Goal: Task Accomplishment & Management: Complete application form

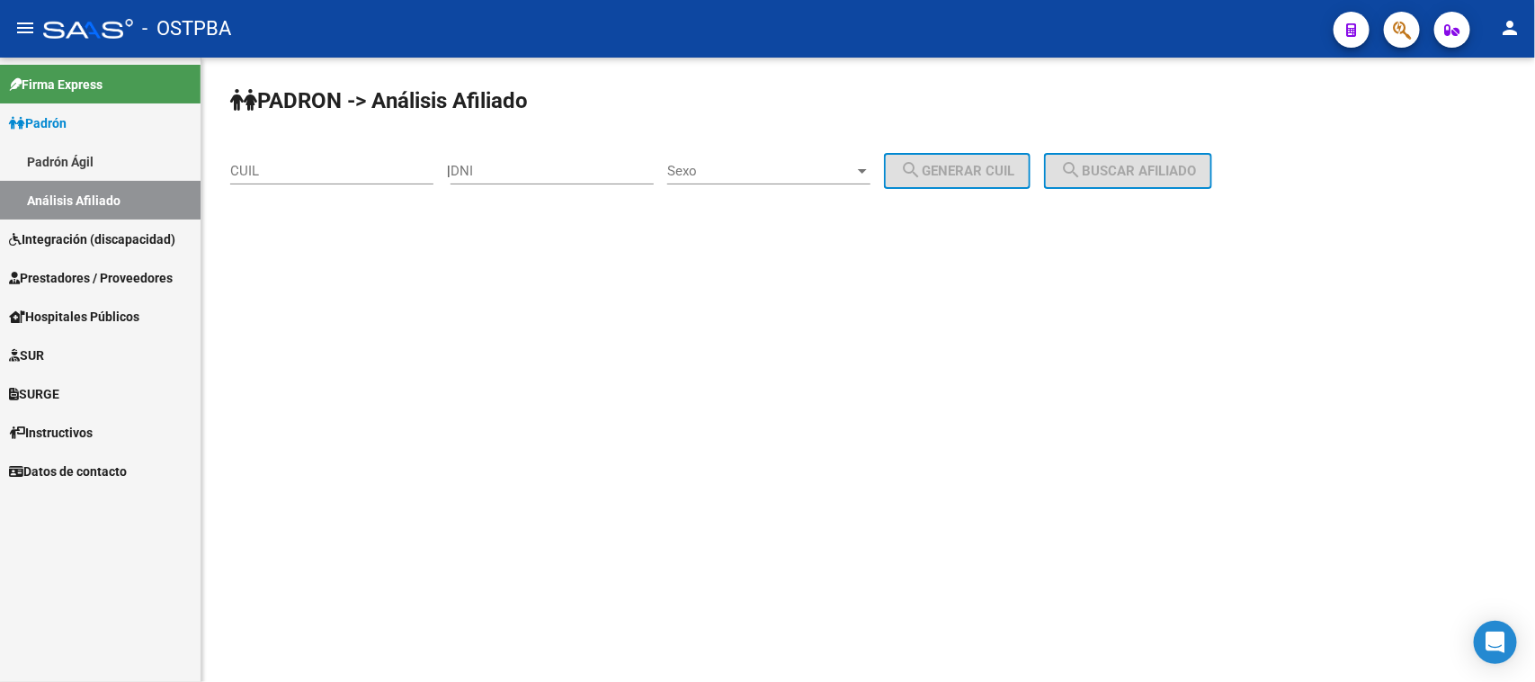
click at [66, 272] on span "Prestadores / Proveedores" at bounding box center [91, 278] width 164 height 20
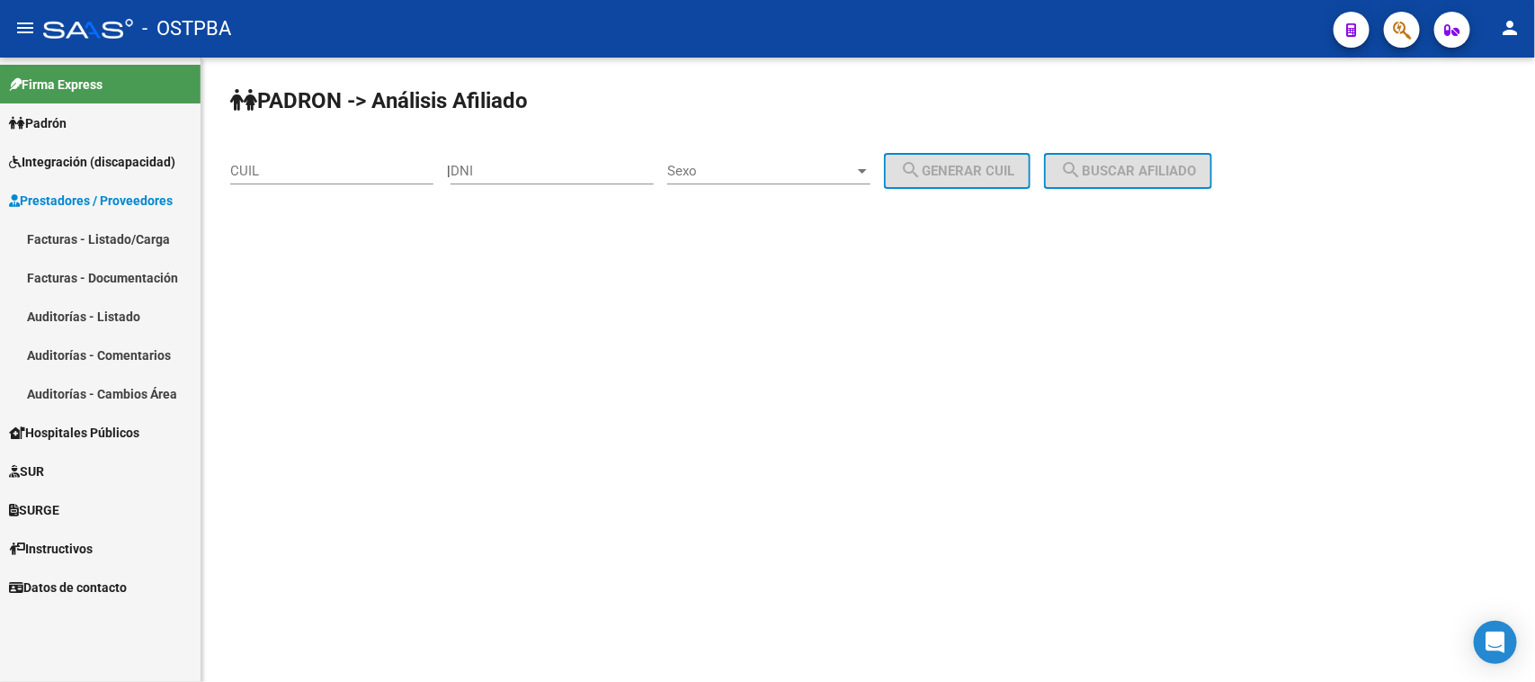
click at [73, 230] on link "Facturas - Listado/Carga" at bounding box center [100, 238] width 201 height 39
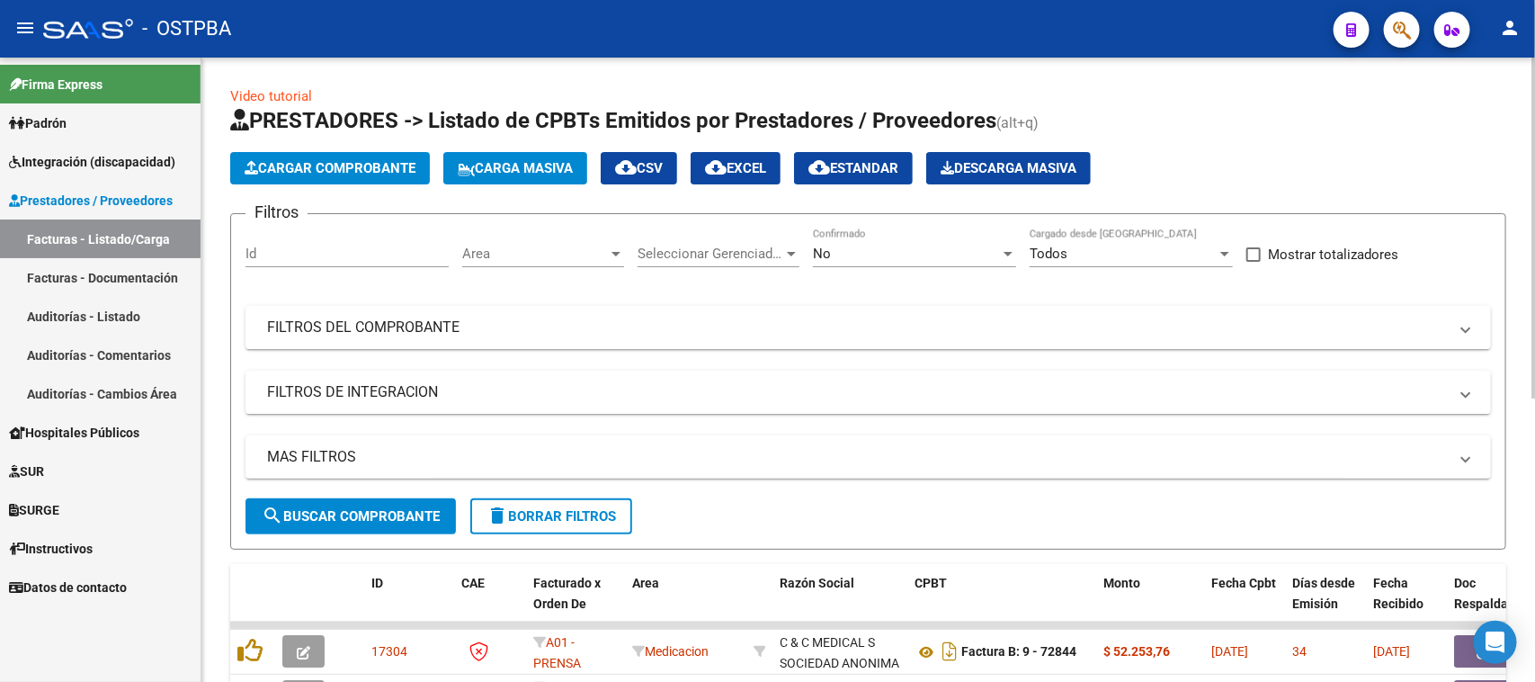
click at [288, 252] on input "Id" at bounding box center [347, 254] width 203 height 16
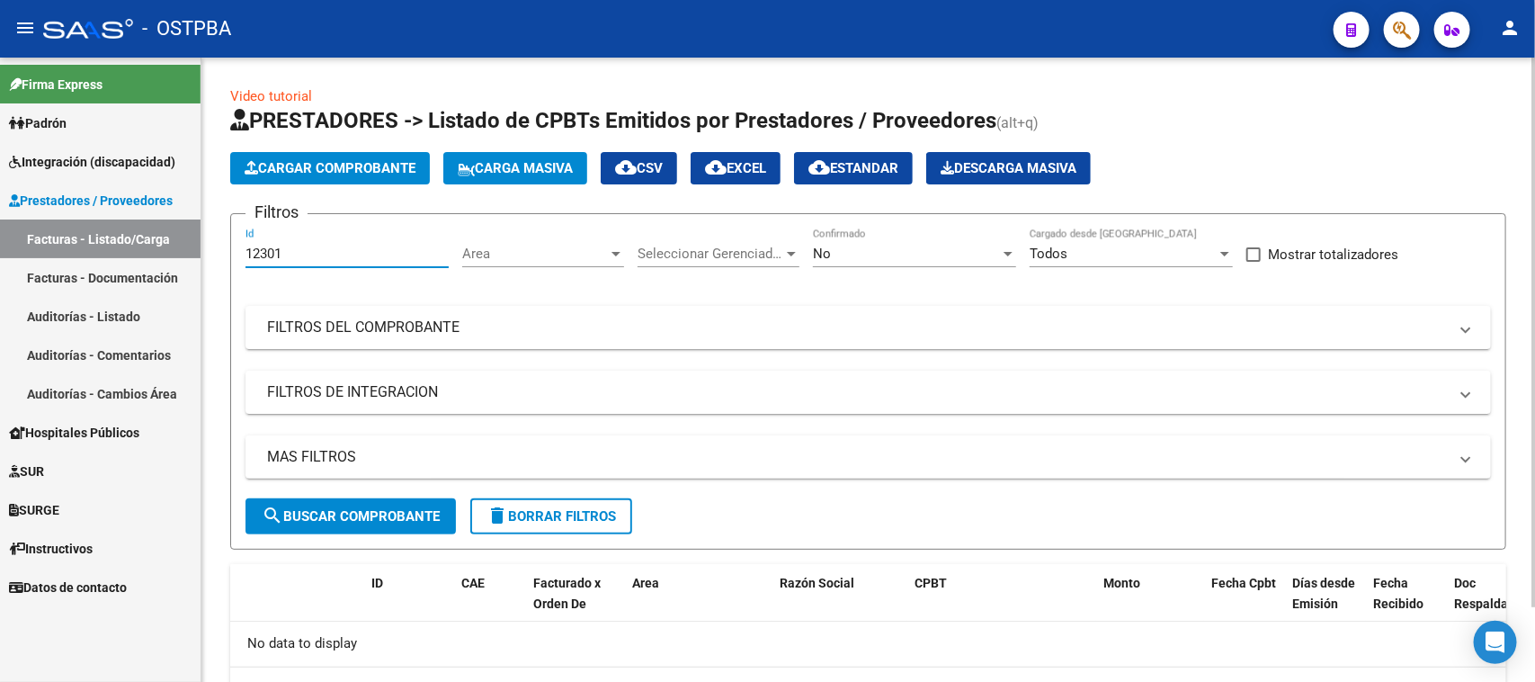
click at [290, 247] on input "12301" at bounding box center [347, 254] width 203 height 16
type input "12301"
click at [75, 301] on link "Auditorías - Listado" at bounding box center [100, 316] width 201 height 39
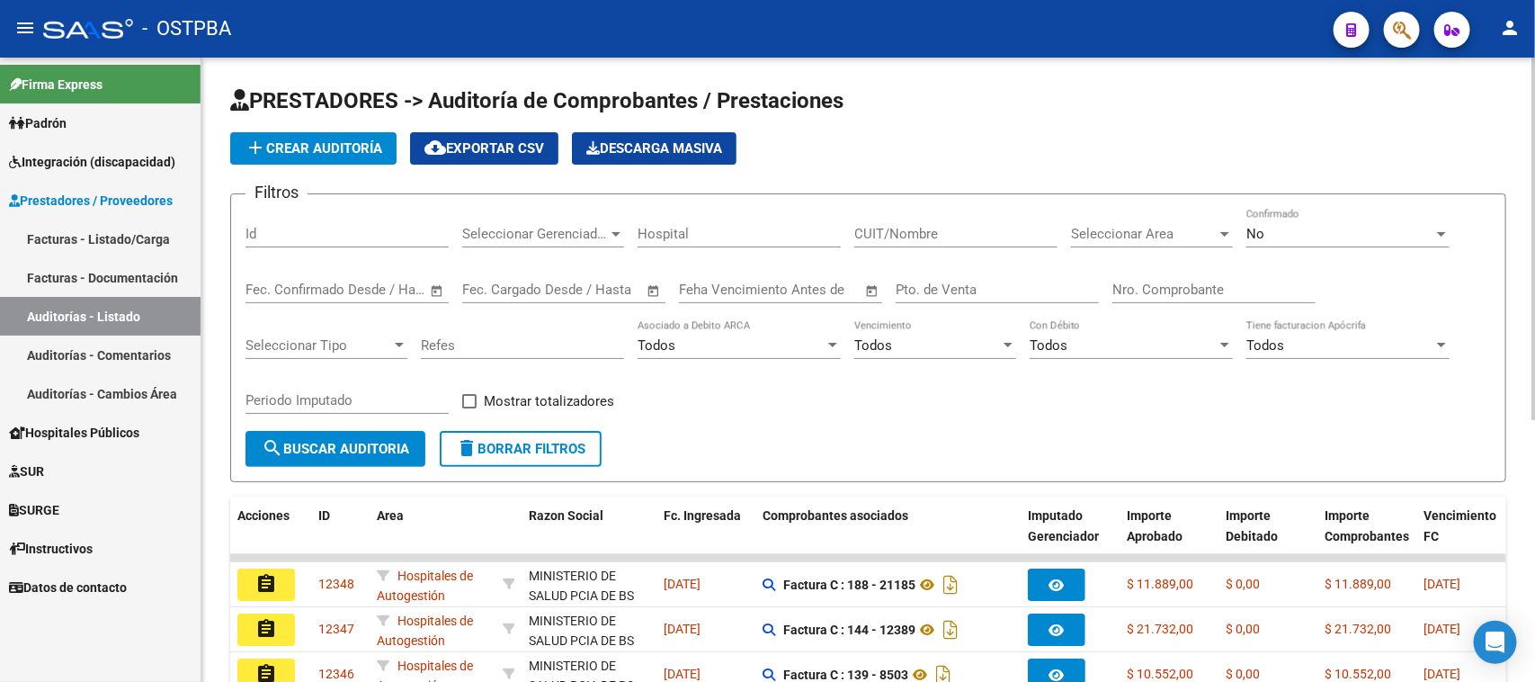
click at [268, 231] on input "Id" at bounding box center [347, 234] width 203 height 16
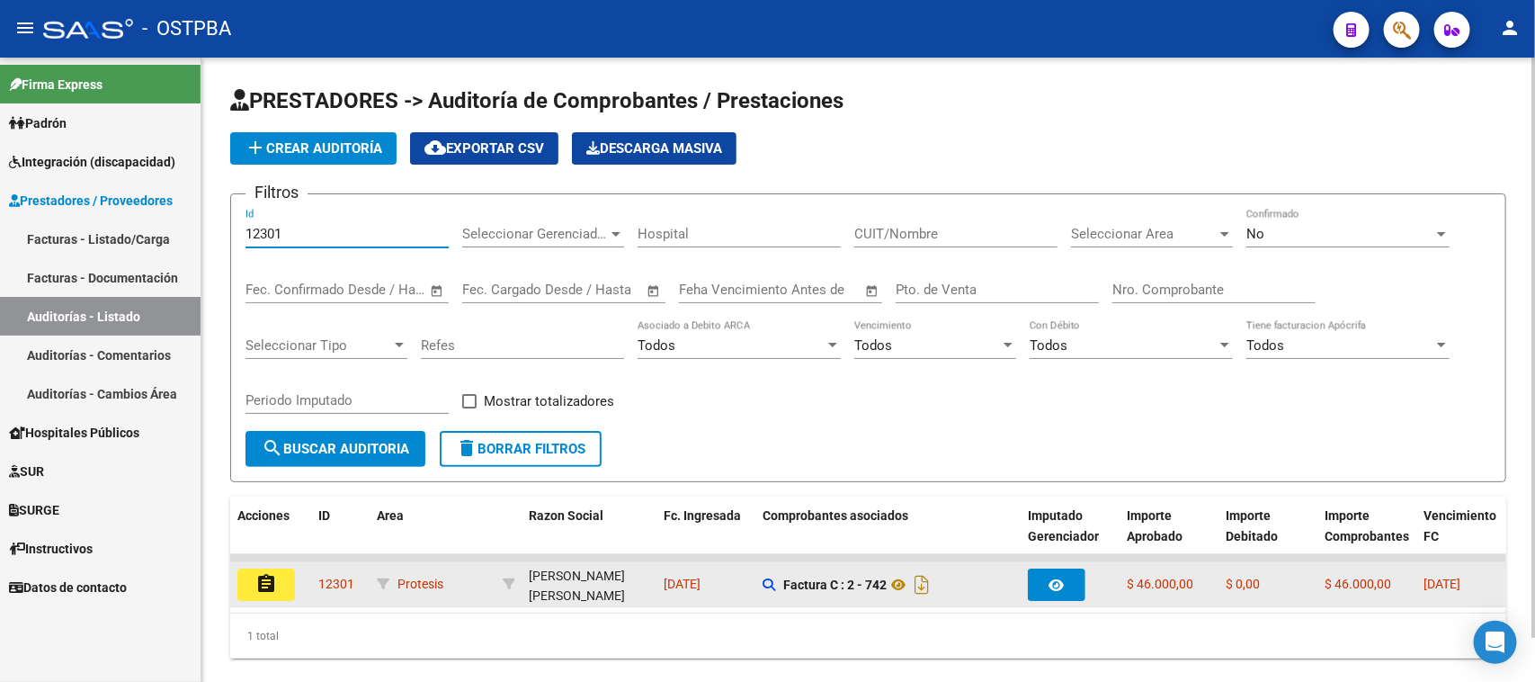
type input "12301"
click at [272, 576] on mat-icon "assignment" at bounding box center [266, 584] width 22 height 22
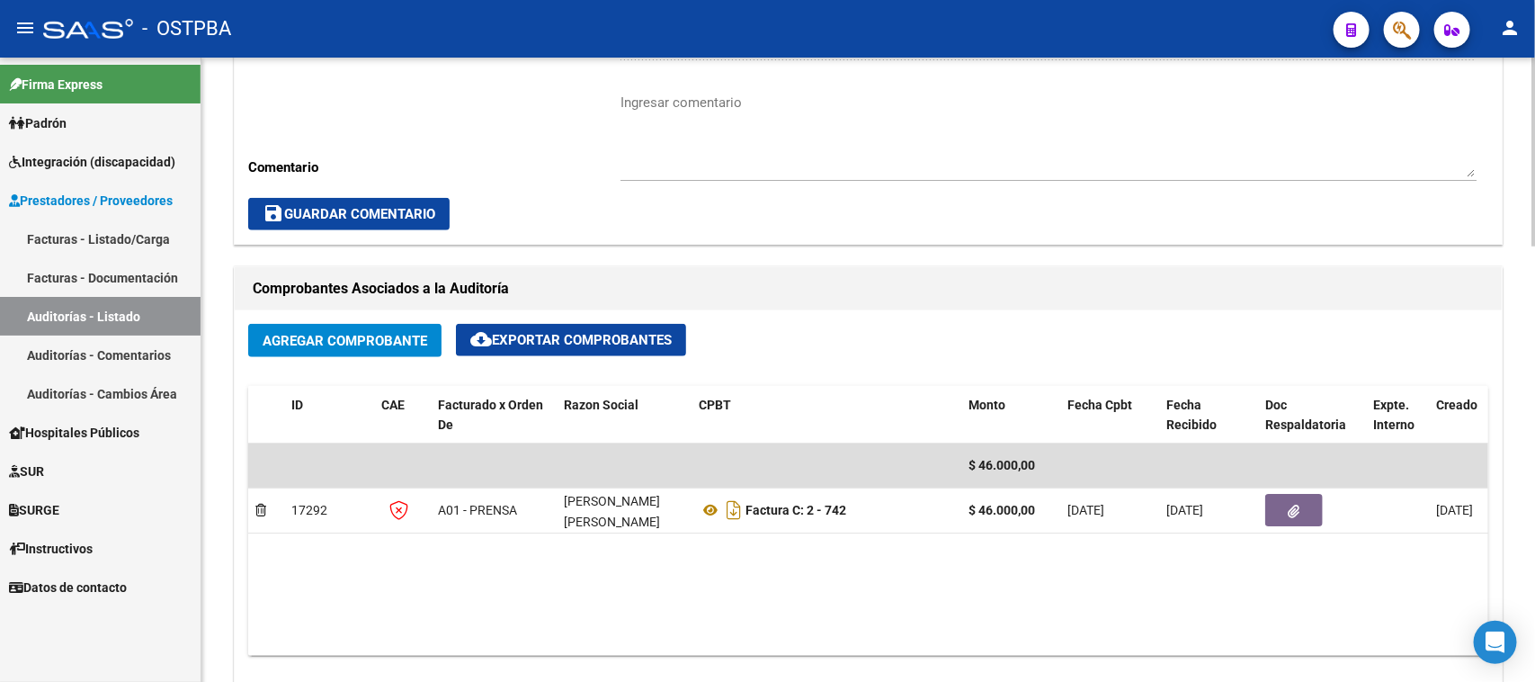
scroll to position [675, 0]
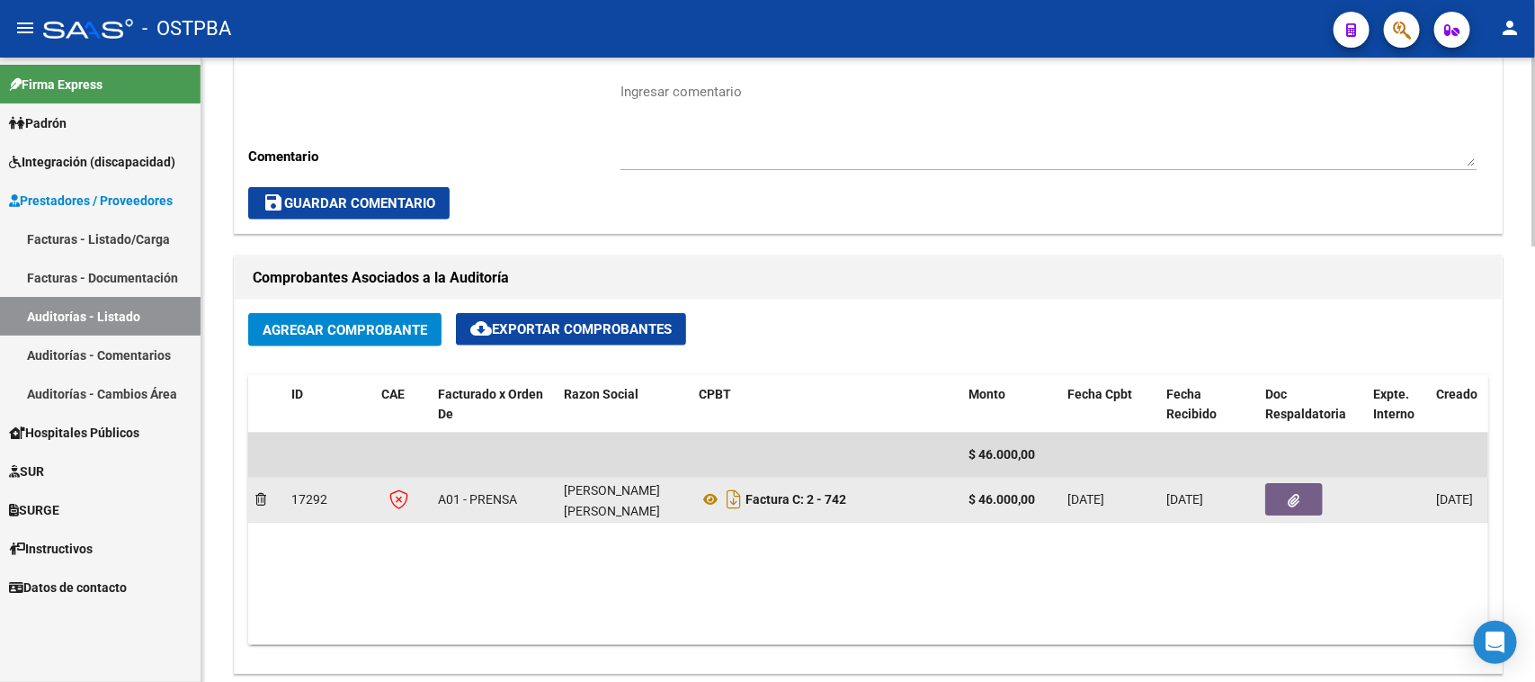
click at [1291, 500] on icon "button" at bounding box center [1295, 500] width 12 height 13
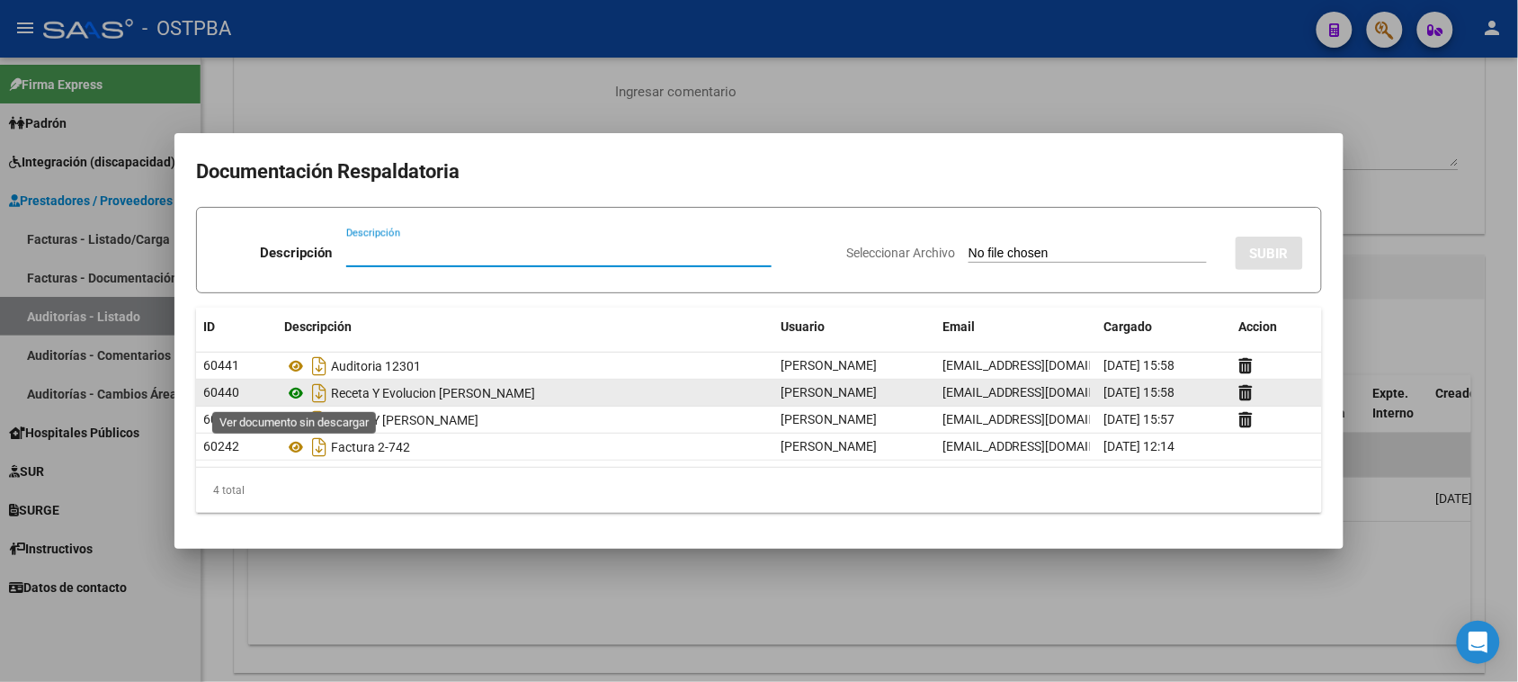
click at [297, 388] on icon at bounding box center [295, 393] width 23 height 22
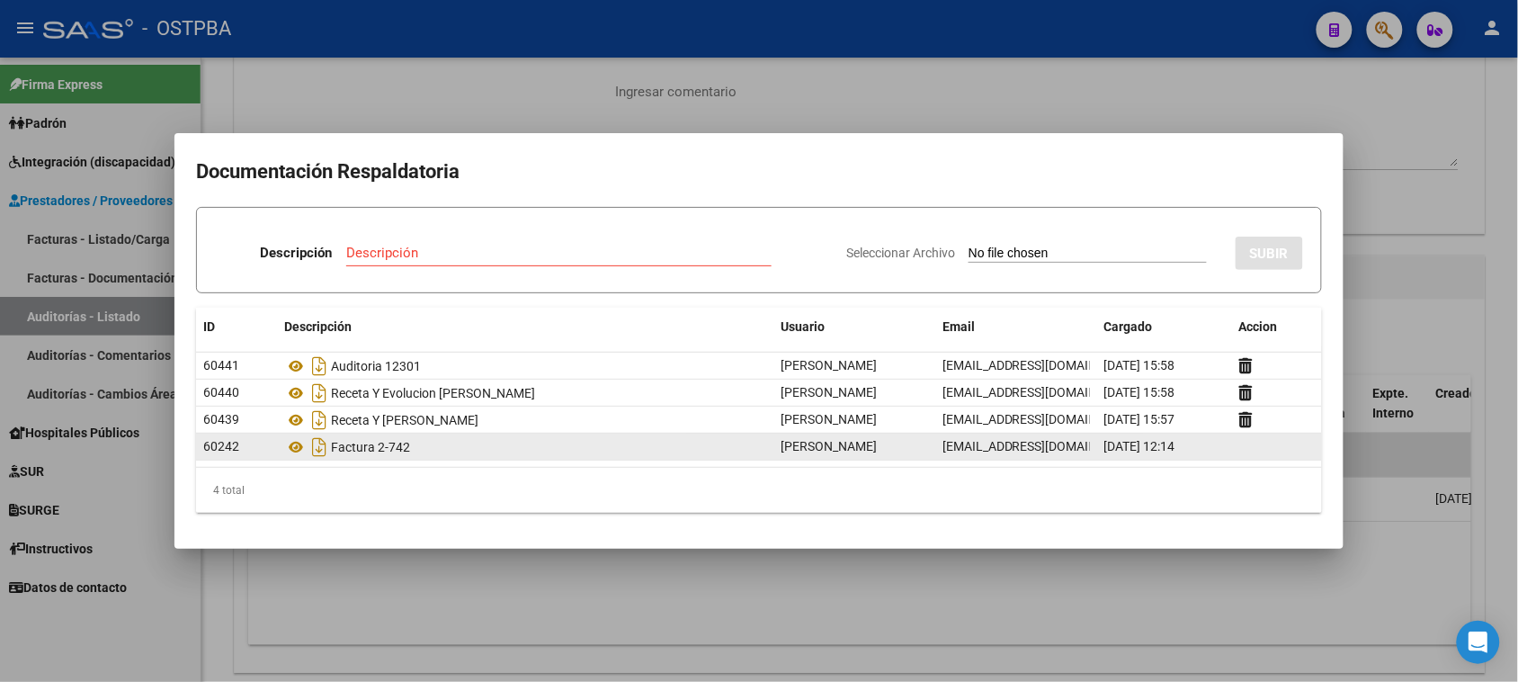
click at [366, 447] on div "Factura 2-742" at bounding box center [525, 447] width 482 height 29
click at [298, 450] on icon at bounding box center [295, 447] width 23 height 22
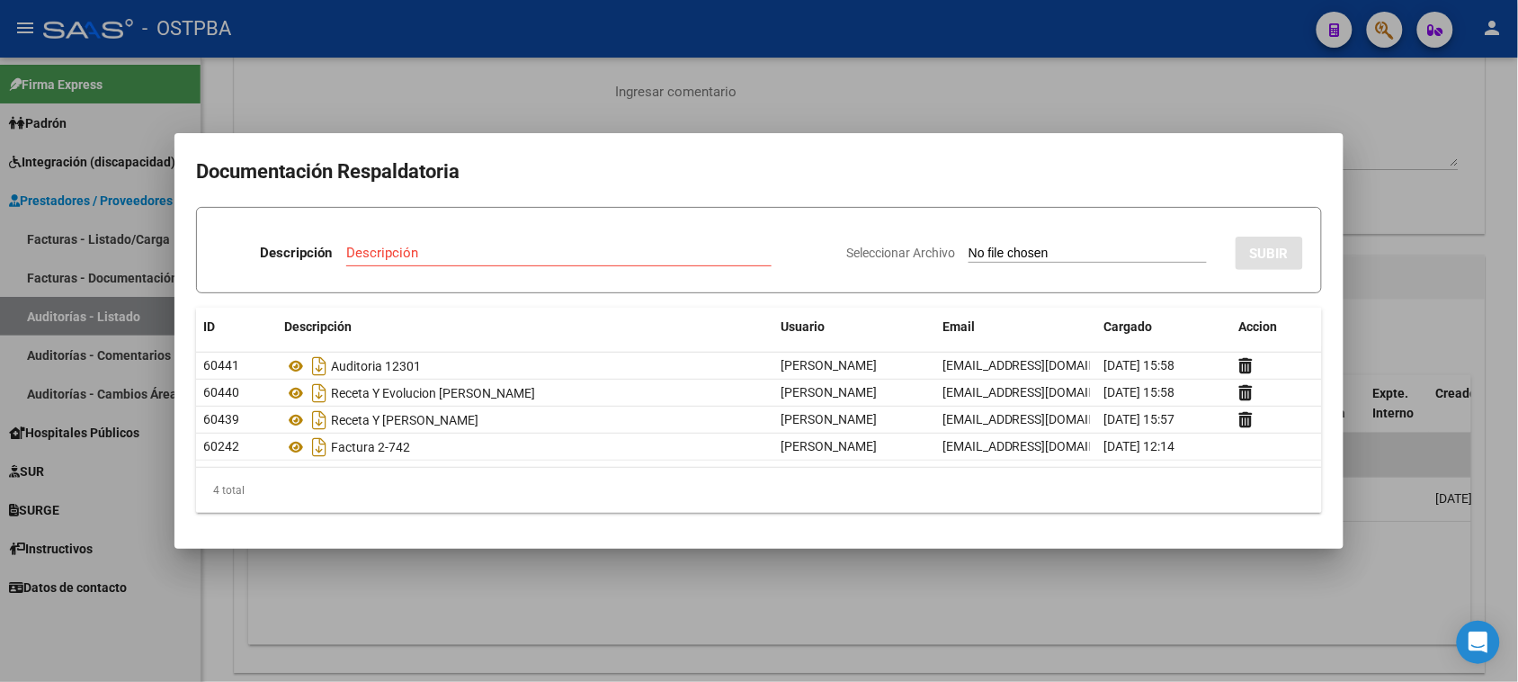
click at [1338, 92] on div at bounding box center [759, 341] width 1518 height 682
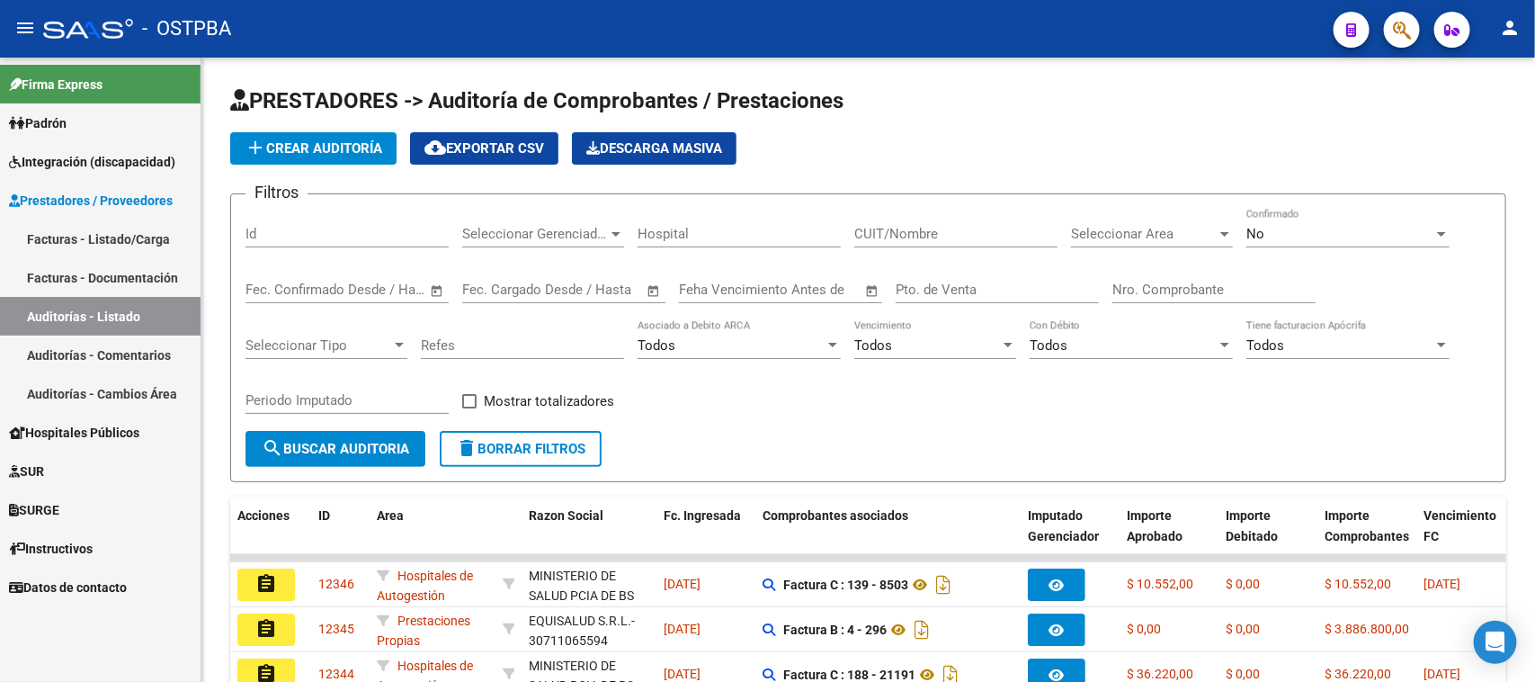
click at [73, 231] on link "Facturas - Listado/Carga" at bounding box center [100, 238] width 201 height 39
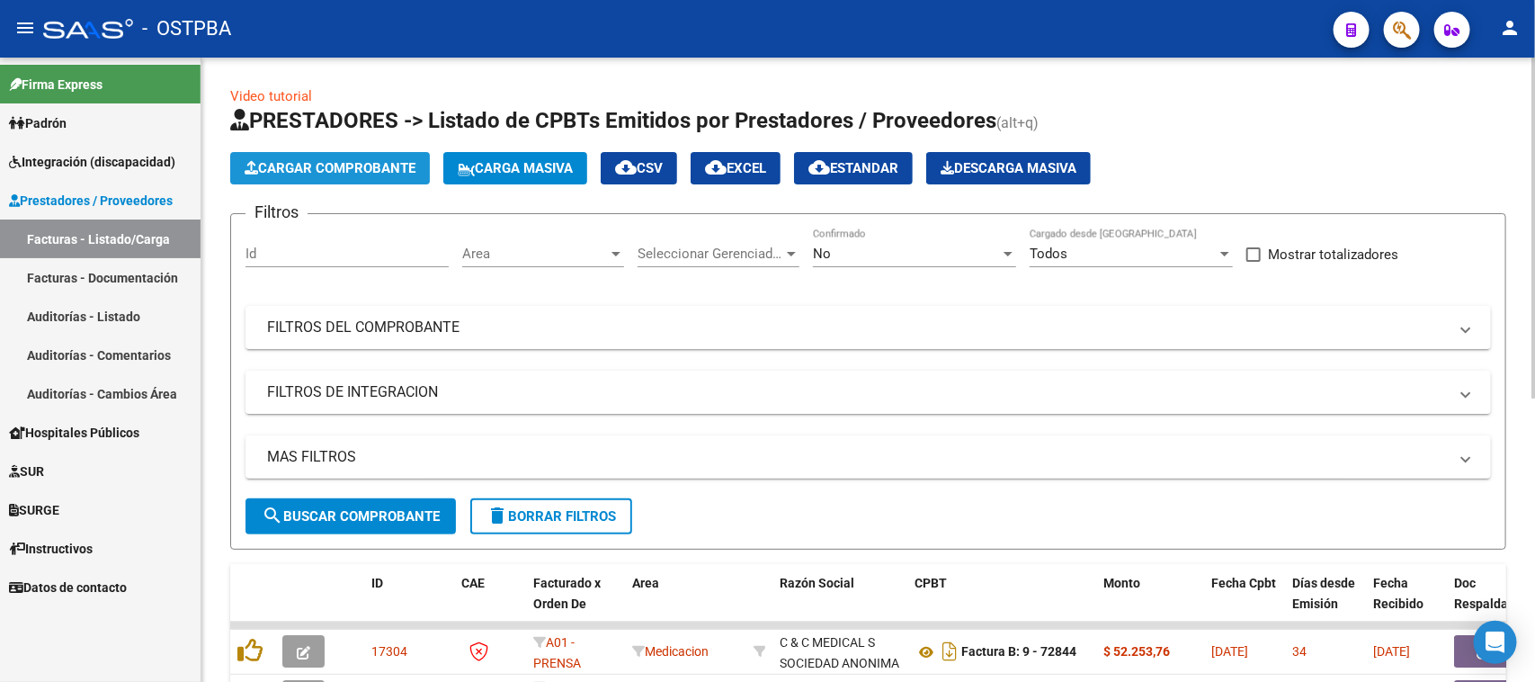
click at [352, 166] on span "Cargar Comprobante" at bounding box center [330, 168] width 171 height 16
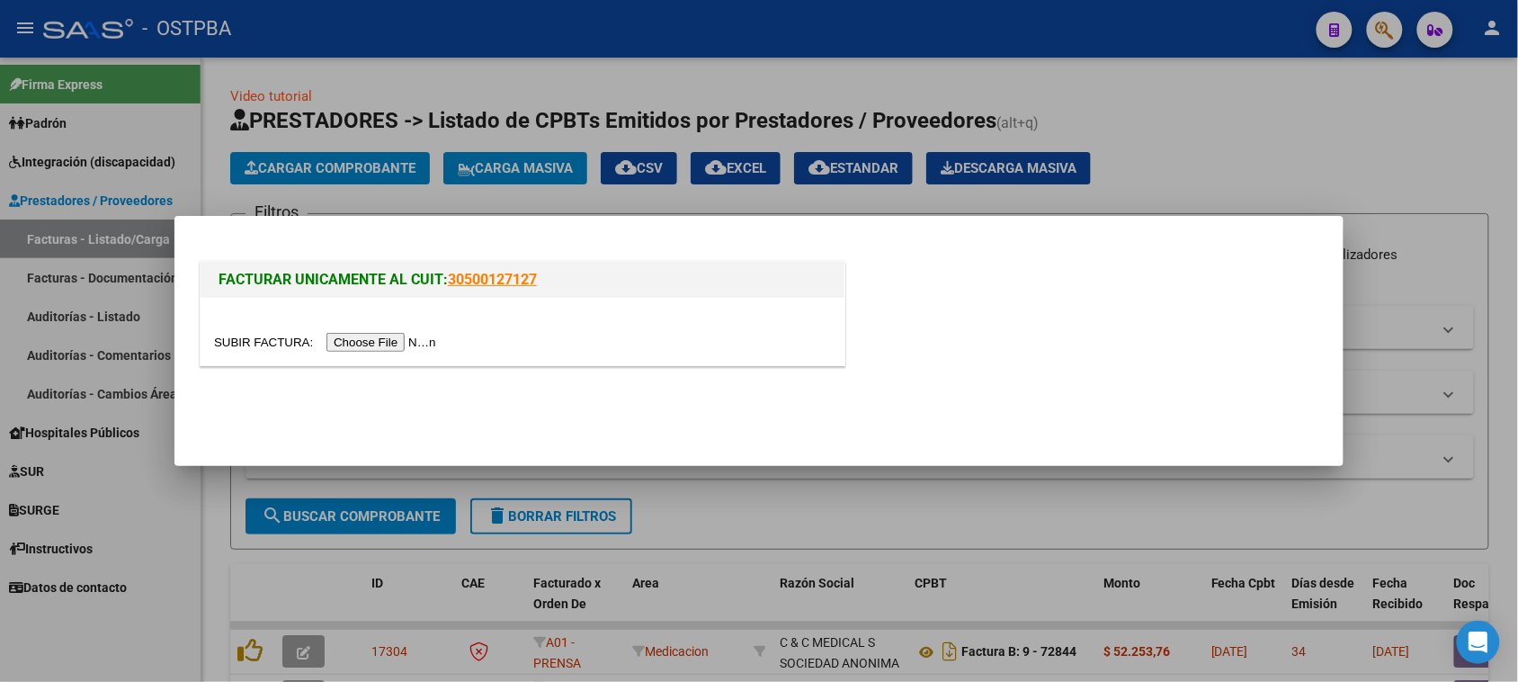
click at [418, 342] on input "file" at bounding box center [328, 342] width 228 height 19
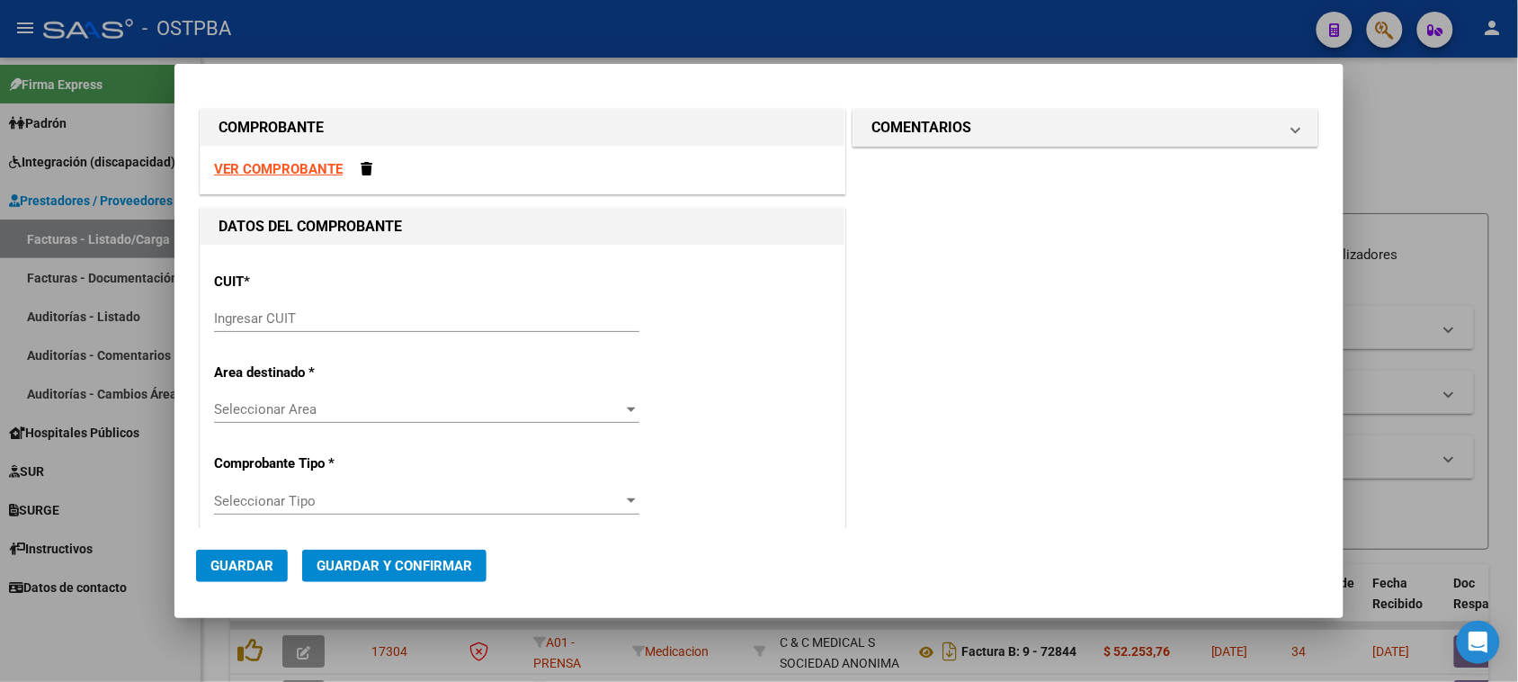
click at [228, 308] on div "Ingresar CUIT" at bounding box center [426, 318] width 425 height 27
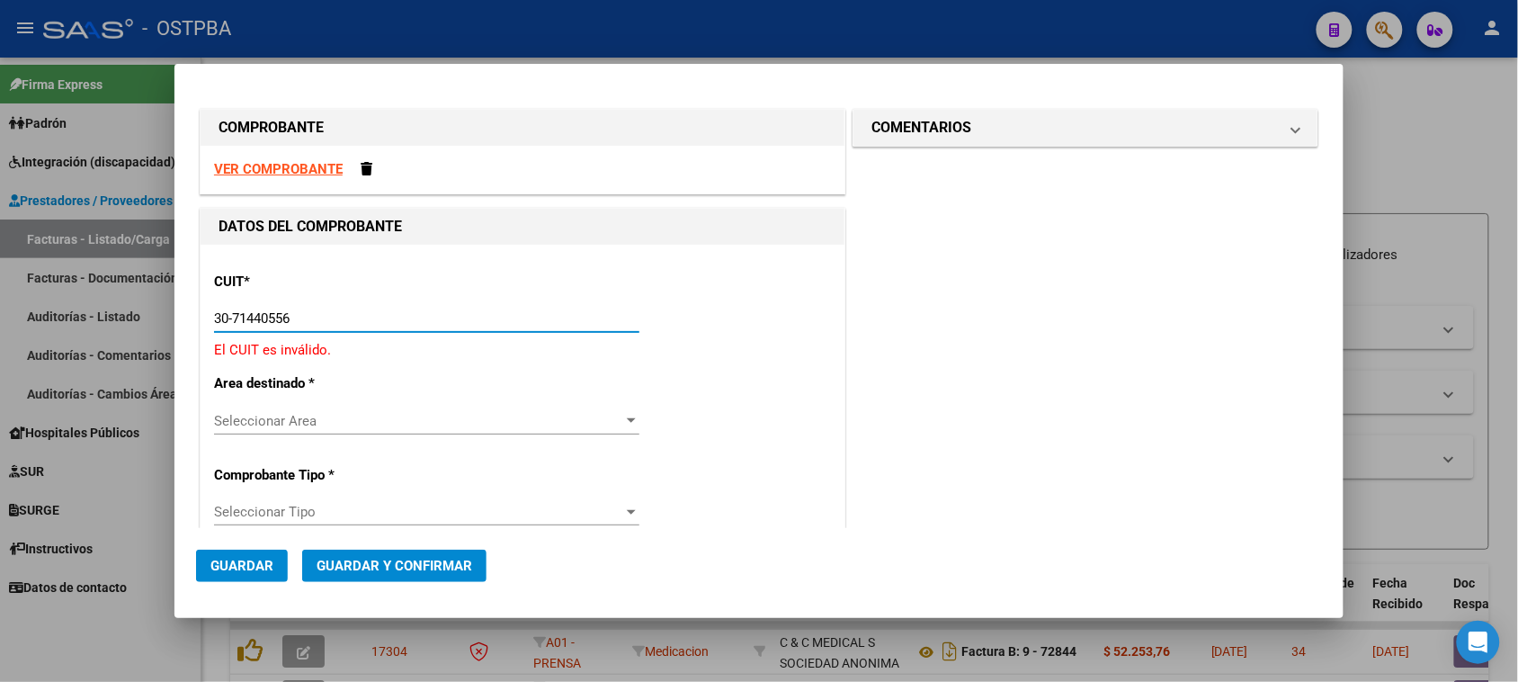
type input "30-71440556-6"
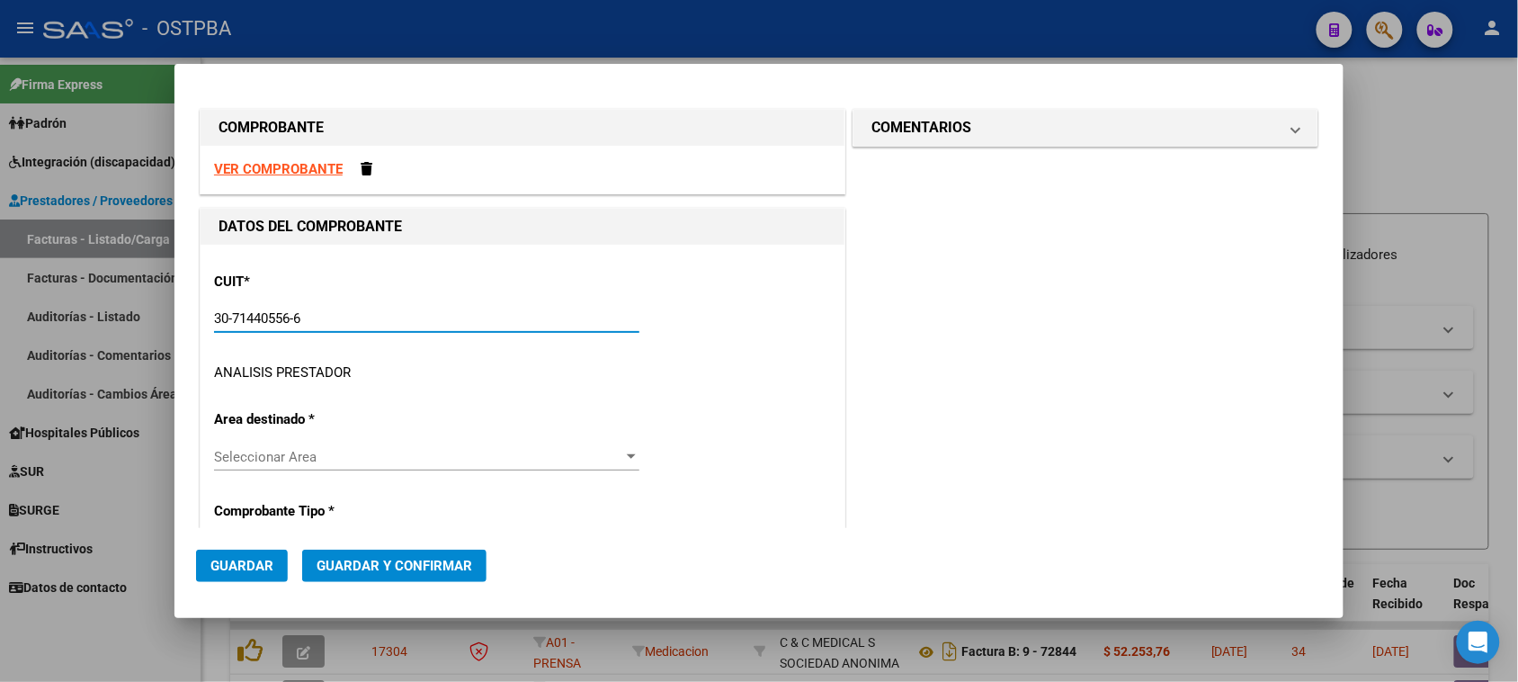
type input "2"
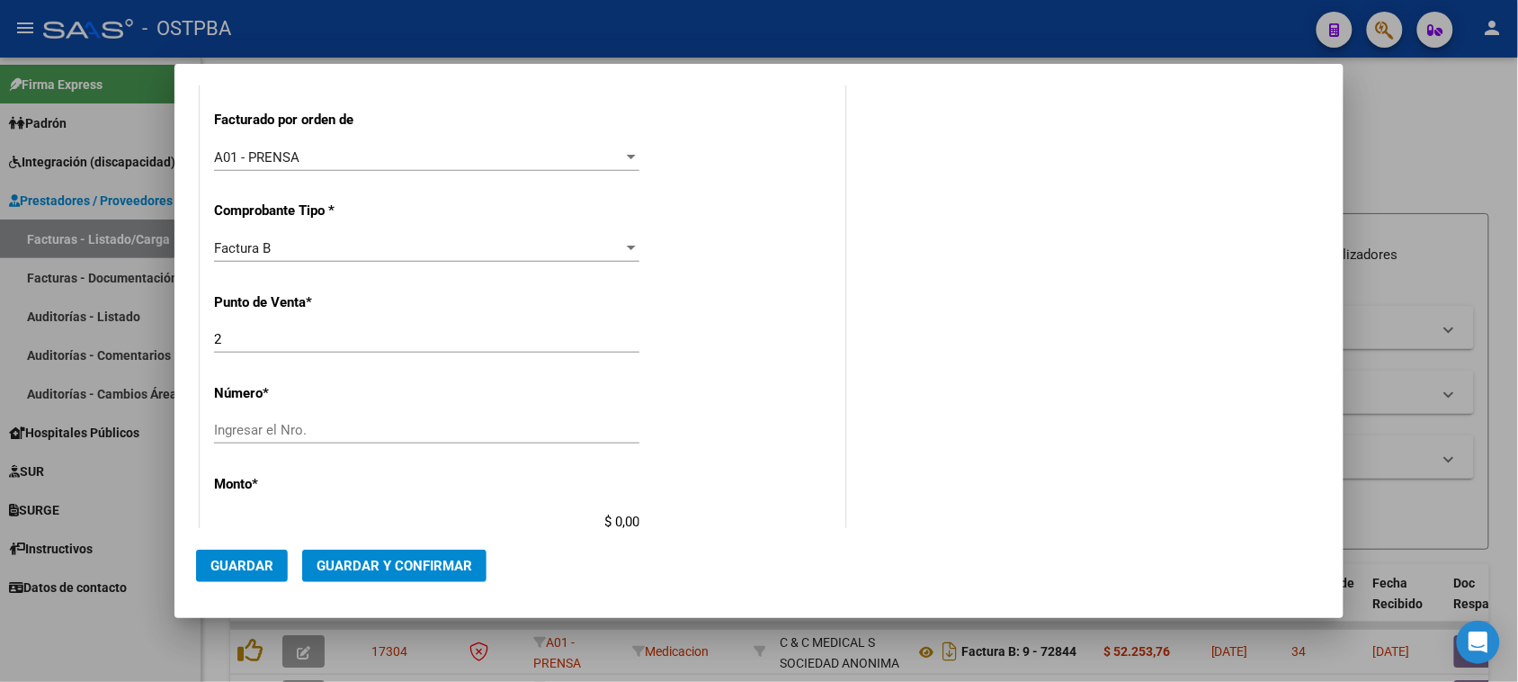
scroll to position [450, 0]
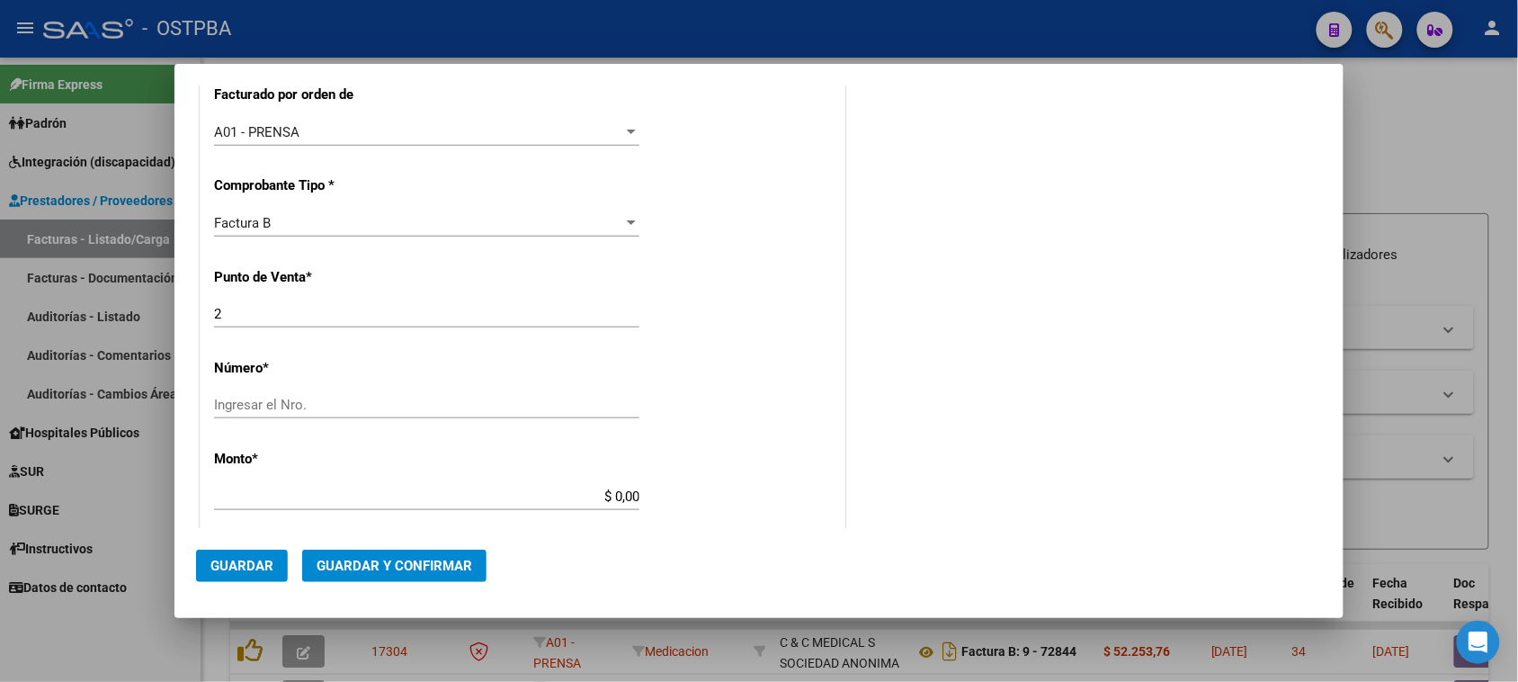
type input "30-71440556-6"
click at [228, 310] on input "2" at bounding box center [426, 314] width 425 height 16
type input "11"
click at [294, 409] on input "Ingresar el Nro." at bounding box center [426, 405] width 425 height 16
type input "38541"
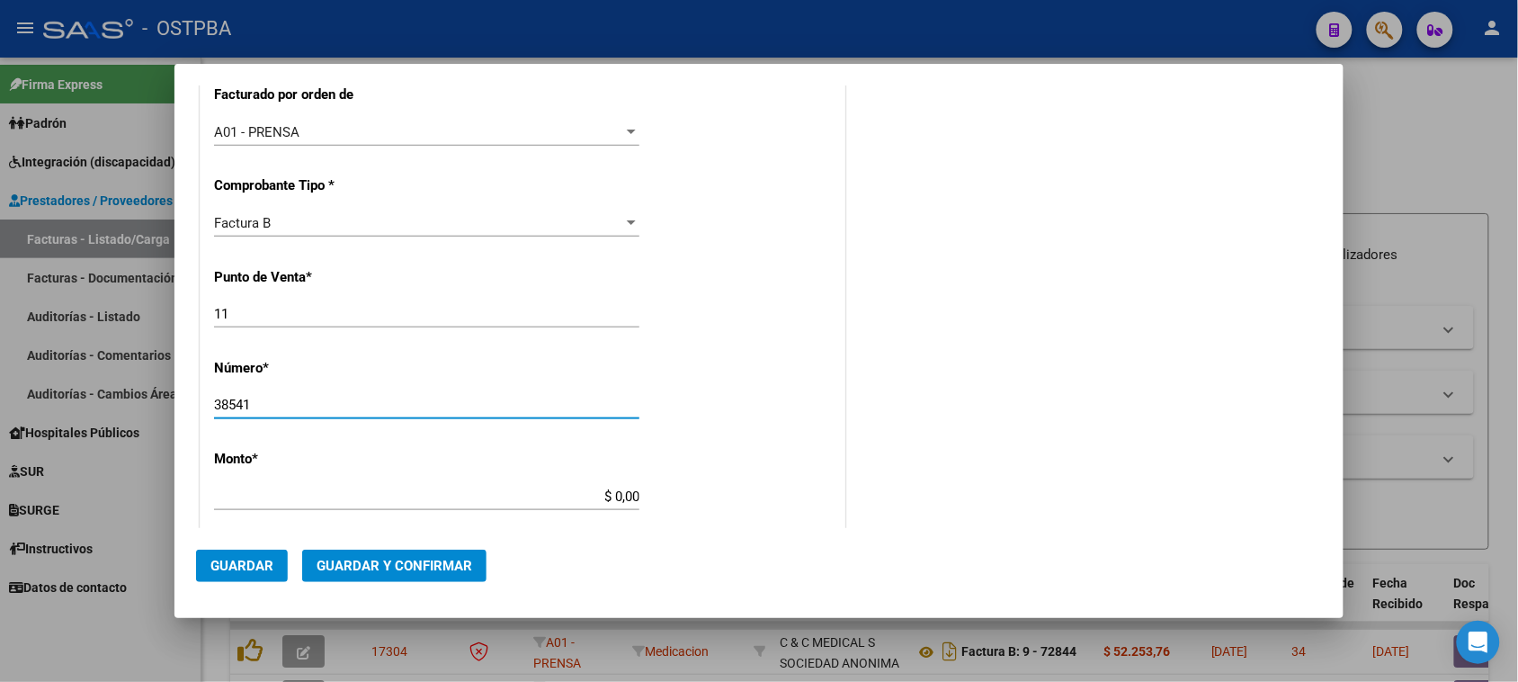
click at [612, 496] on input "$ 0,00" at bounding box center [426, 496] width 425 height 16
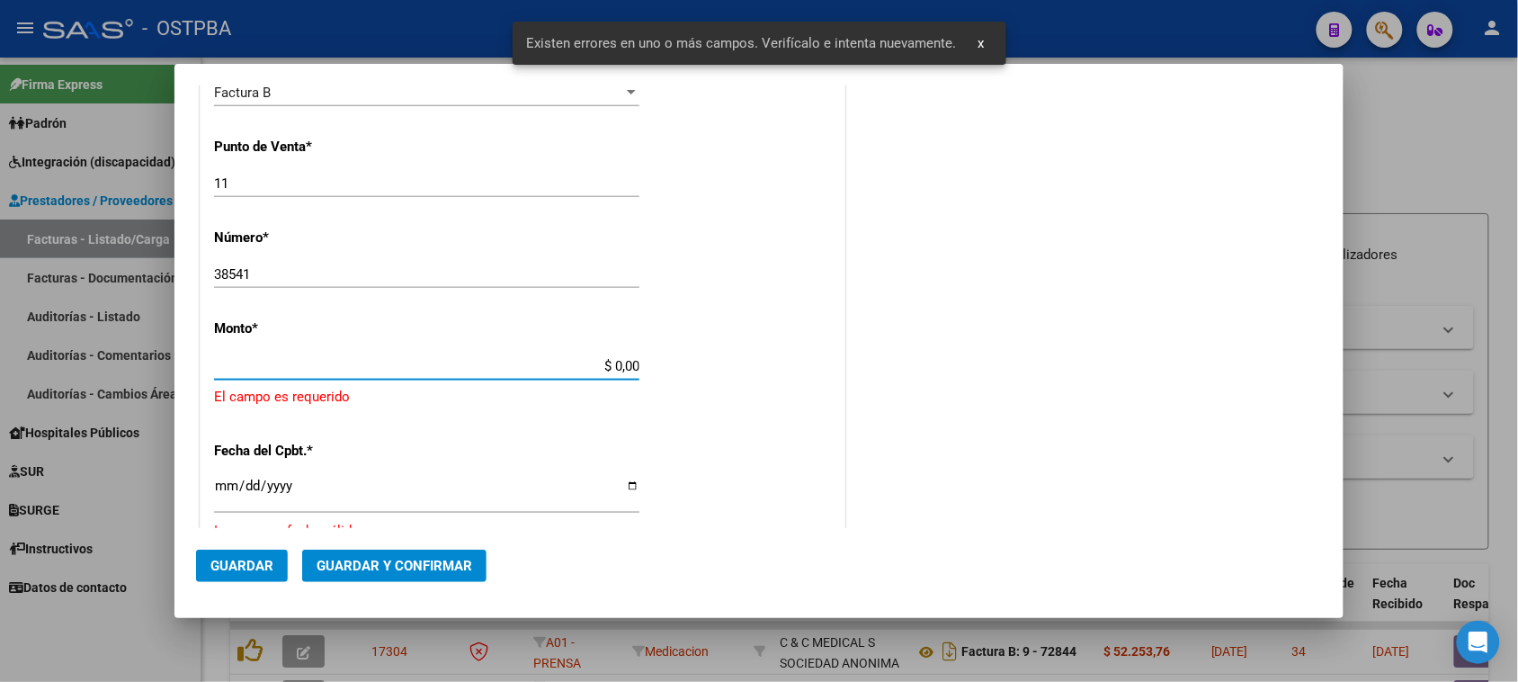
scroll to position [630, 0]
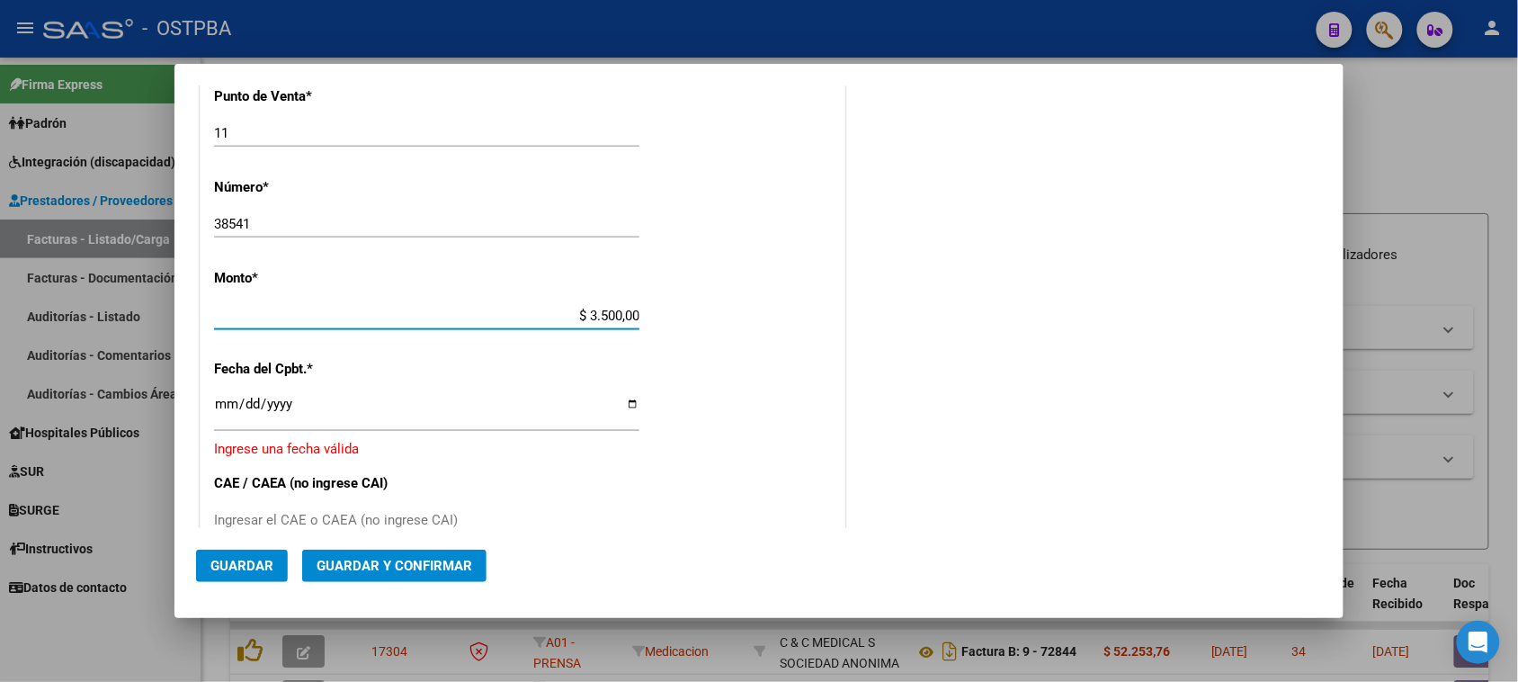
type input "$ 35.000,00"
click at [214, 407] on input "Ingresar la fecha" at bounding box center [426, 411] width 425 height 29
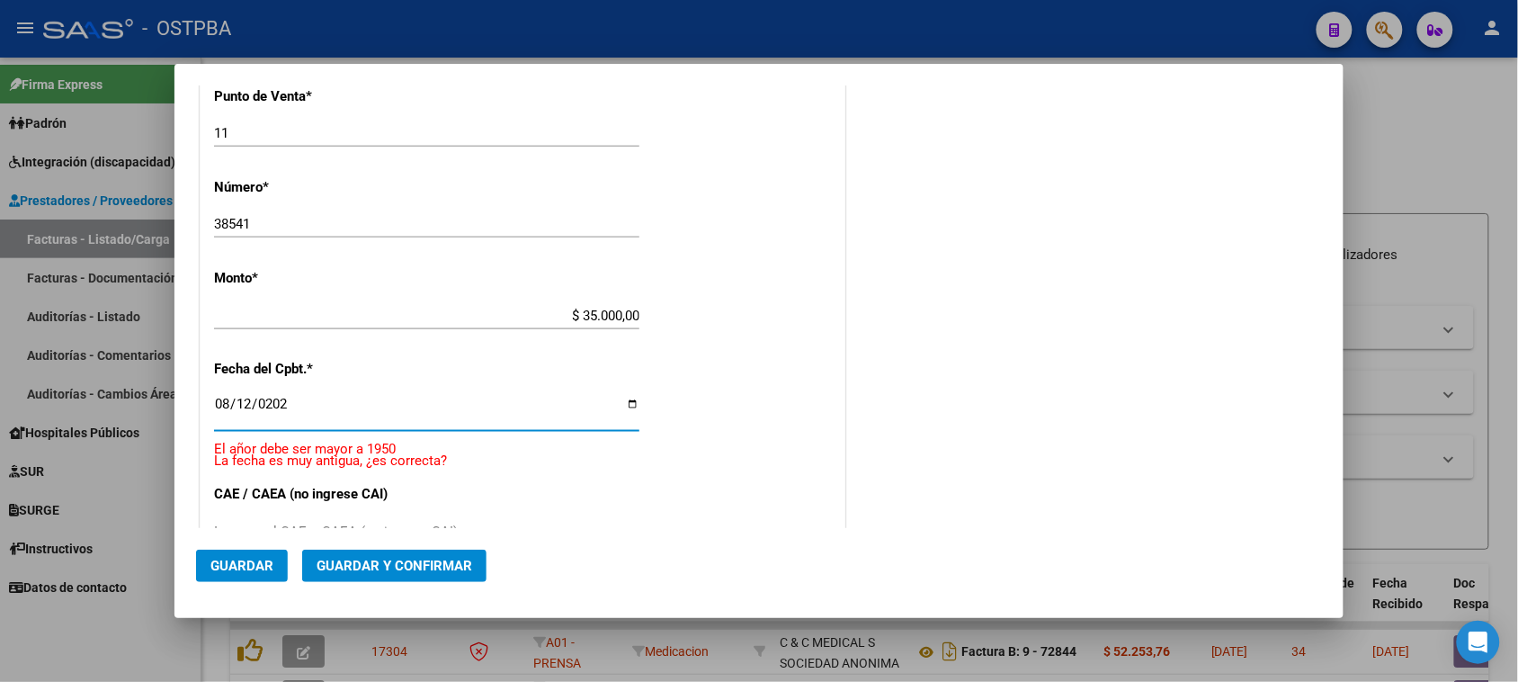
type input "2025-08-12"
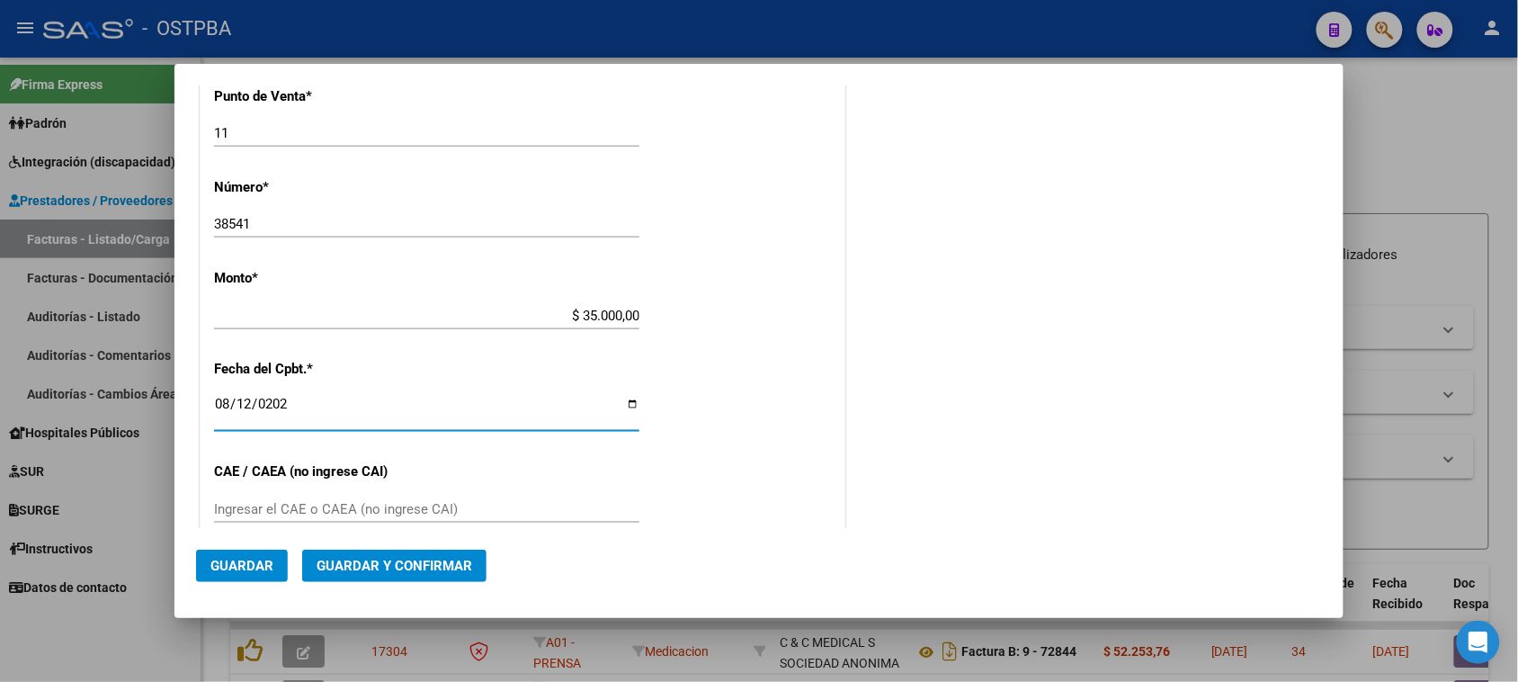
scroll to position [743, 0]
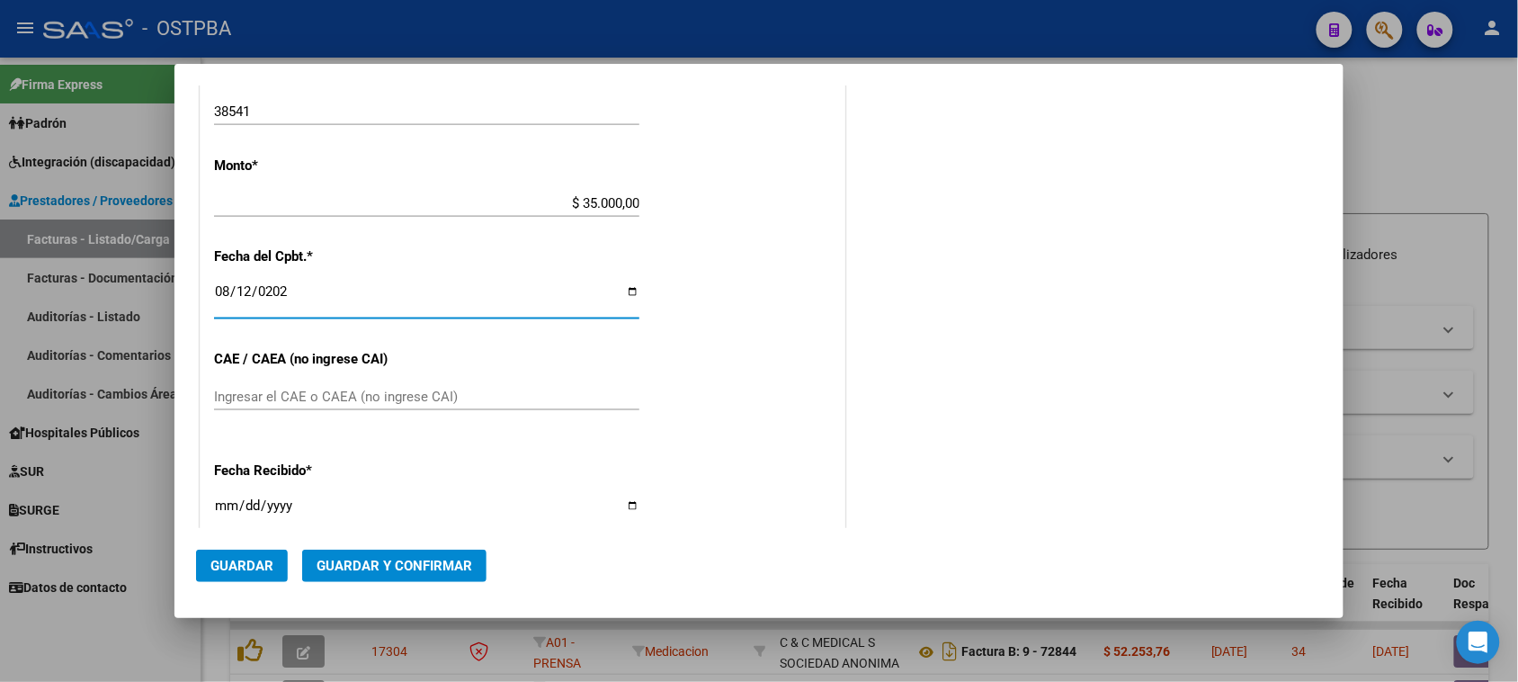
click at [244, 398] on input "Ingresar el CAE o CAEA (no ingrese CAI)" at bounding box center [426, 397] width 425 height 16
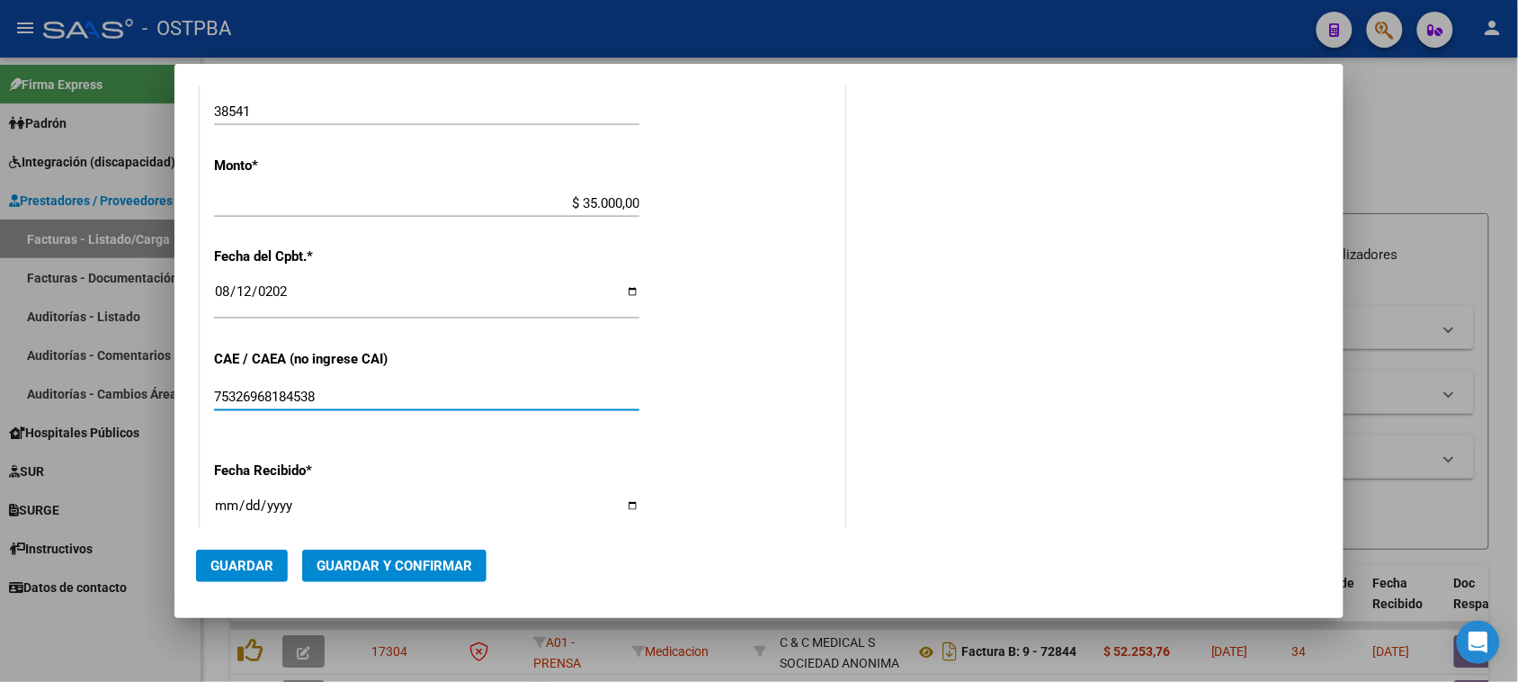
type input "75326968184538"
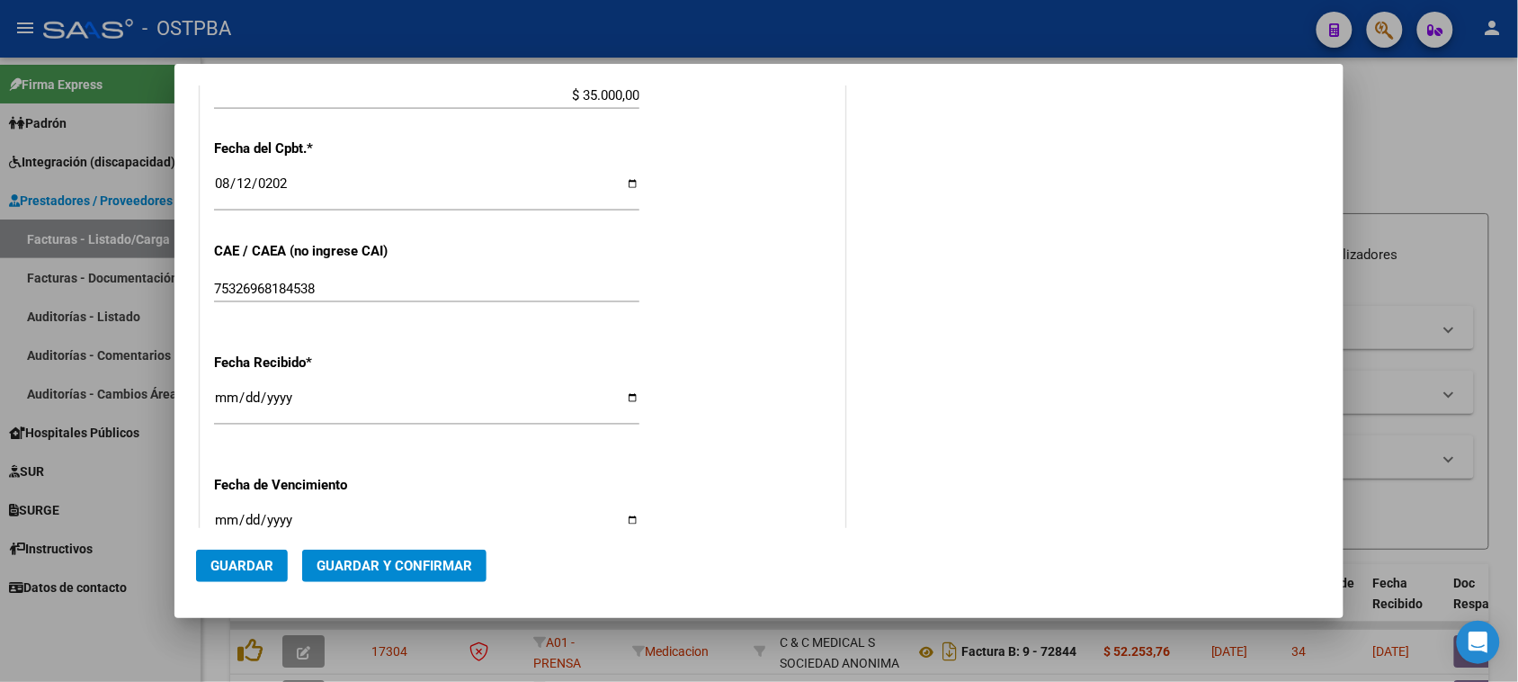
scroll to position [855, 0]
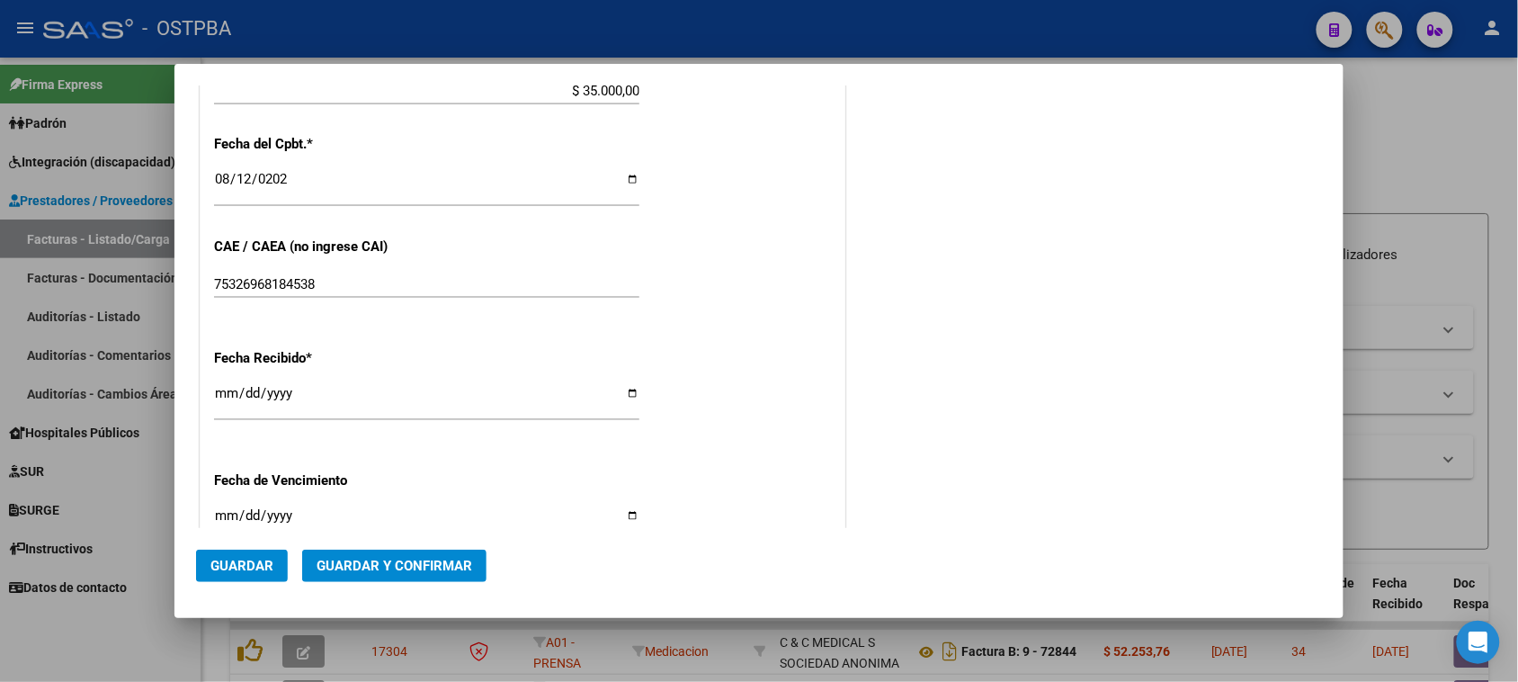
click at [226, 394] on input "2025-08-19" at bounding box center [426, 400] width 425 height 29
type input "2025-08-12"
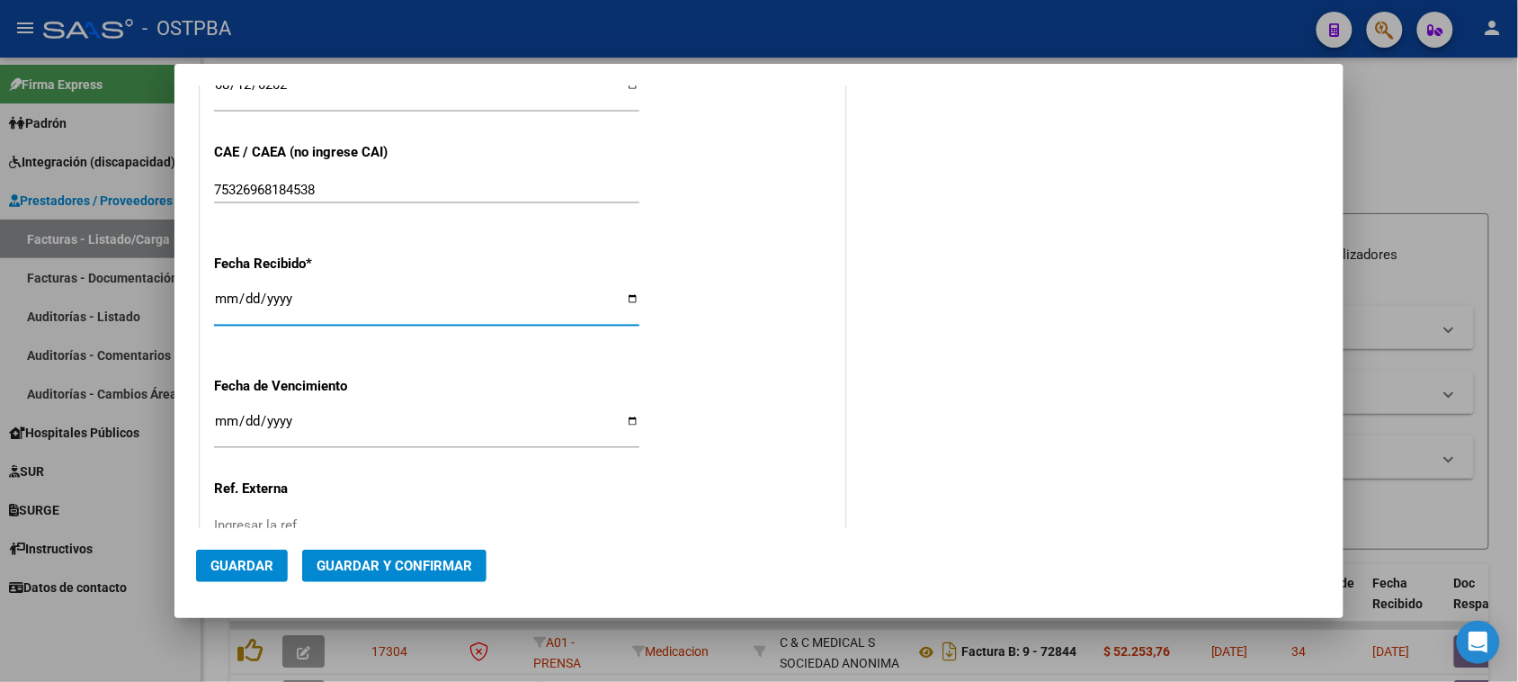
scroll to position [968, 0]
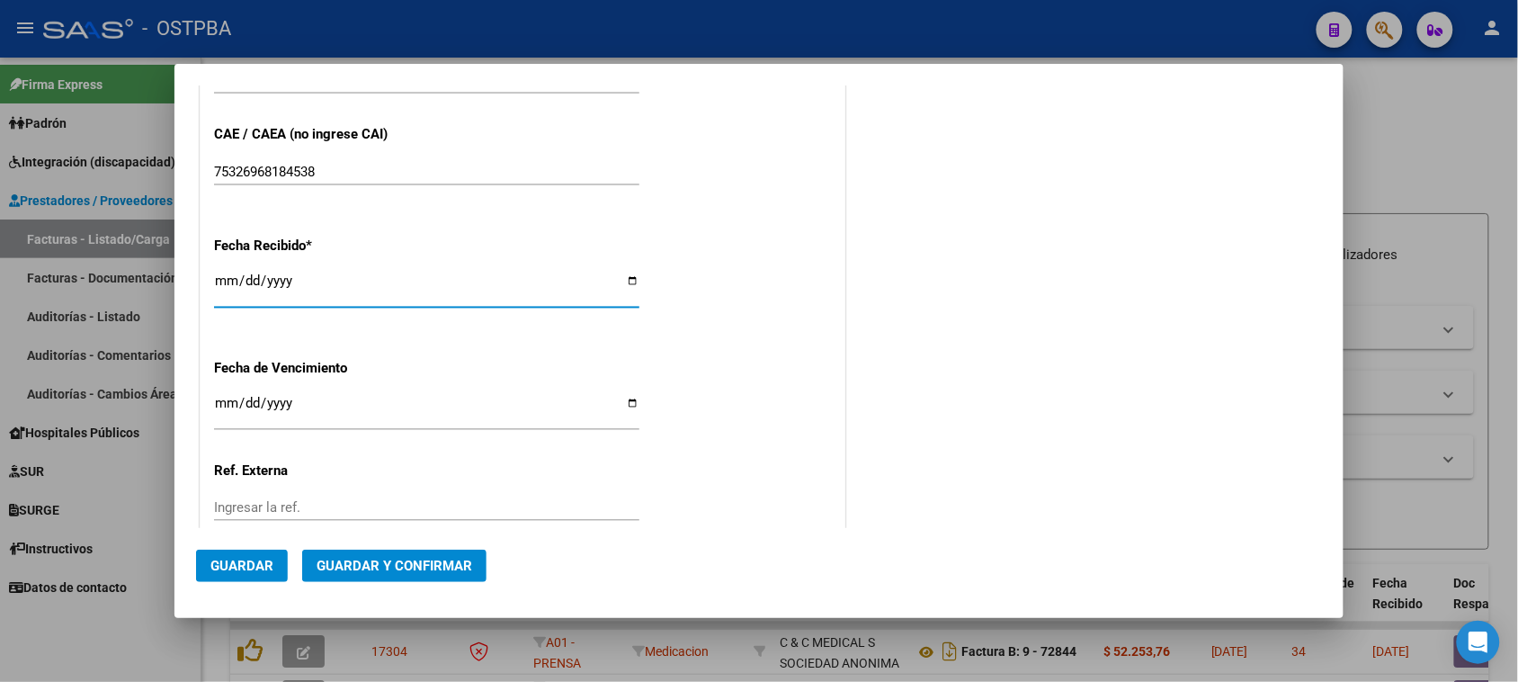
click at [230, 398] on input "Ingresar la fecha" at bounding box center [426, 410] width 425 height 29
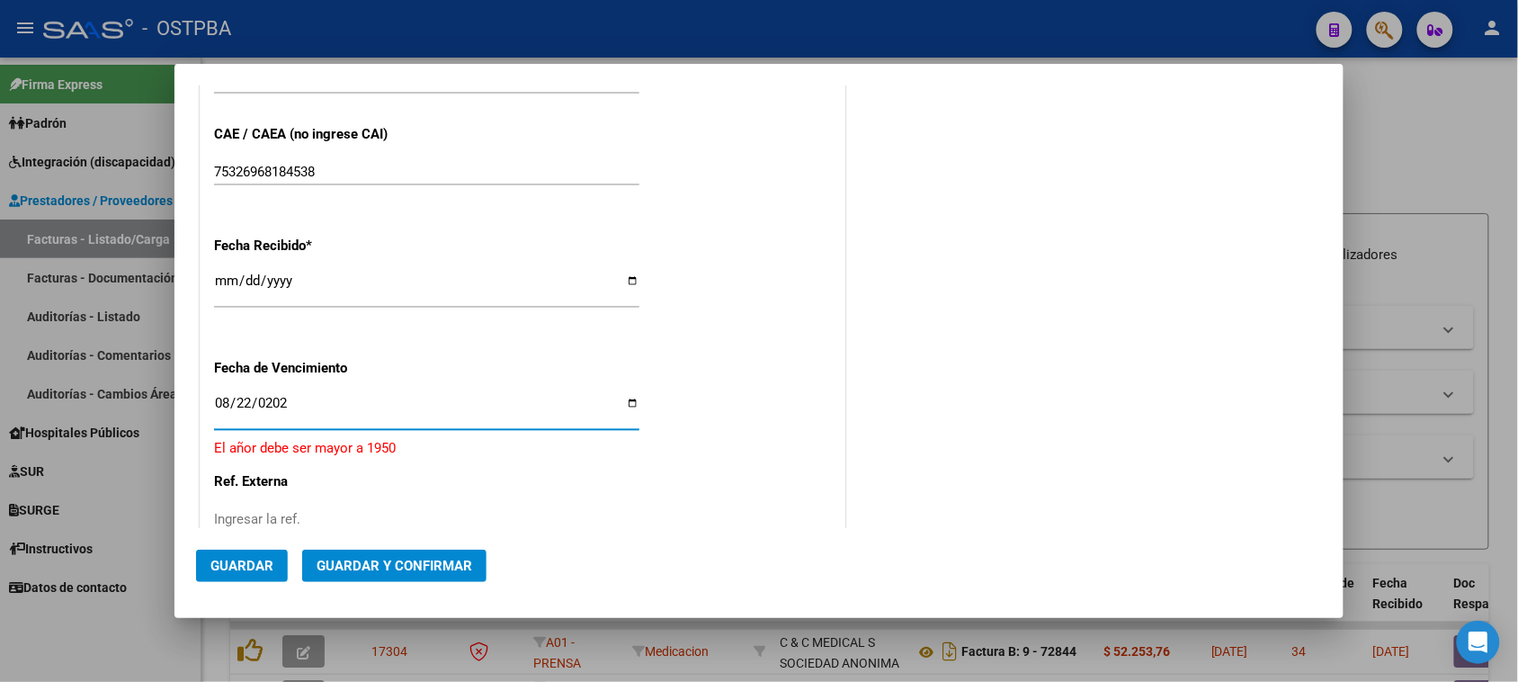
type input "2025-08-22"
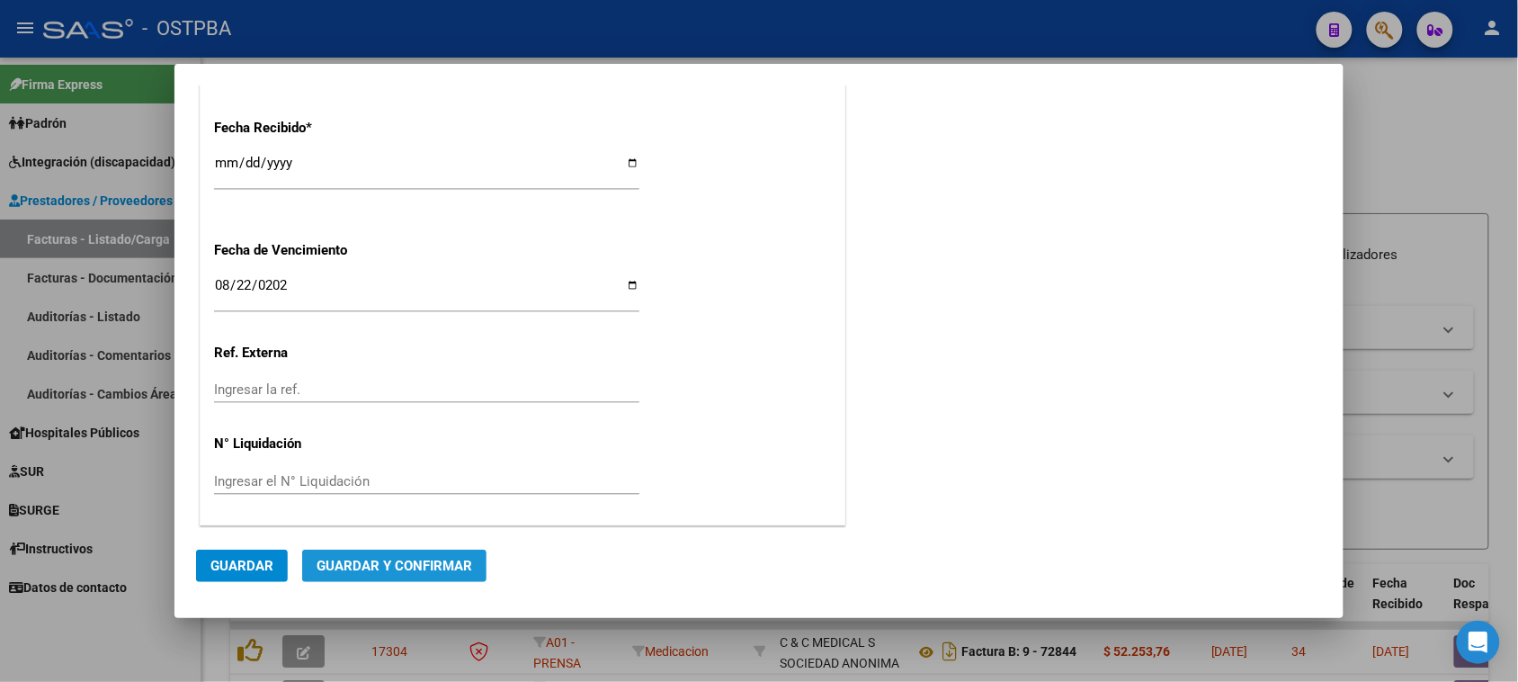
click at [367, 567] on span "Guardar y Confirmar" at bounding box center [395, 566] width 156 height 16
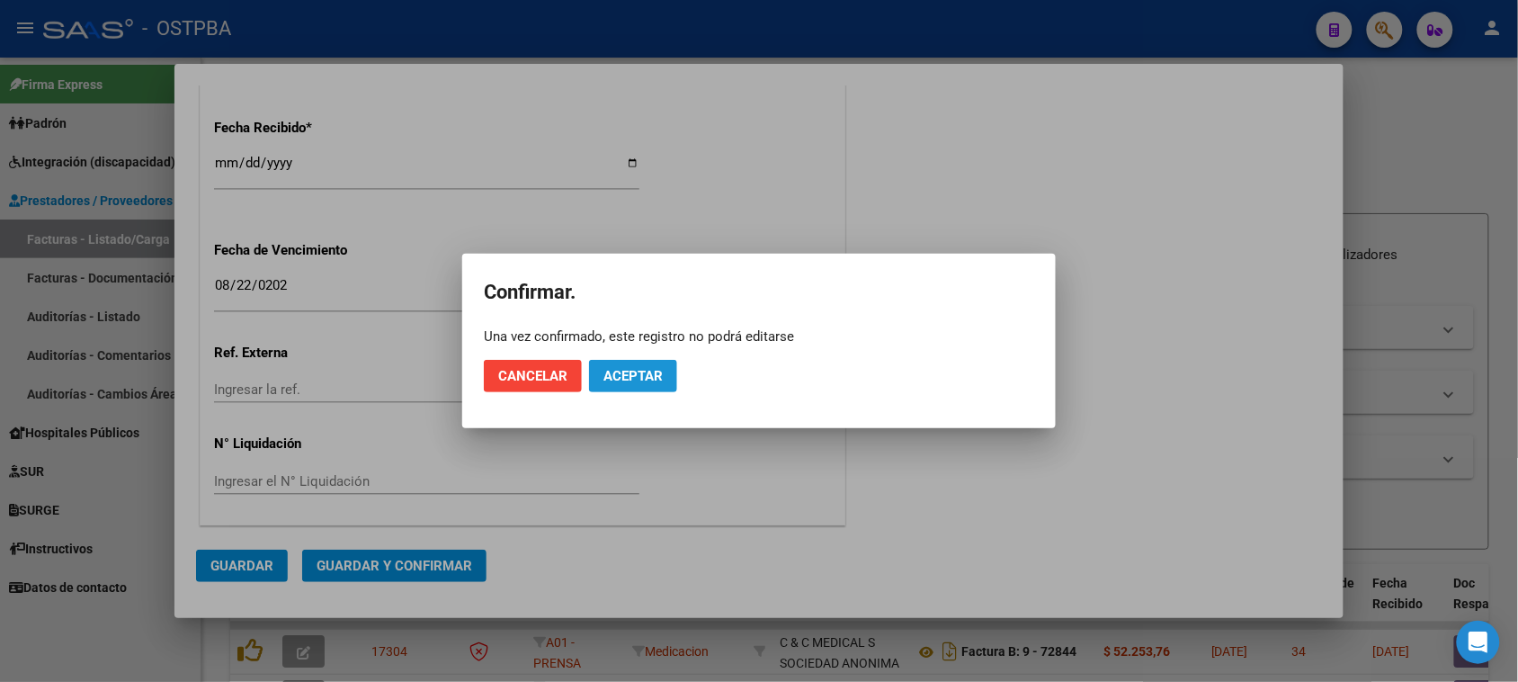
click at [640, 371] on span "Aceptar" at bounding box center [632, 376] width 59 height 16
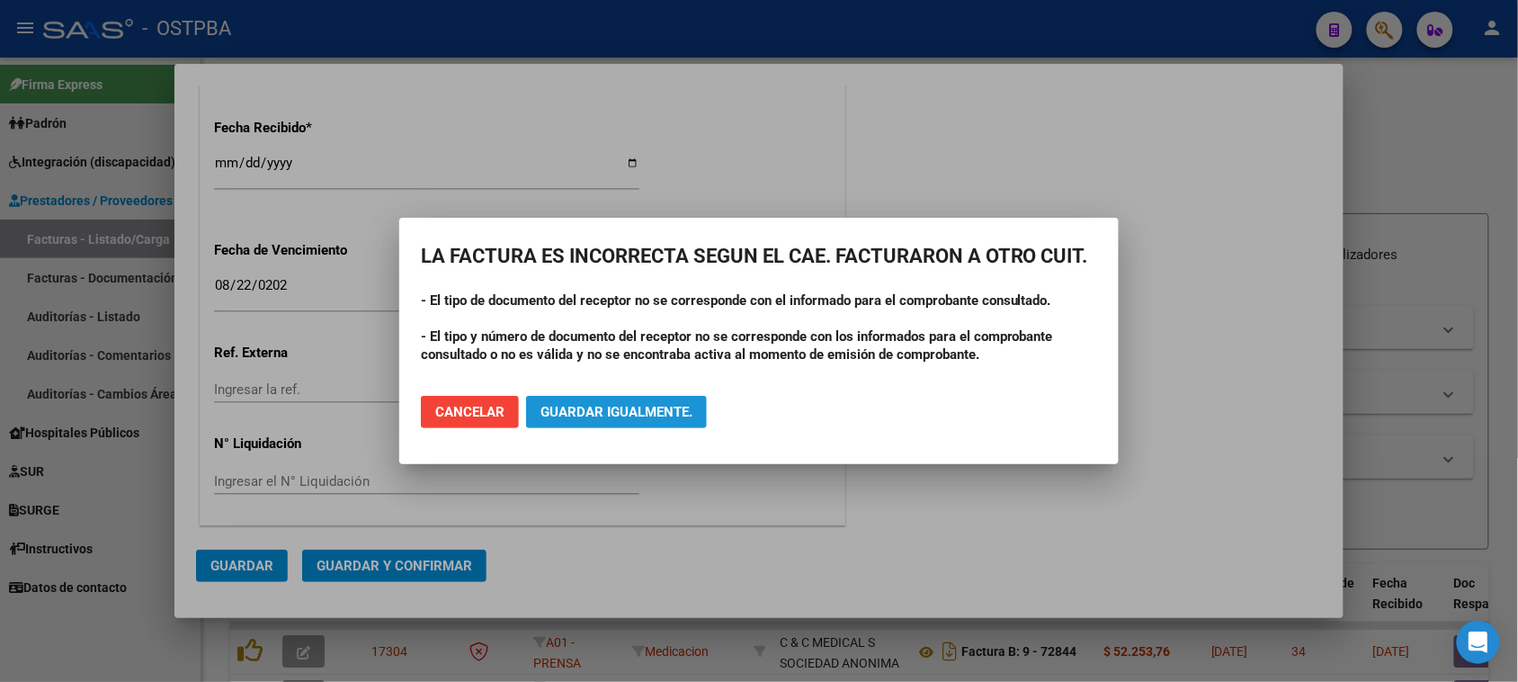
click at [592, 405] on span "Guardar igualmente." at bounding box center [617, 412] width 152 height 16
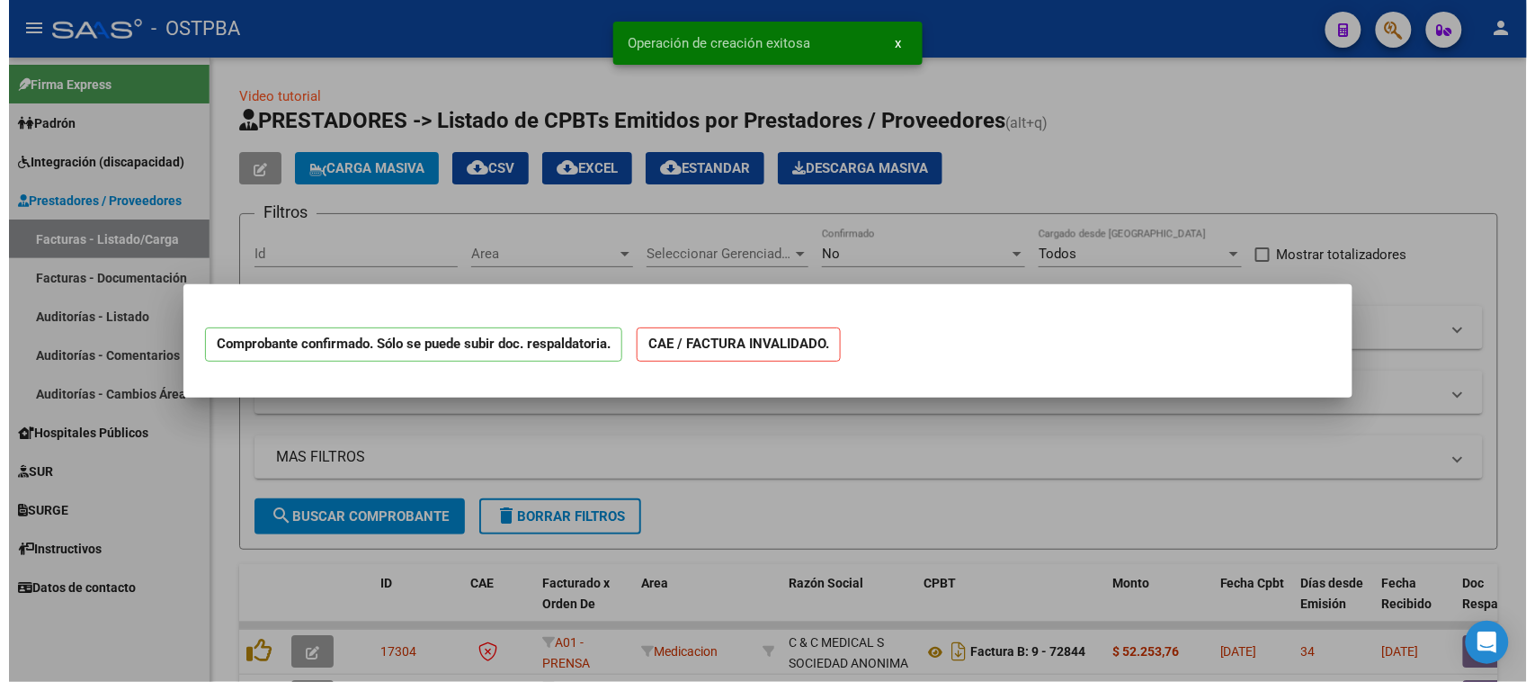
scroll to position [0, 0]
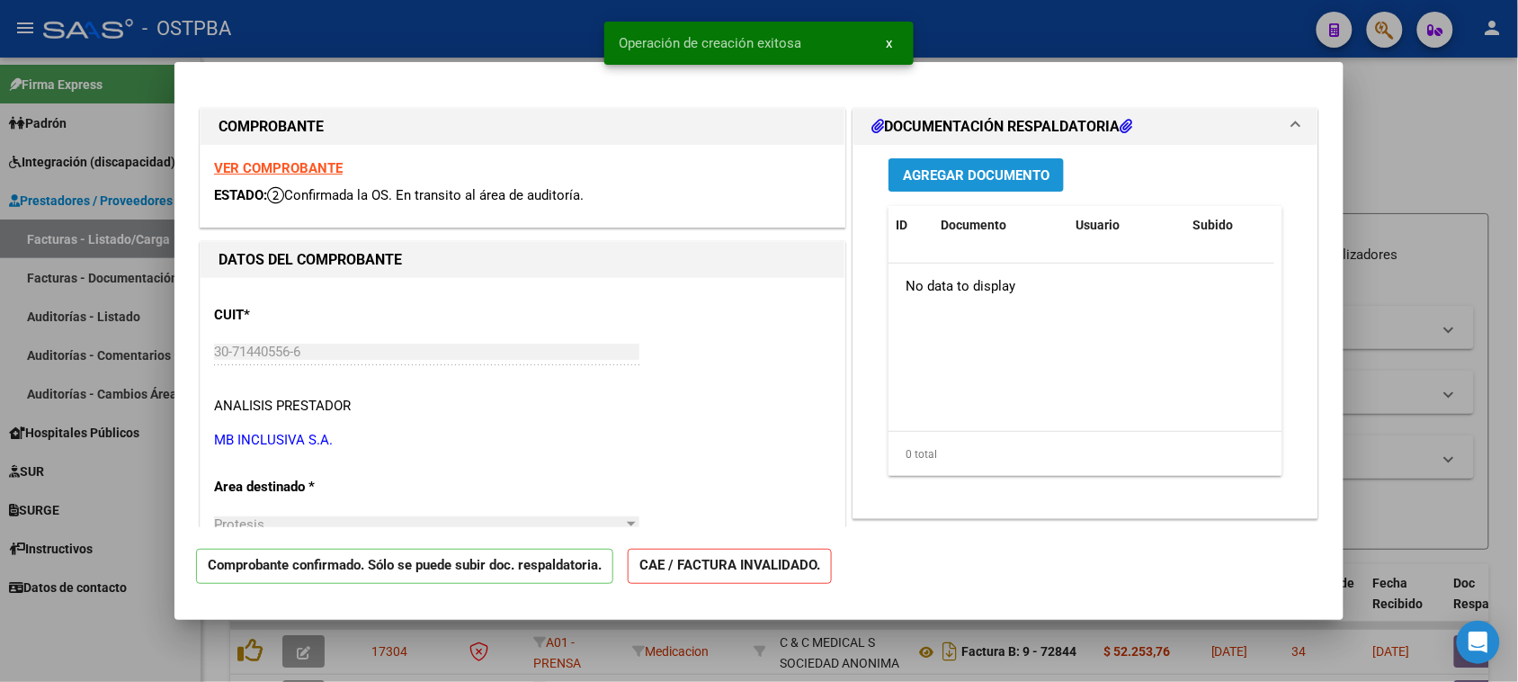
click at [953, 176] on span "Agregar Documento" at bounding box center [976, 175] width 147 height 16
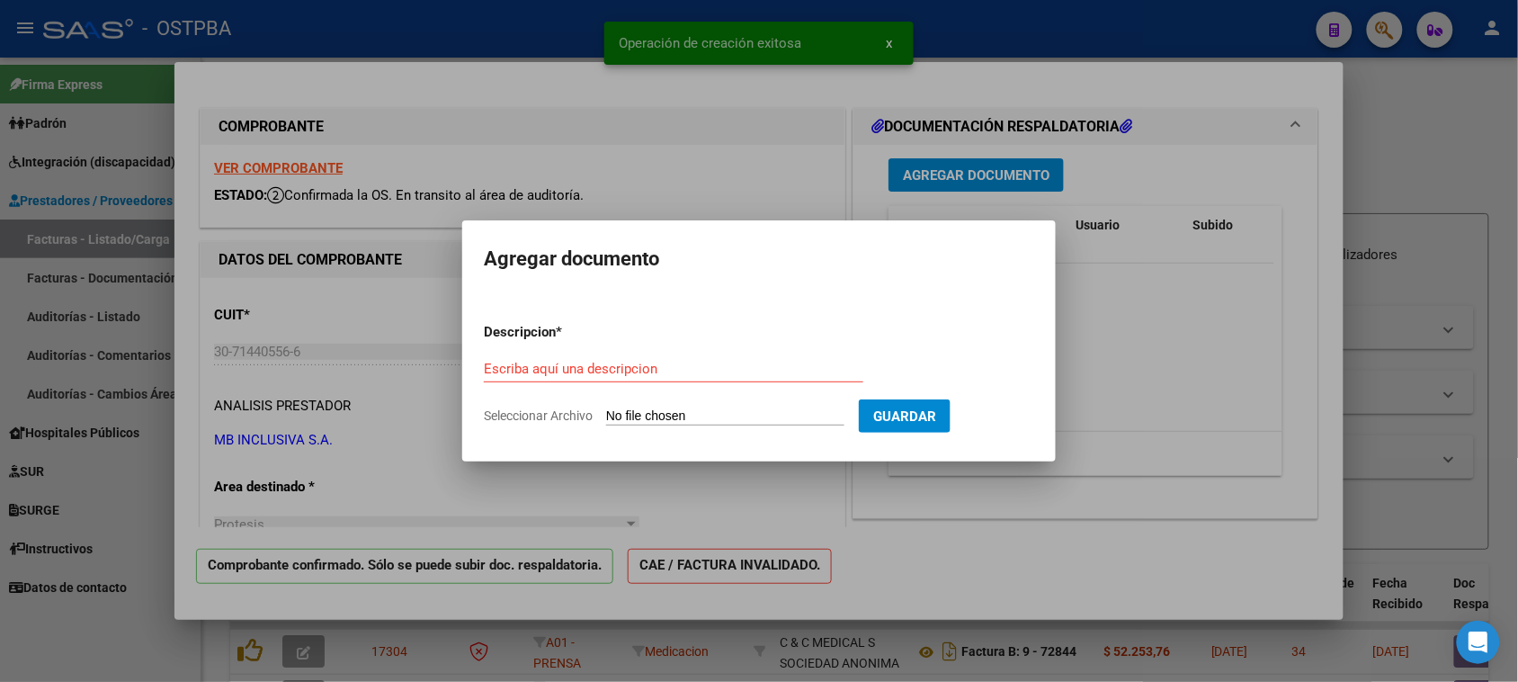
click at [679, 416] on input "Seleccionar Archivo" at bounding box center [725, 416] width 238 height 17
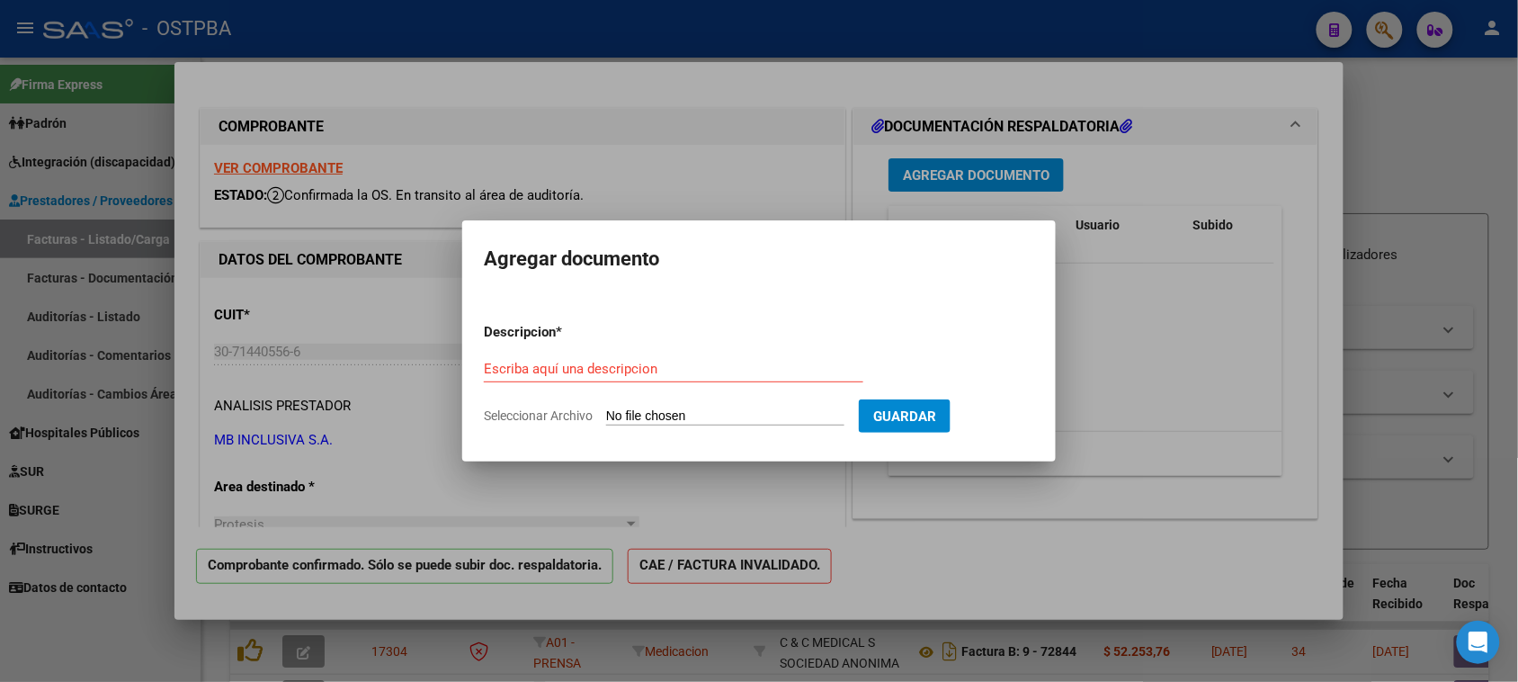
type input "C:\fakepath\FACTURA 11-38541 AUT.pdf"
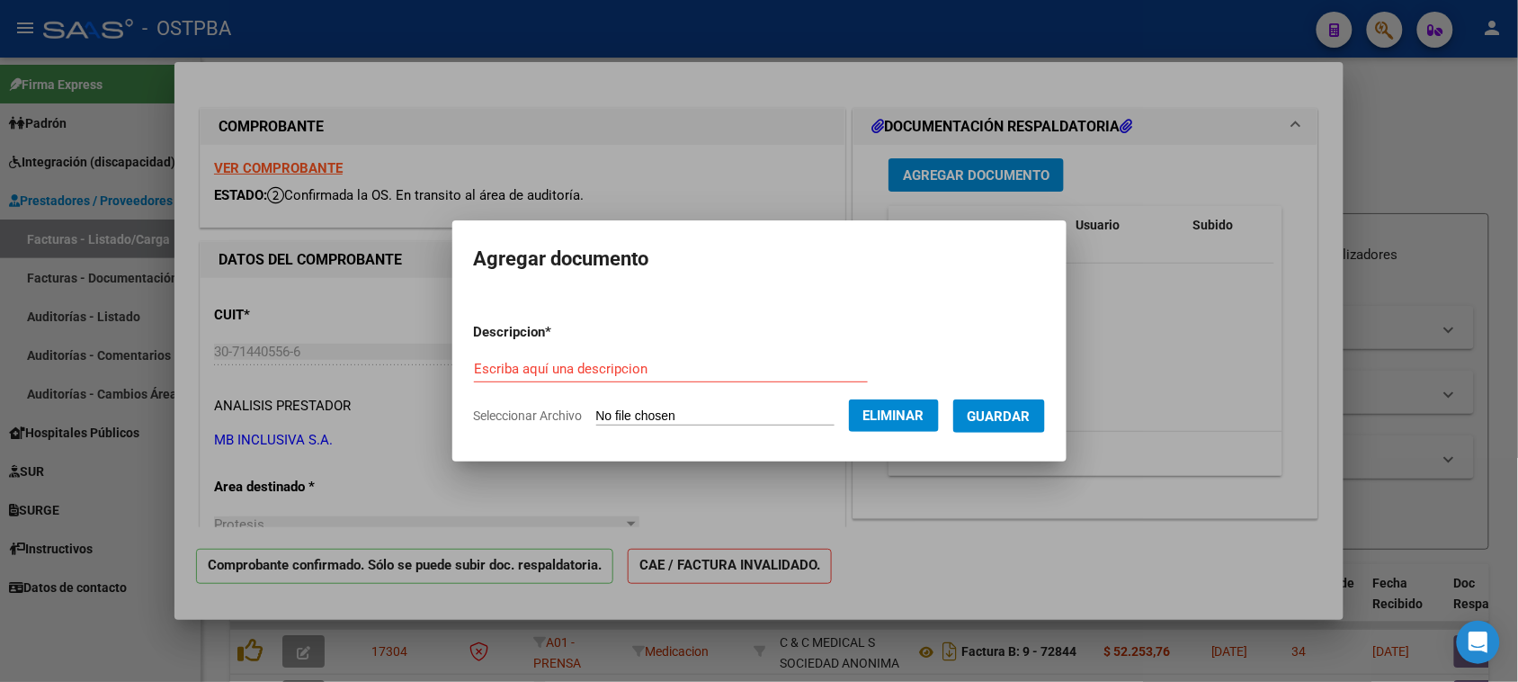
click at [564, 371] on input "Escriba aquí una descripcion" at bounding box center [671, 369] width 394 height 16
type input "FACTURA 11-38541"
click at [1023, 406] on button "Guardar" at bounding box center [999, 415] width 92 height 33
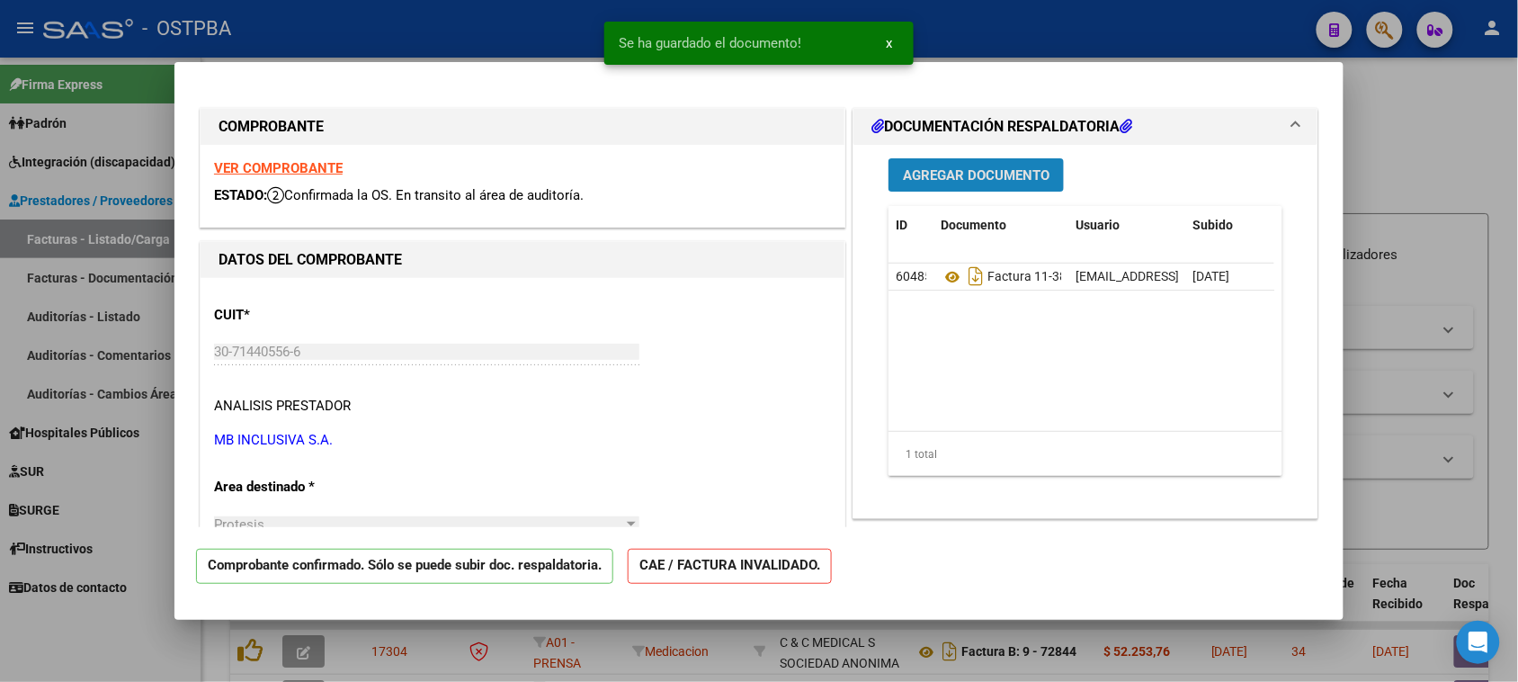
click at [911, 175] on span "Agregar Documento" at bounding box center [976, 175] width 147 height 16
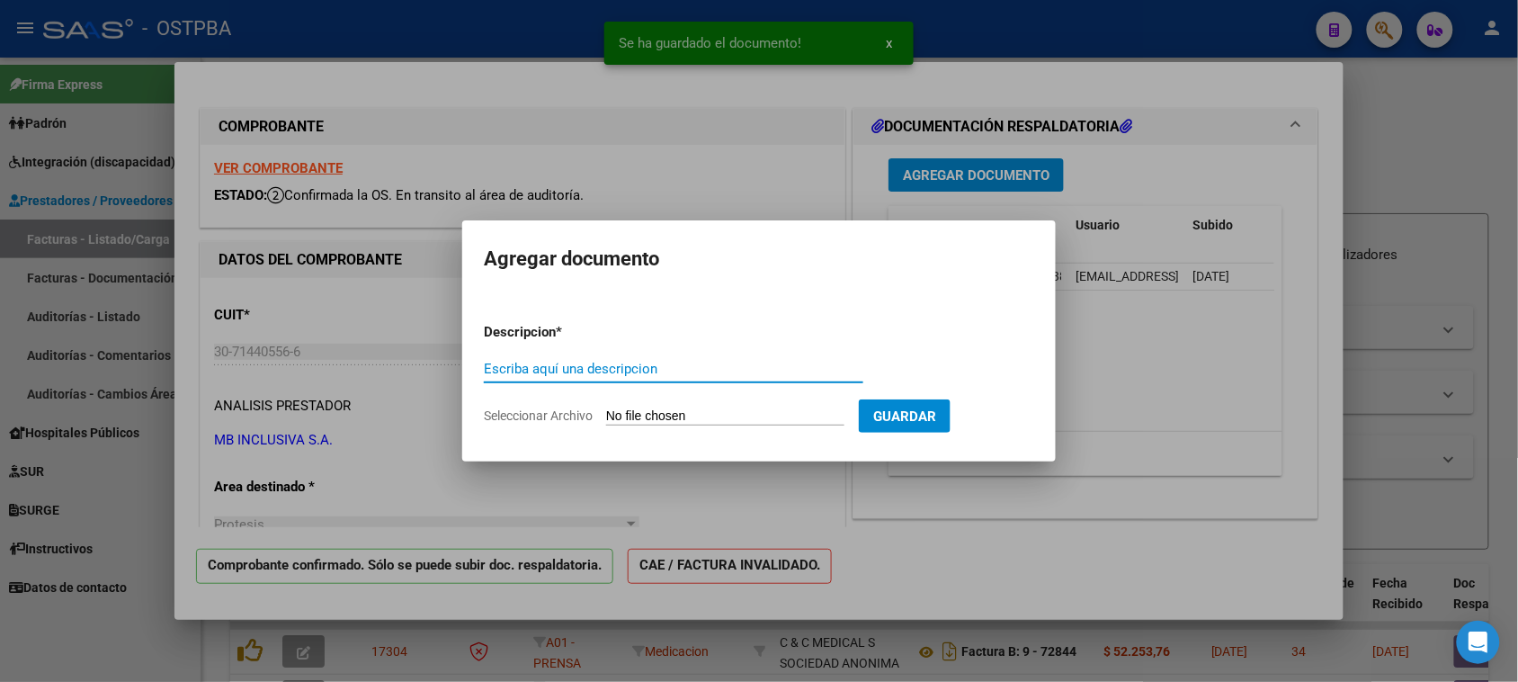
click at [652, 415] on input "Seleccionar Archivo" at bounding box center [725, 416] width 238 height 17
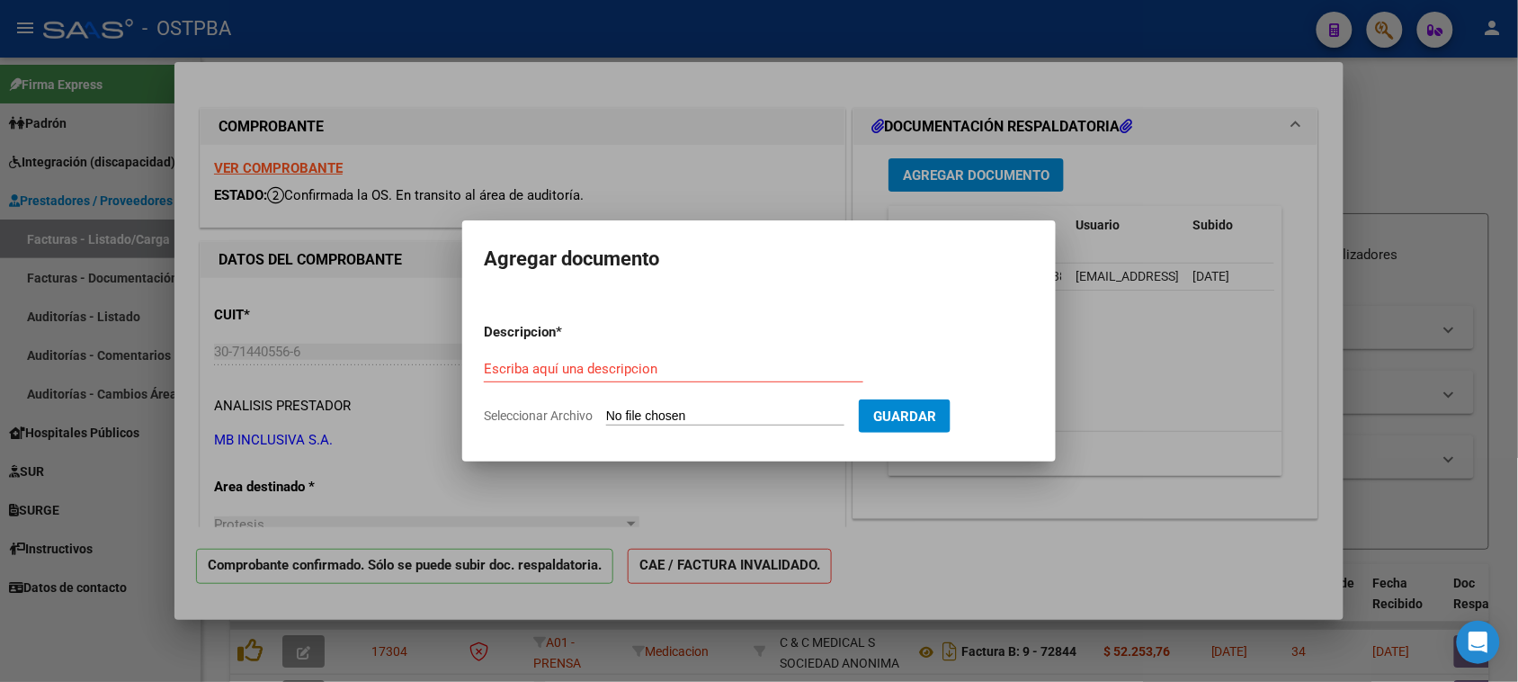
type input "C:\fakepath\RECETA CAMILO ODONTO AGOSTO25.pdf"
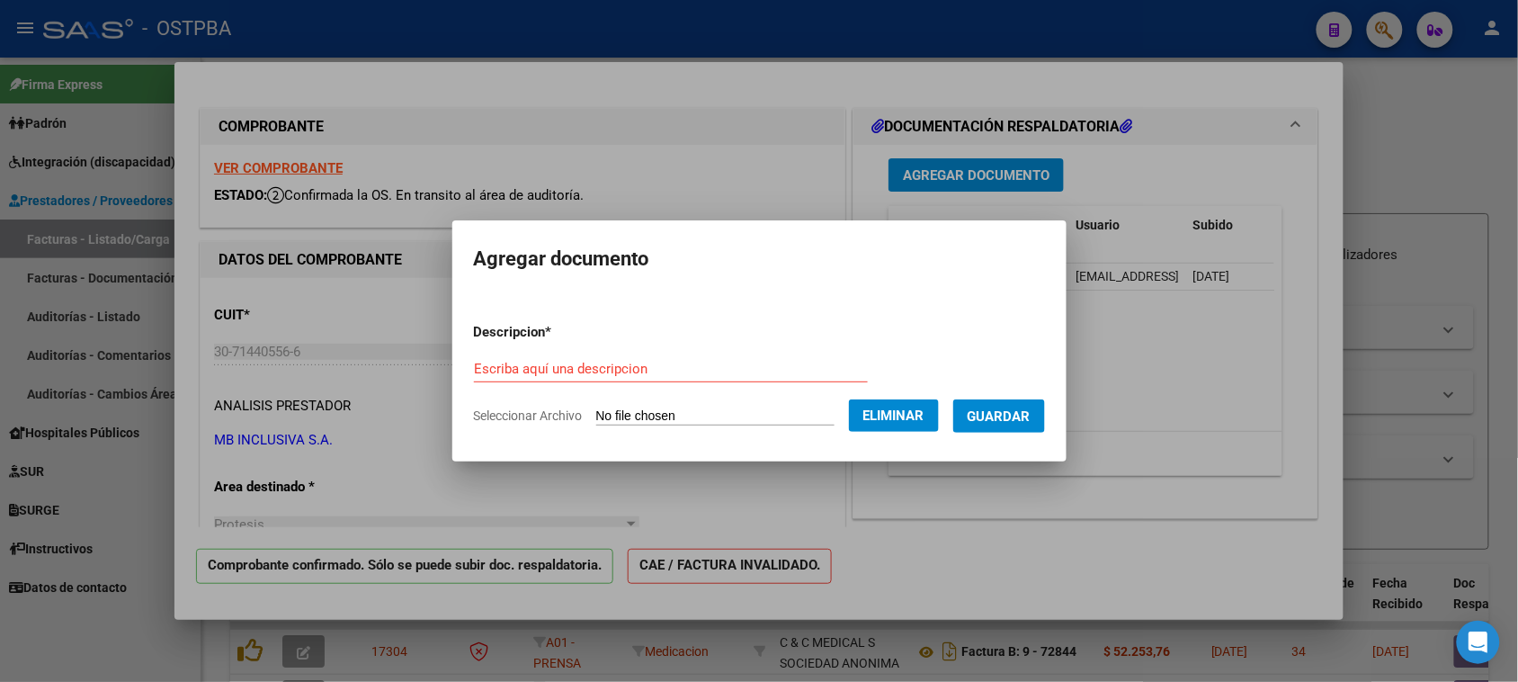
click at [496, 371] on input "Escriba aquí una descripcion" at bounding box center [671, 369] width 394 height 16
click at [603, 433] on form "Descripcion * Escriba aquí una descripcion Seleccionar Archivo Eliminar Guardar" at bounding box center [759, 373] width 571 height 131
click at [491, 369] on input "Escriba aquí una descripcion" at bounding box center [671, 369] width 394 height 16
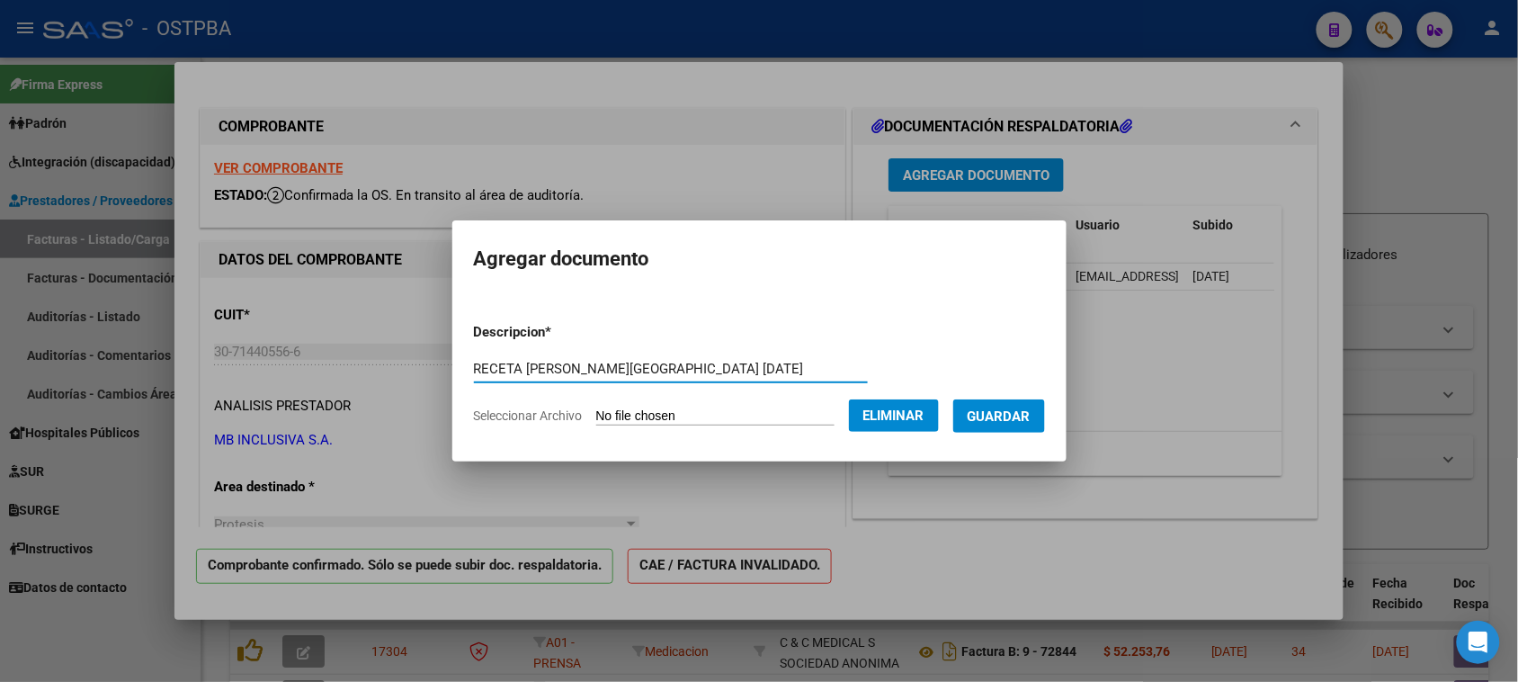
type input "RECETA MOLINA SIERRA CAMILO AGOSTO25"
click at [1009, 418] on span "Guardar" at bounding box center [999, 416] width 63 height 16
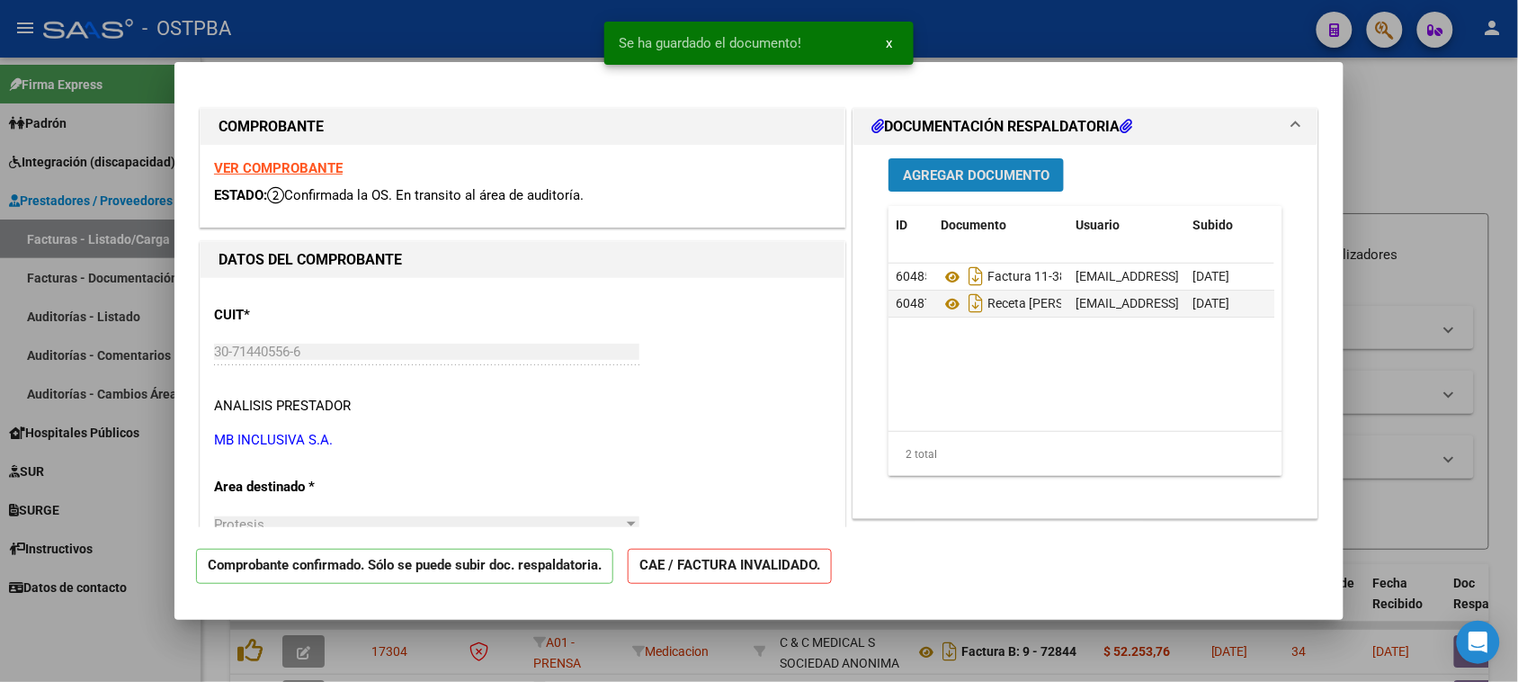
click at [955, 167] on span "Agregar Documento" at bounding box center [976, 175] width 147 height 16
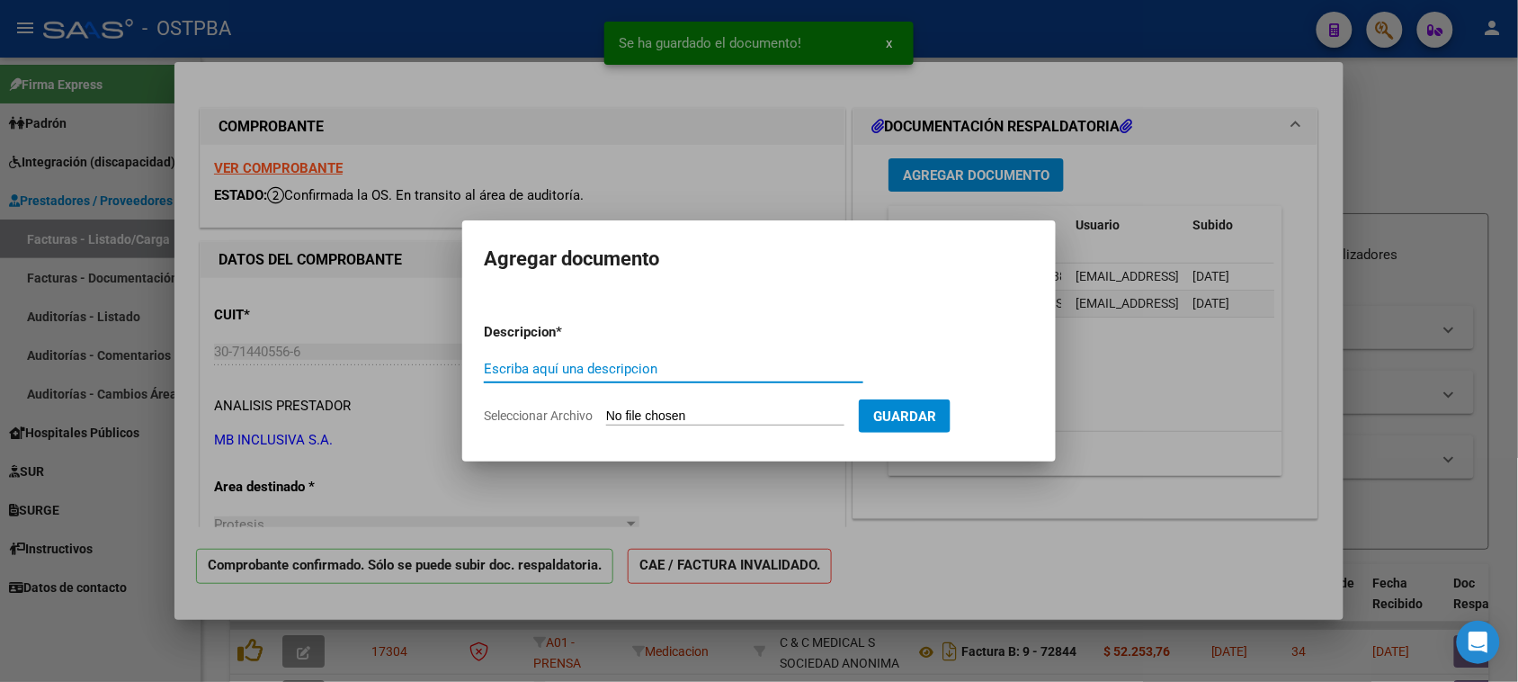
click at [752, 415] on input "Seleccionar Archivo" at bounding box center [725, 416] width 238 height 17
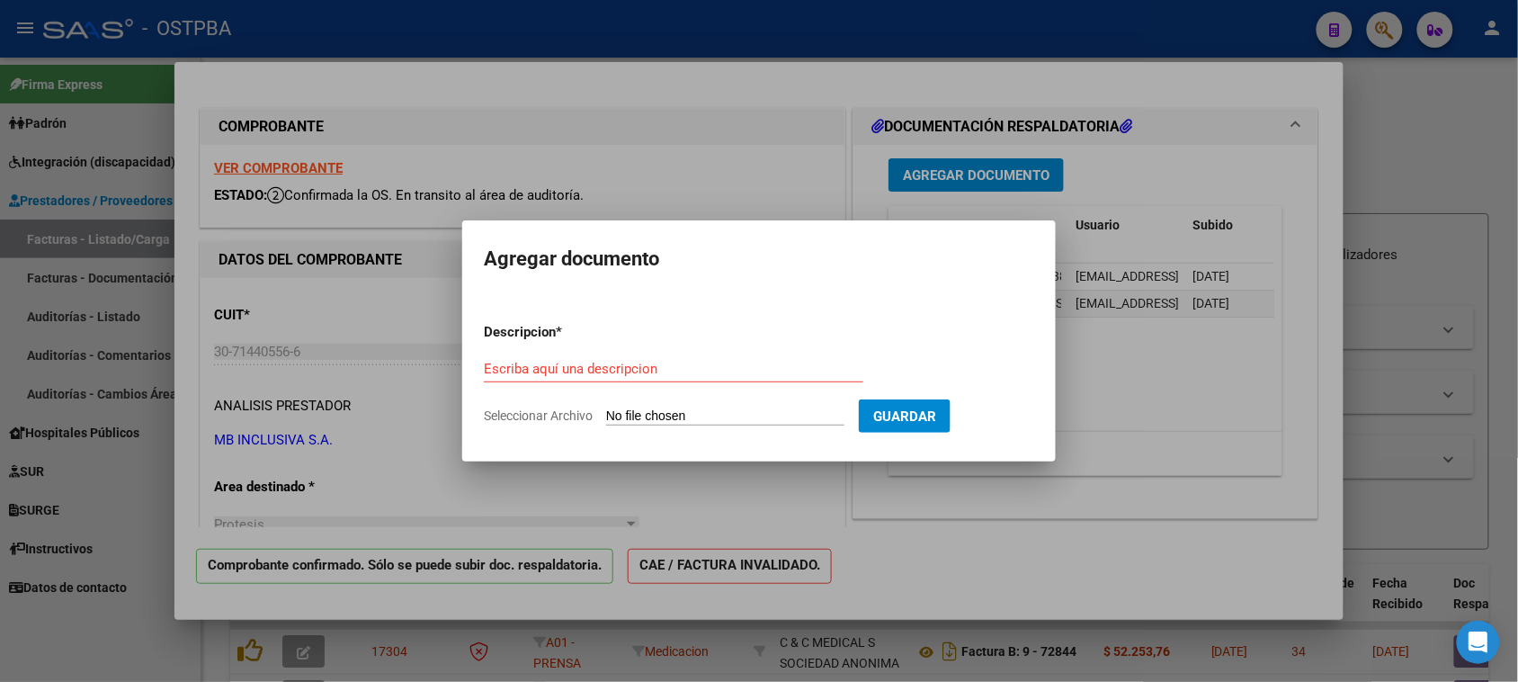
type input "C:\fakepath\RECETA DE TRATAMIENTO.pdf"
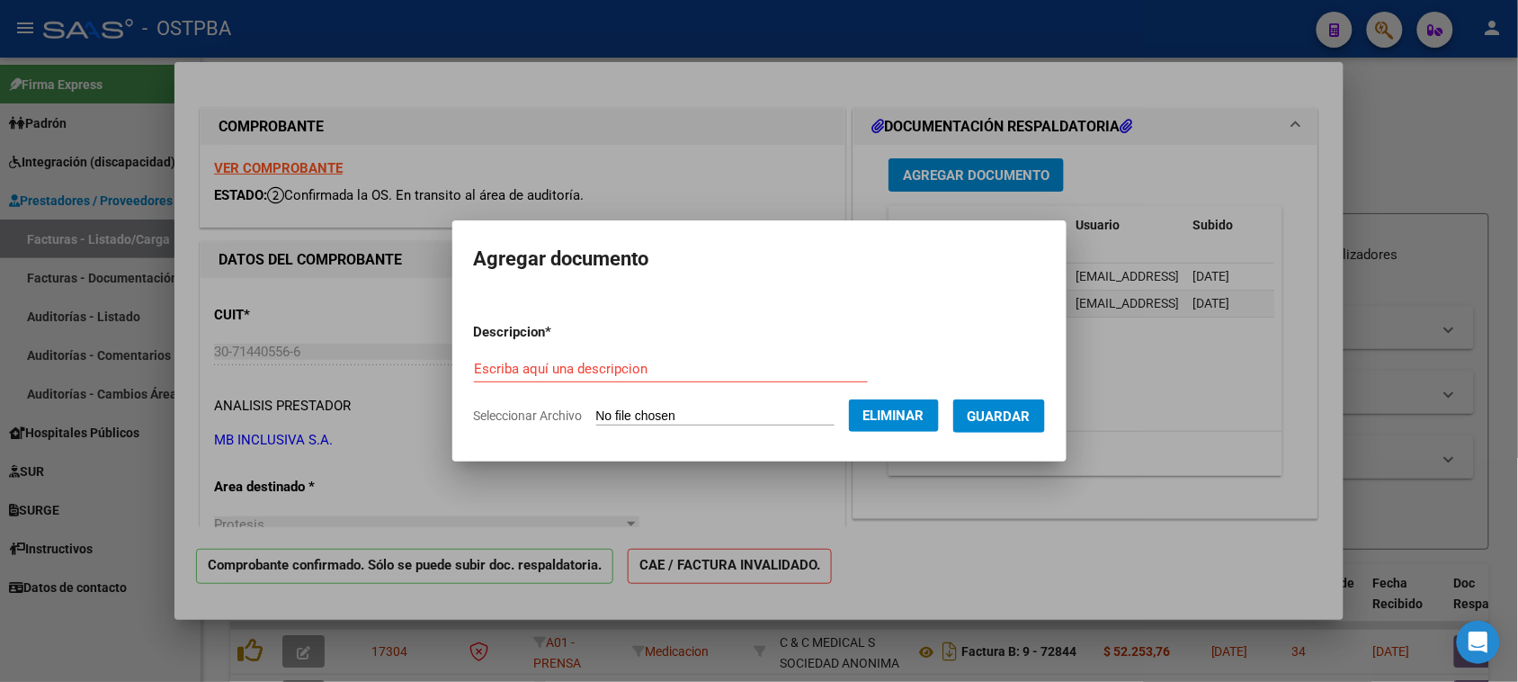
click at [501, 369] on input "Escriba aquí una descripcion" at bounding box center [671, 369] width 394 height 16
type input "RECETA DE TRATAMIENTO"
click at [1014, 410] on span "Guardar" at bounding box center [999, 416] width 63 height 16
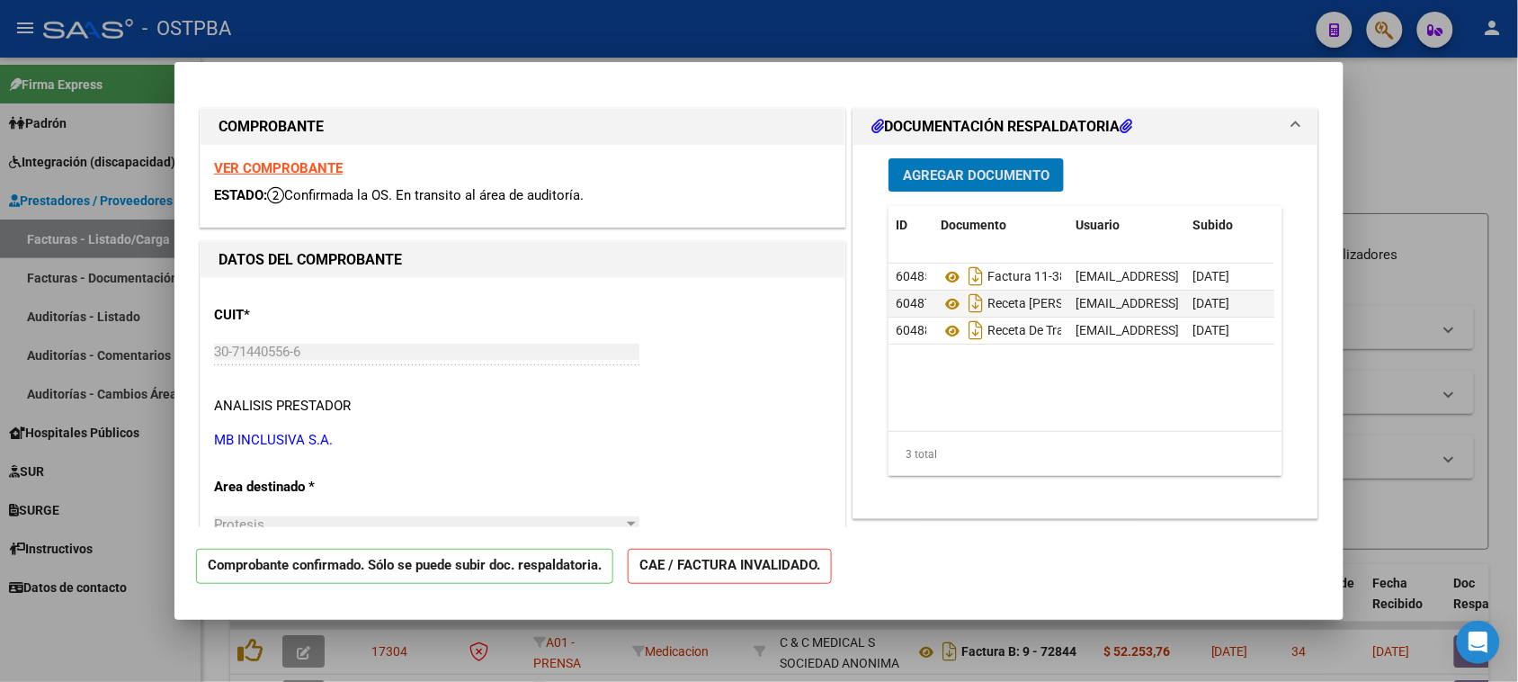
click at [1404, 112] on div at bounding box center [759, 341] width 1518 height 682
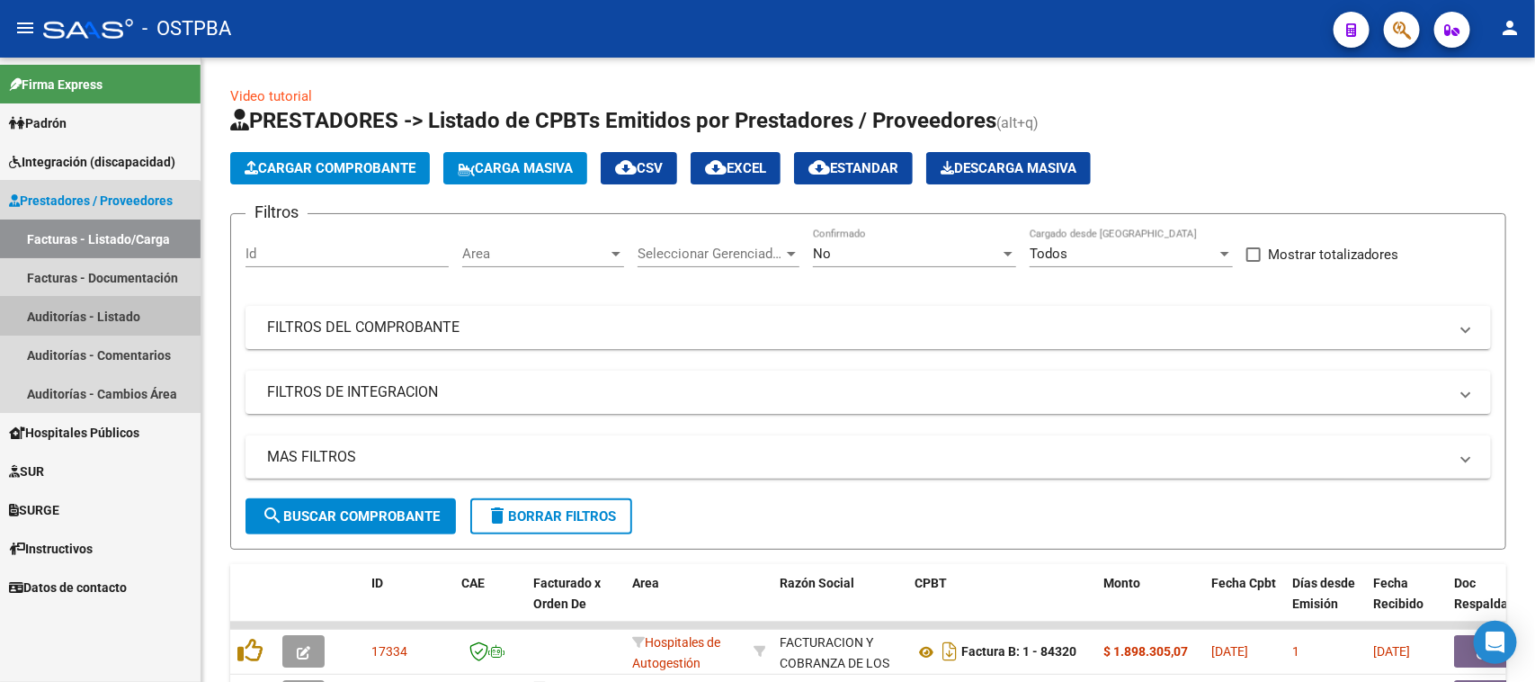
click at [85, 310] on link "Auditorías - Listado" at bounding box center [100, 316] width 201 height 39
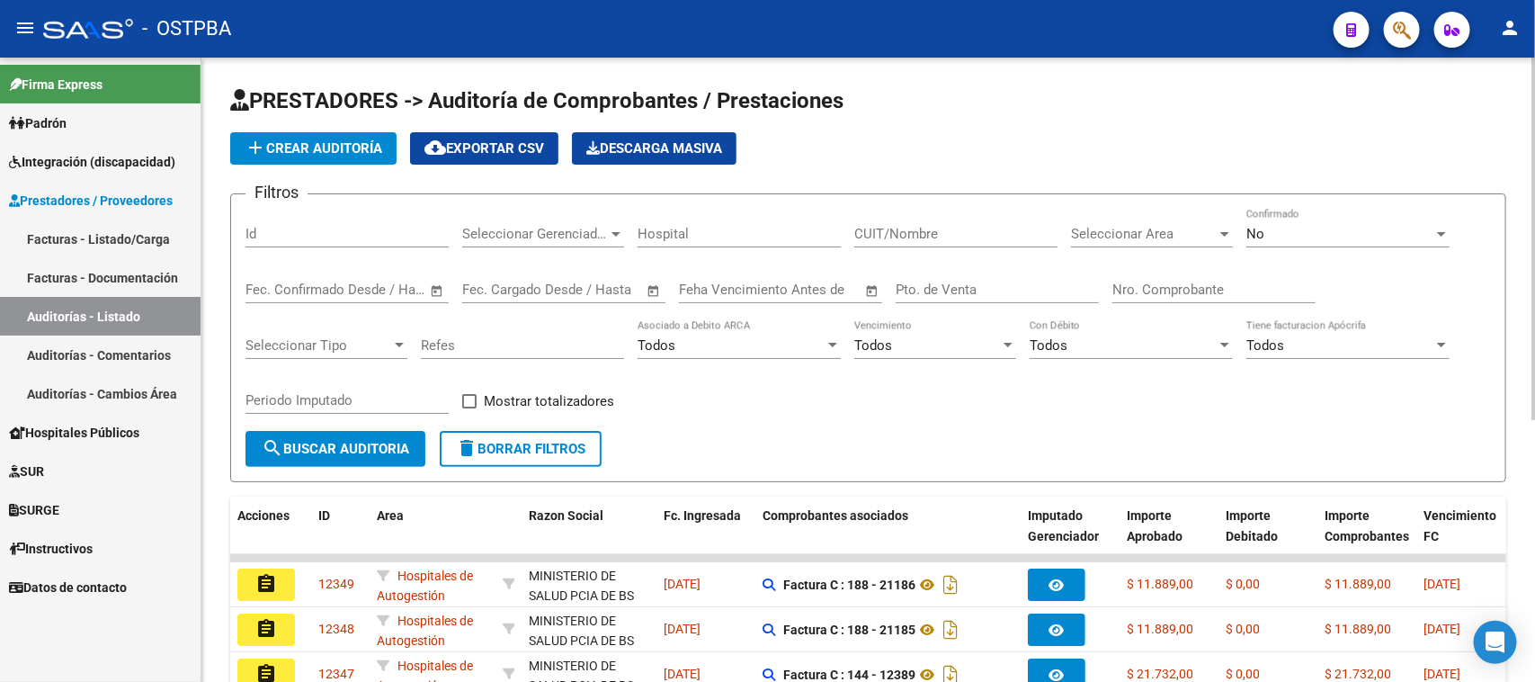
click at [346, 147] on span "add Crear Auditoría" at bounding box center [314, 148] width 138 height 16
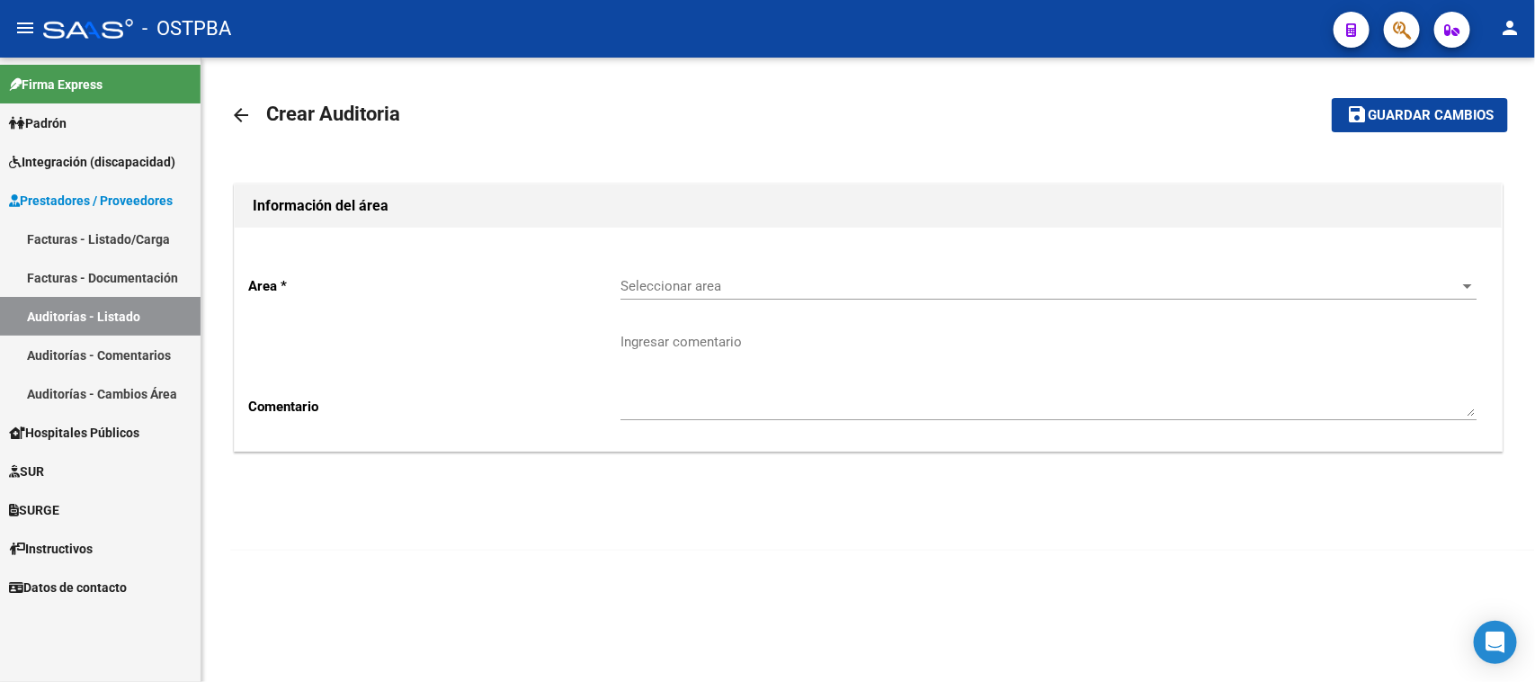
click at [679, 281] on span "Seleccionar area" at bounding box center [1041, 286] width 840 height 16
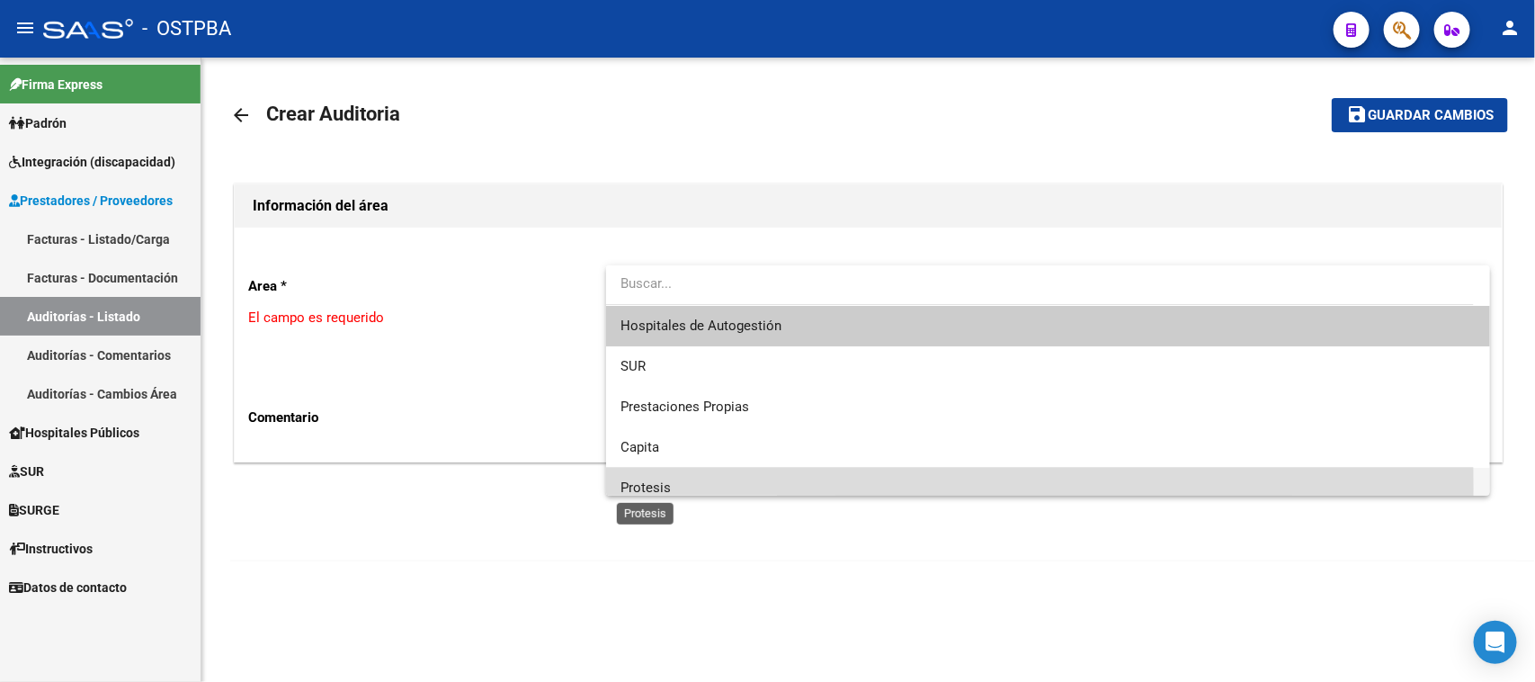
click at [668, 487] on span "Protesis" at bounding box center [646, 487] width 50 height 16
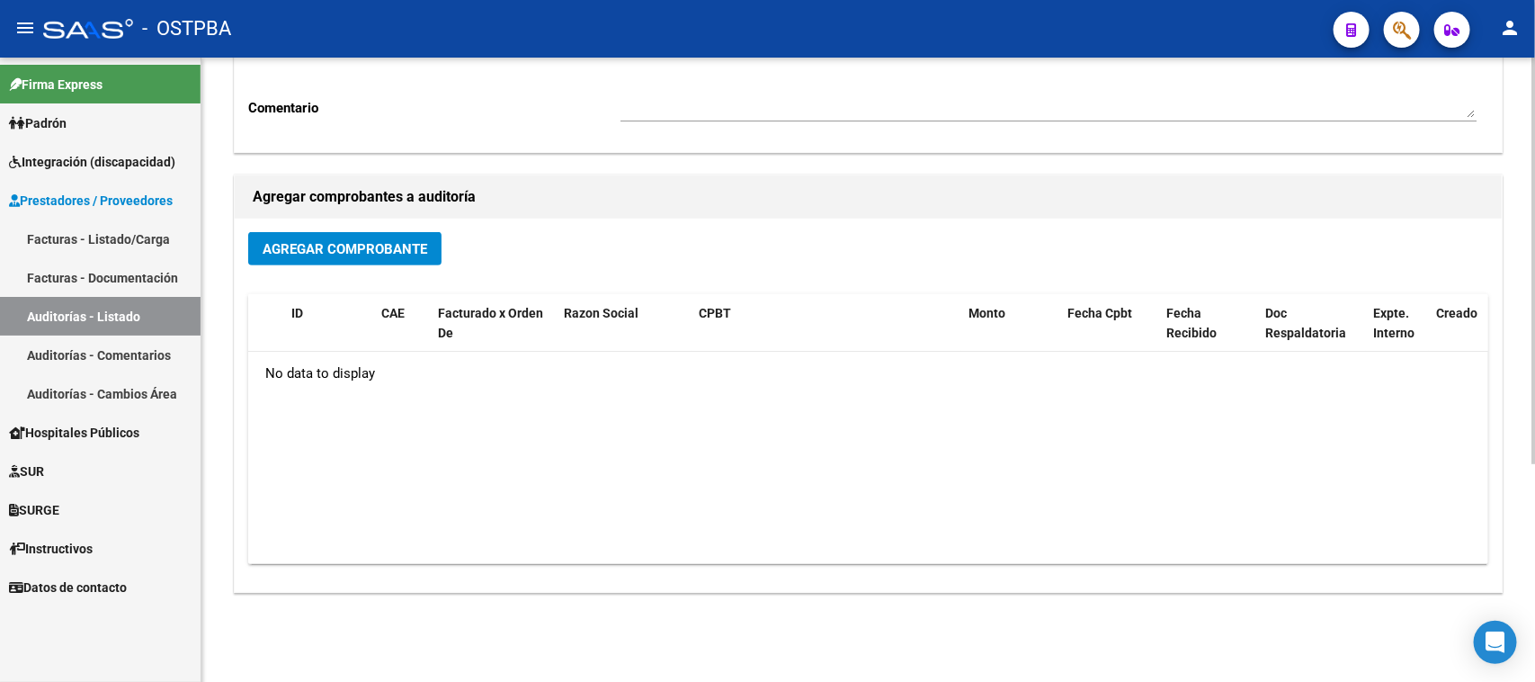
scroll to position [335, 0]
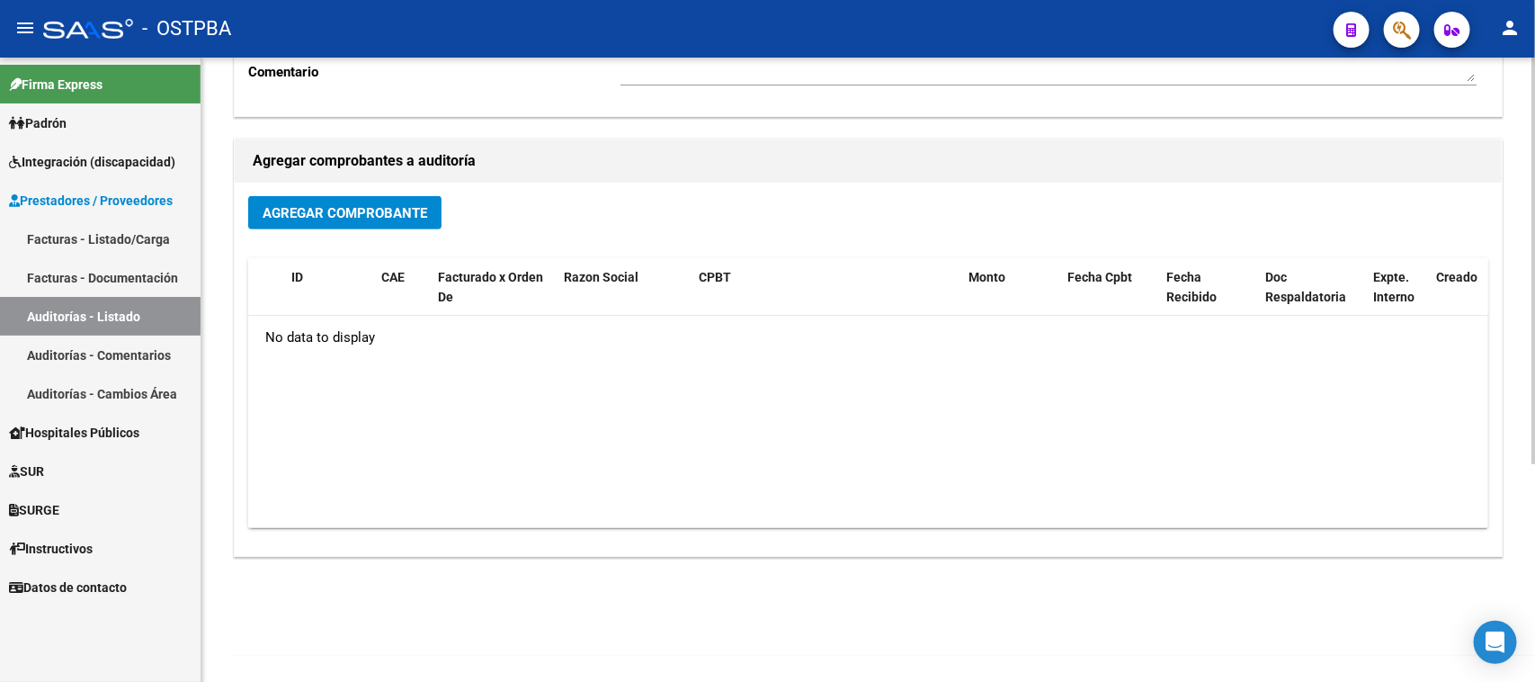
click at [353, 193] on div "Agregar Comprobante ID CAE Facturado x Orden De Razon Social CPBT Monto Fecha C…" at bounding box center [868, 369] width 1267 height 373
click at [352, 192] on div "Agregar Comprobante ID CAE Facturado x Orden De Razon Social CPBT Monto Fecha C…" at bounding box center [868, 369] width 1267 height 373
click at [343, 208] on span "Agregar Comprobante" at bounding box center [345, 213] width 165 height 16
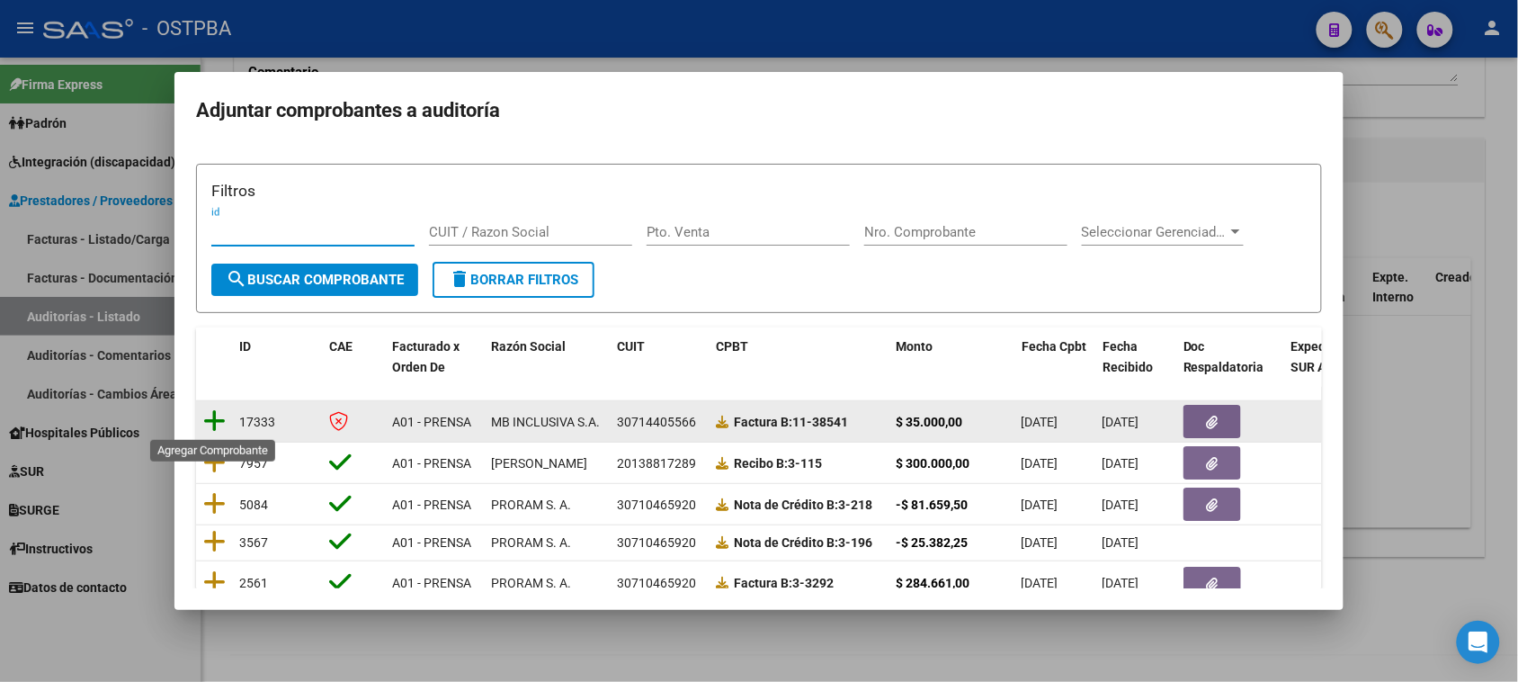
click at [218, 416] on icon at bounding box center [214, 420] width 22 height 25
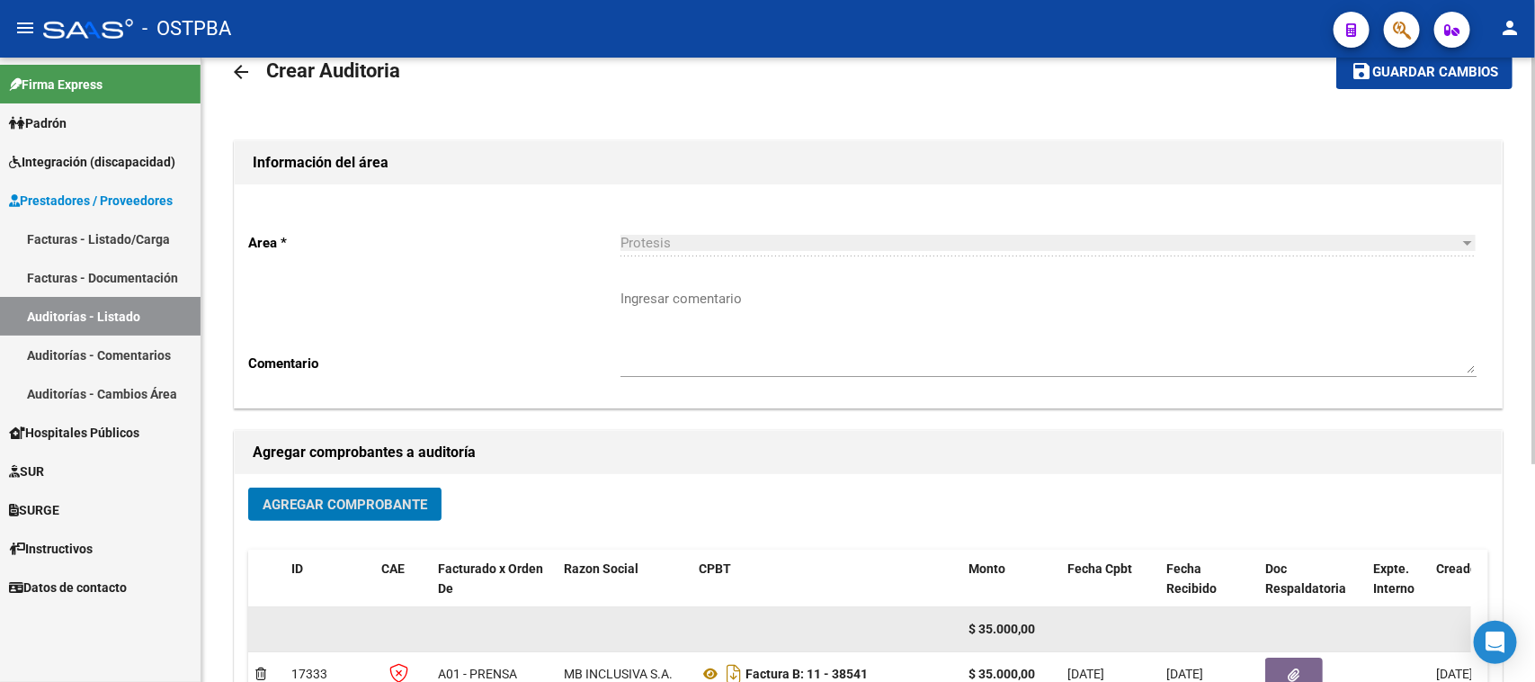
scroll to position [0, 0]
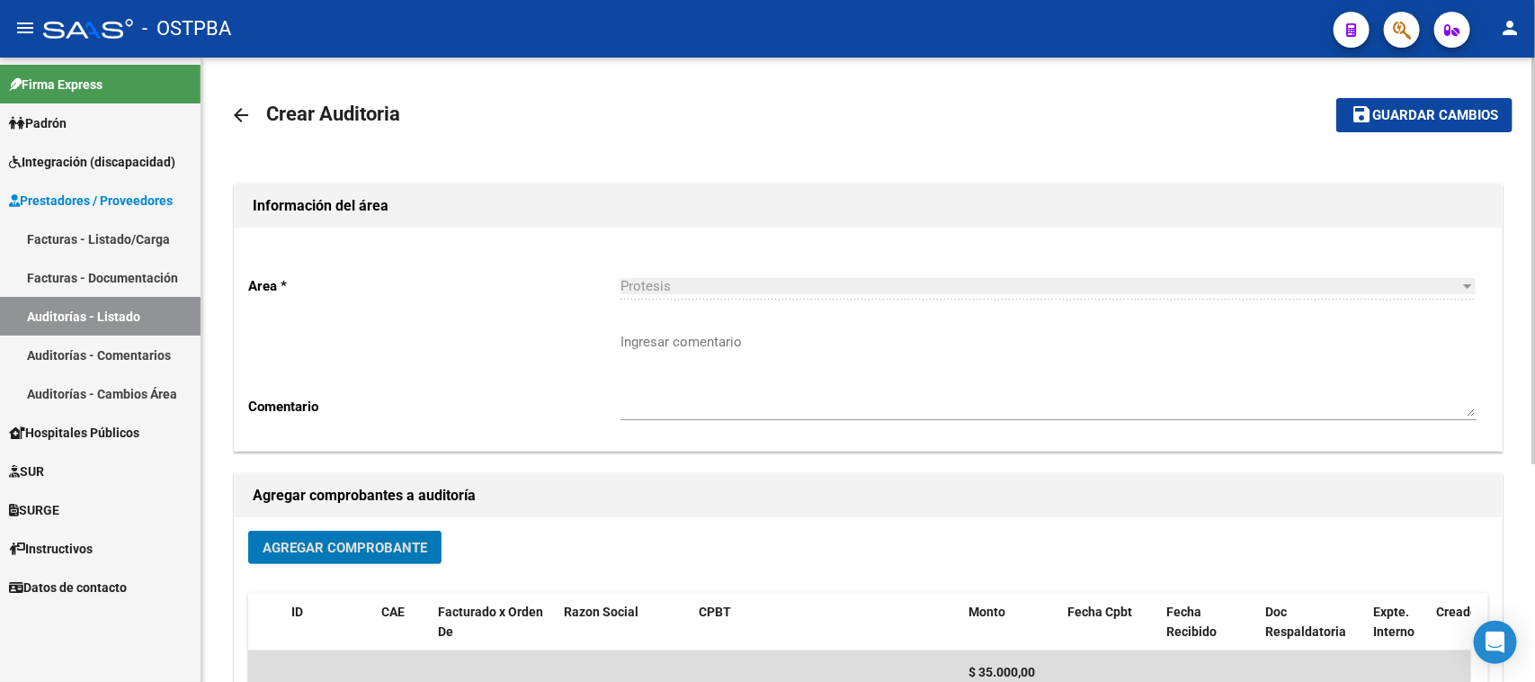
click at [1379, 109] on span "Guardar cambios" at bounding box center [1435, 116] width 126 height 16
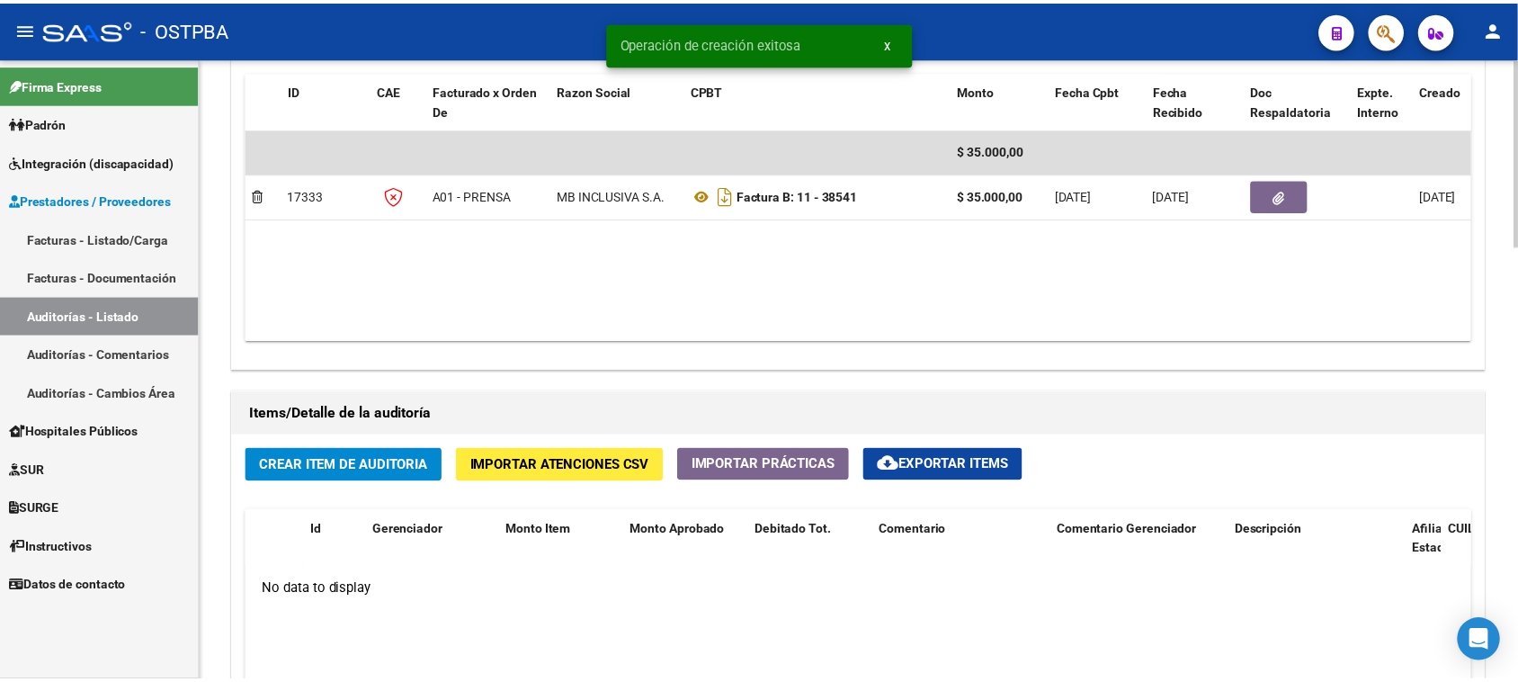
scroll to position [1012, 0]
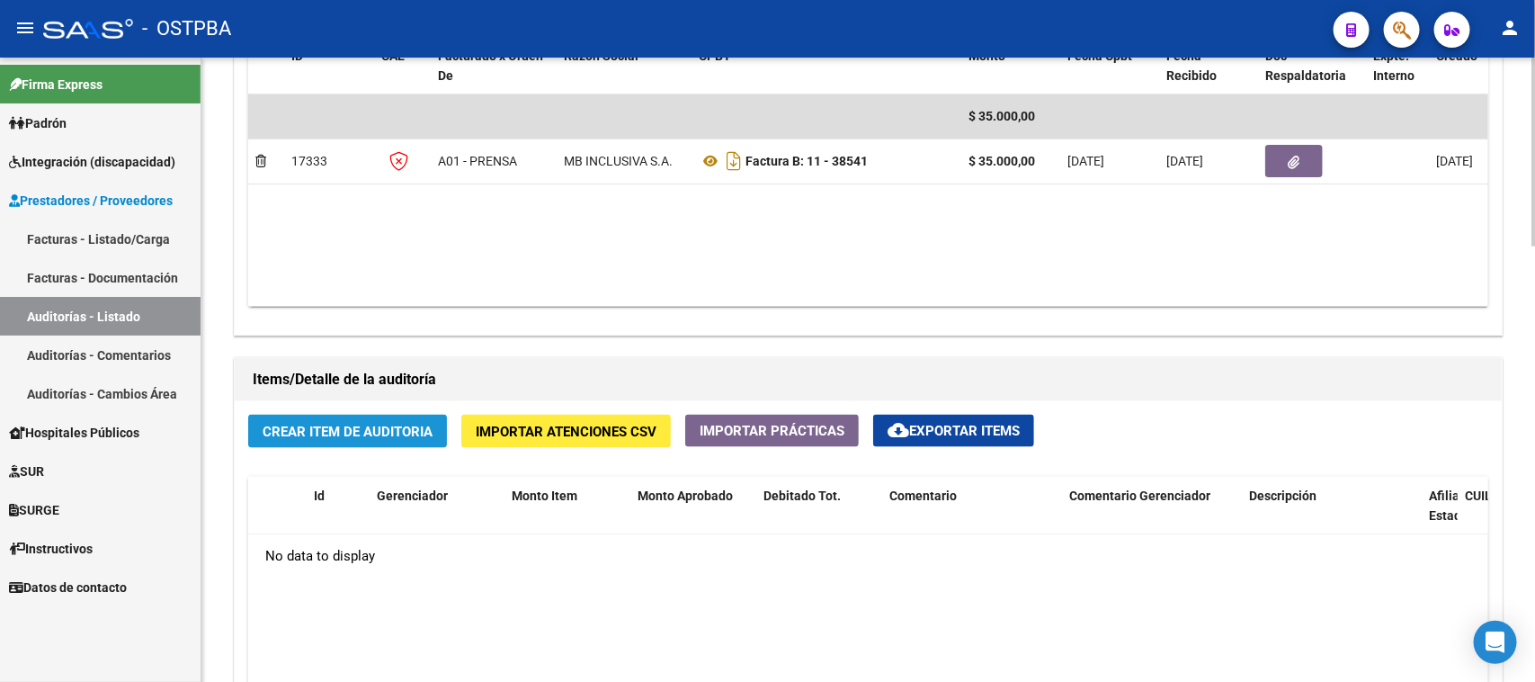
click at [360, 430] on span "Crear Item de Auditoria" at bounding box center [348, 432] width 170 height 16
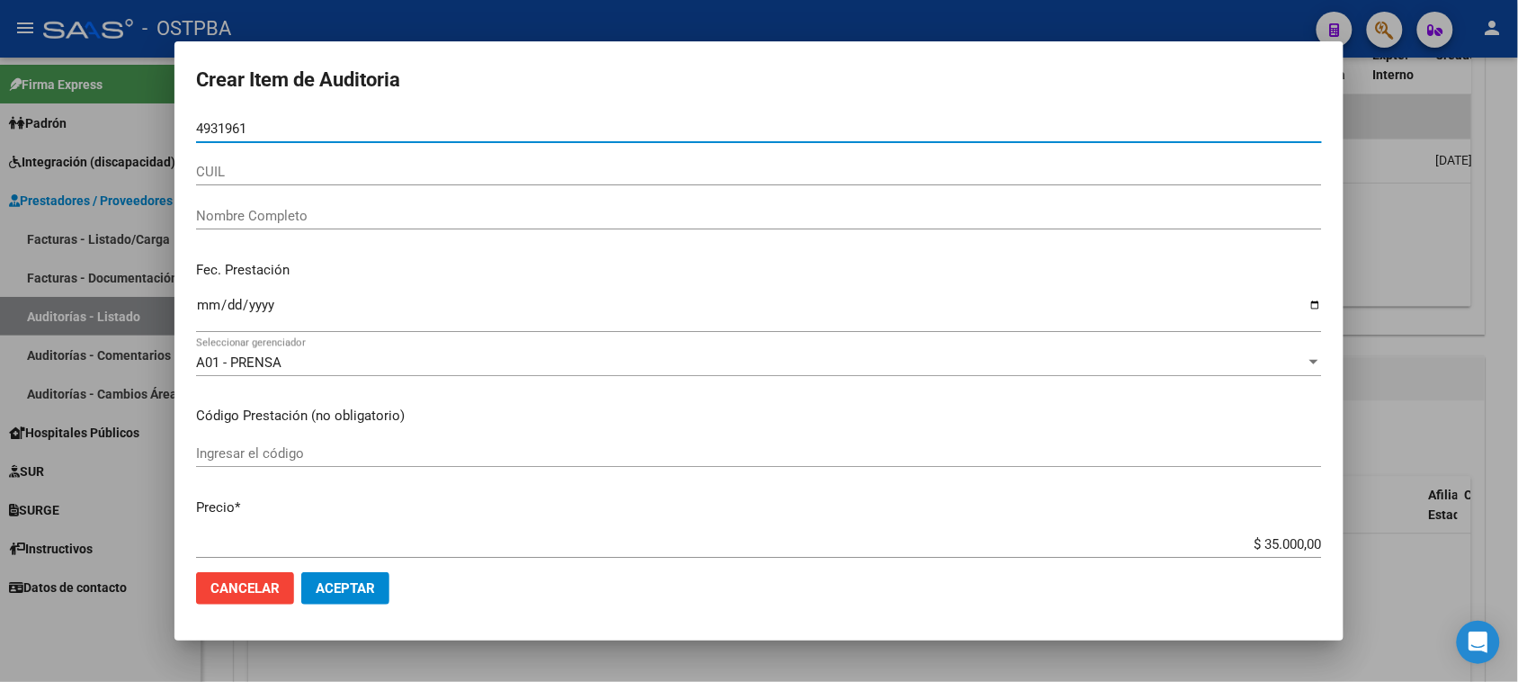
type input "49319616"
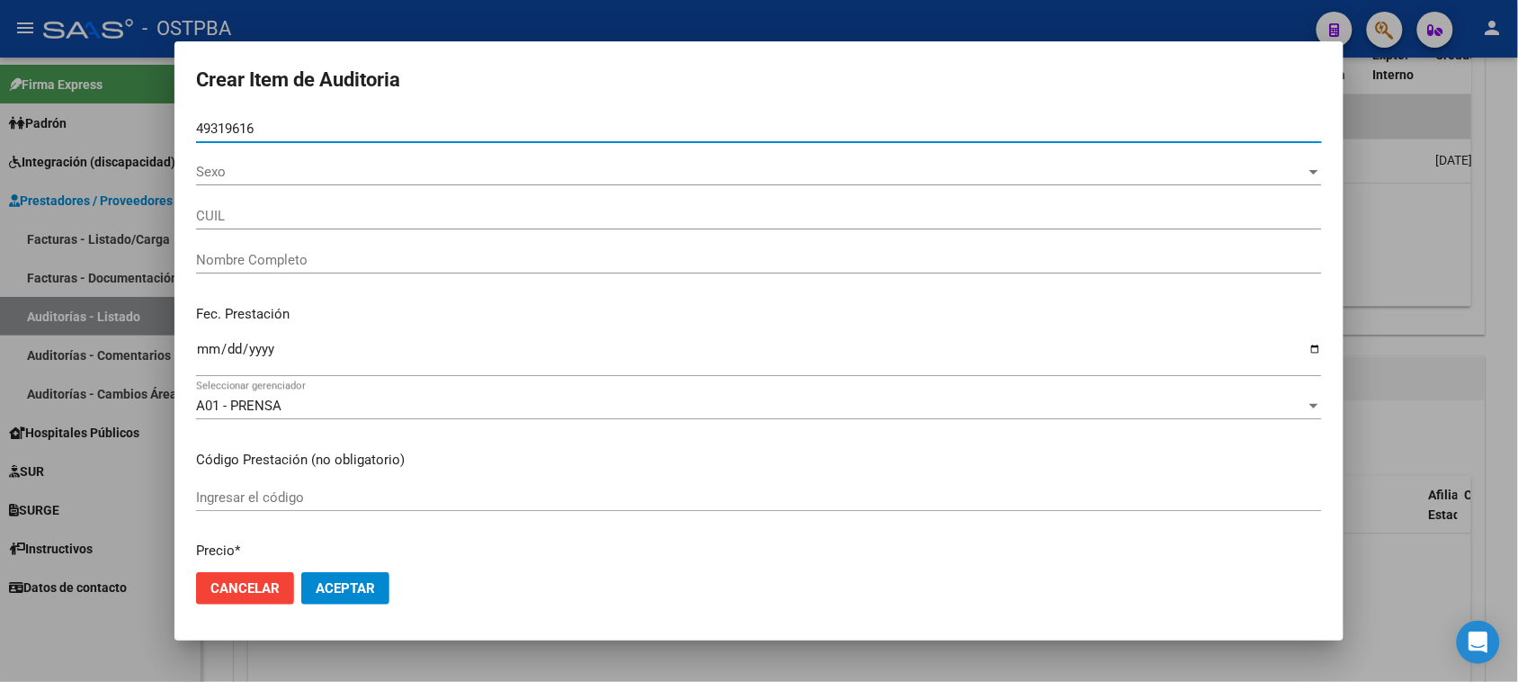
type input "27493196168"
type input "MOLINA SIERRA CAMILO"
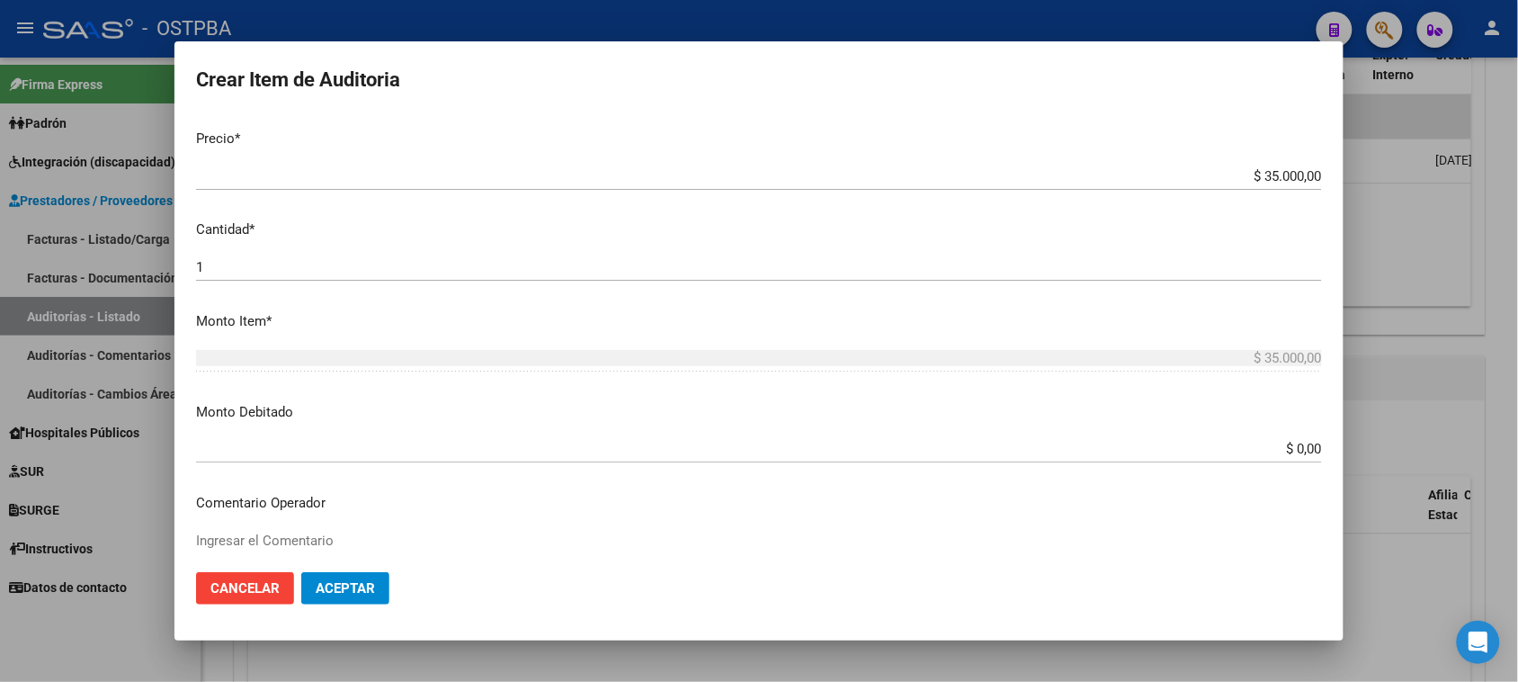
scroll to position [562, 0]
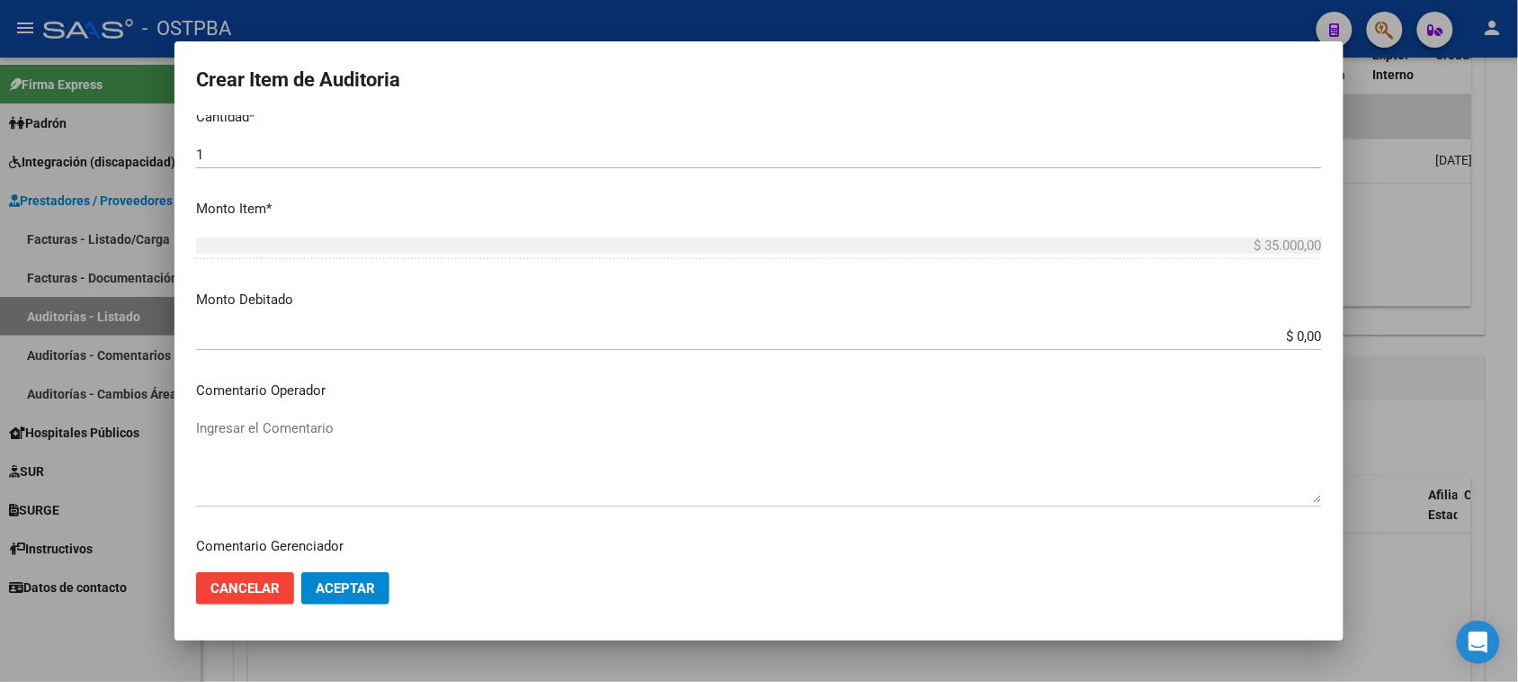
type input "49319616"
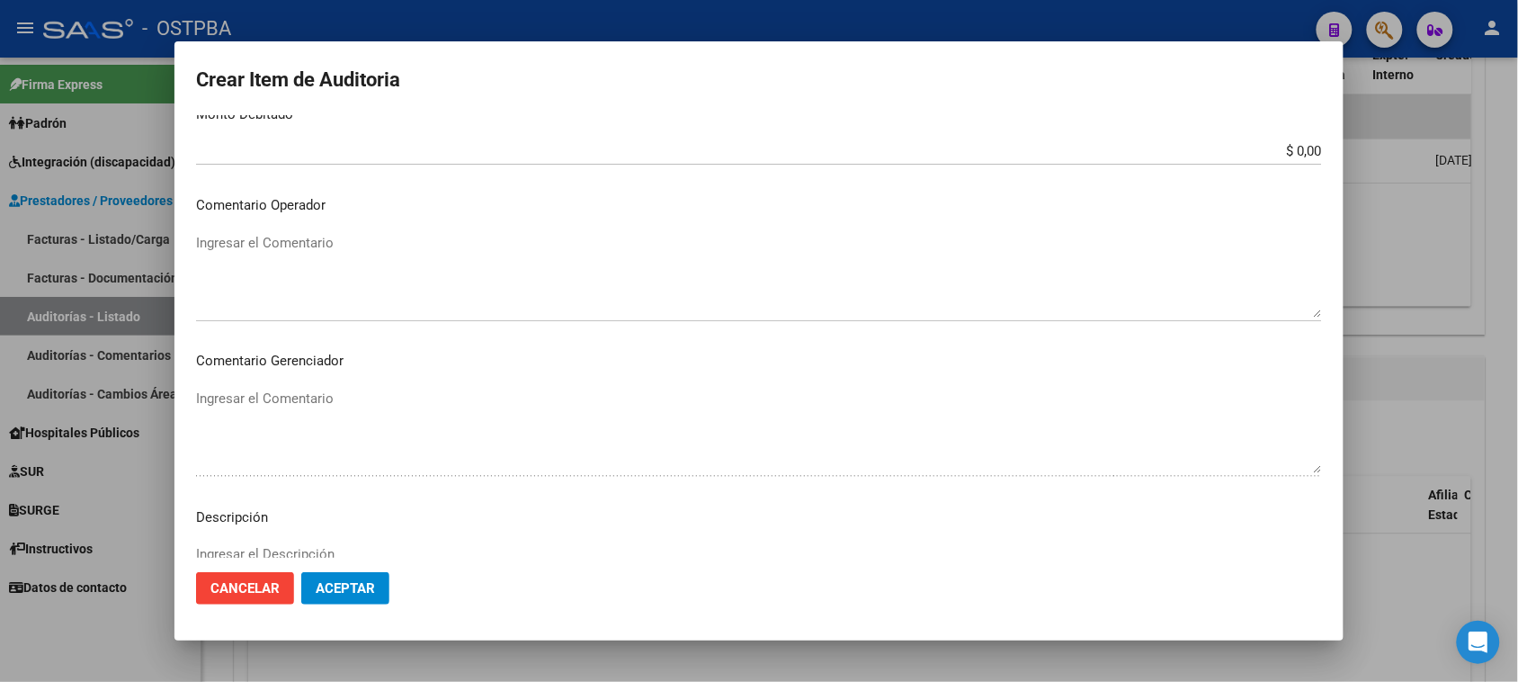
scroll to position [787, 0]
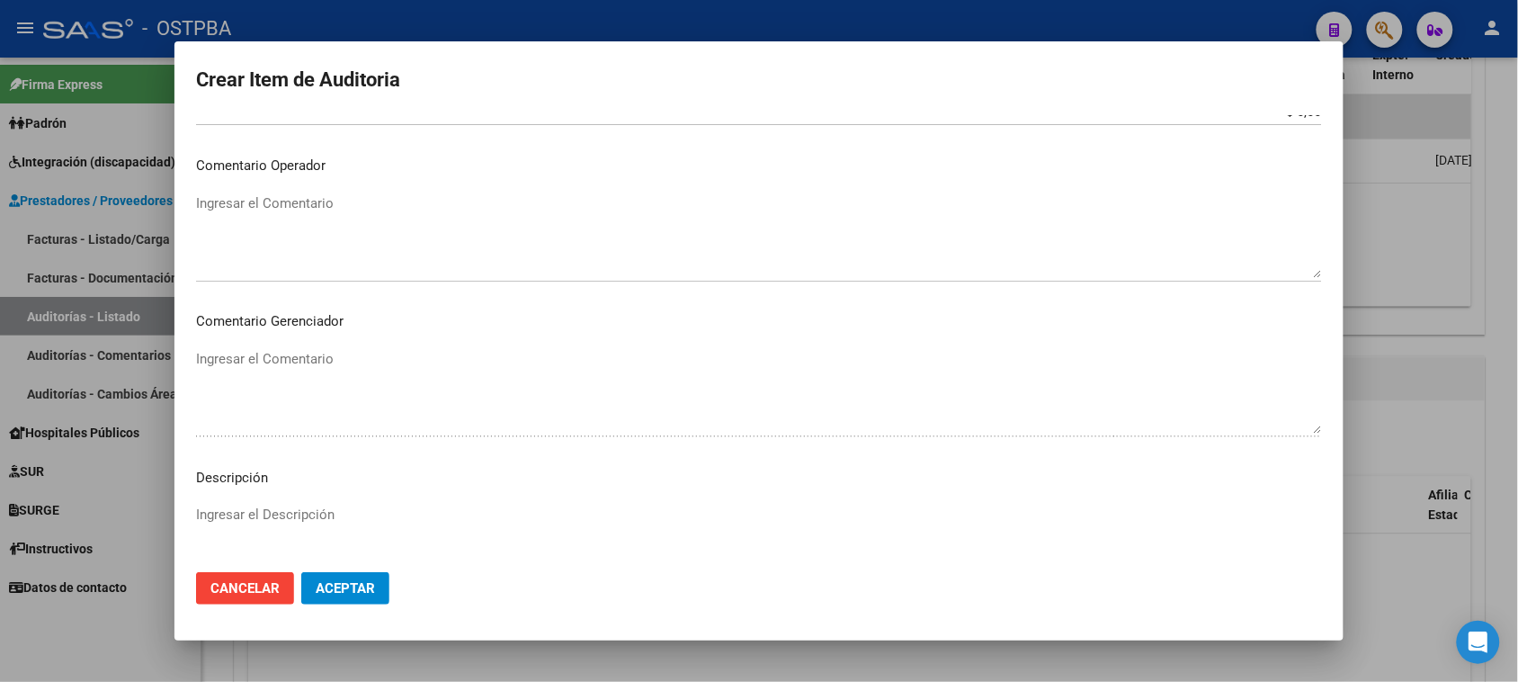
click at [218, 204] on textarea "Ingresar el Comentario" at bounding box center [759, 235] width 1126 height 85
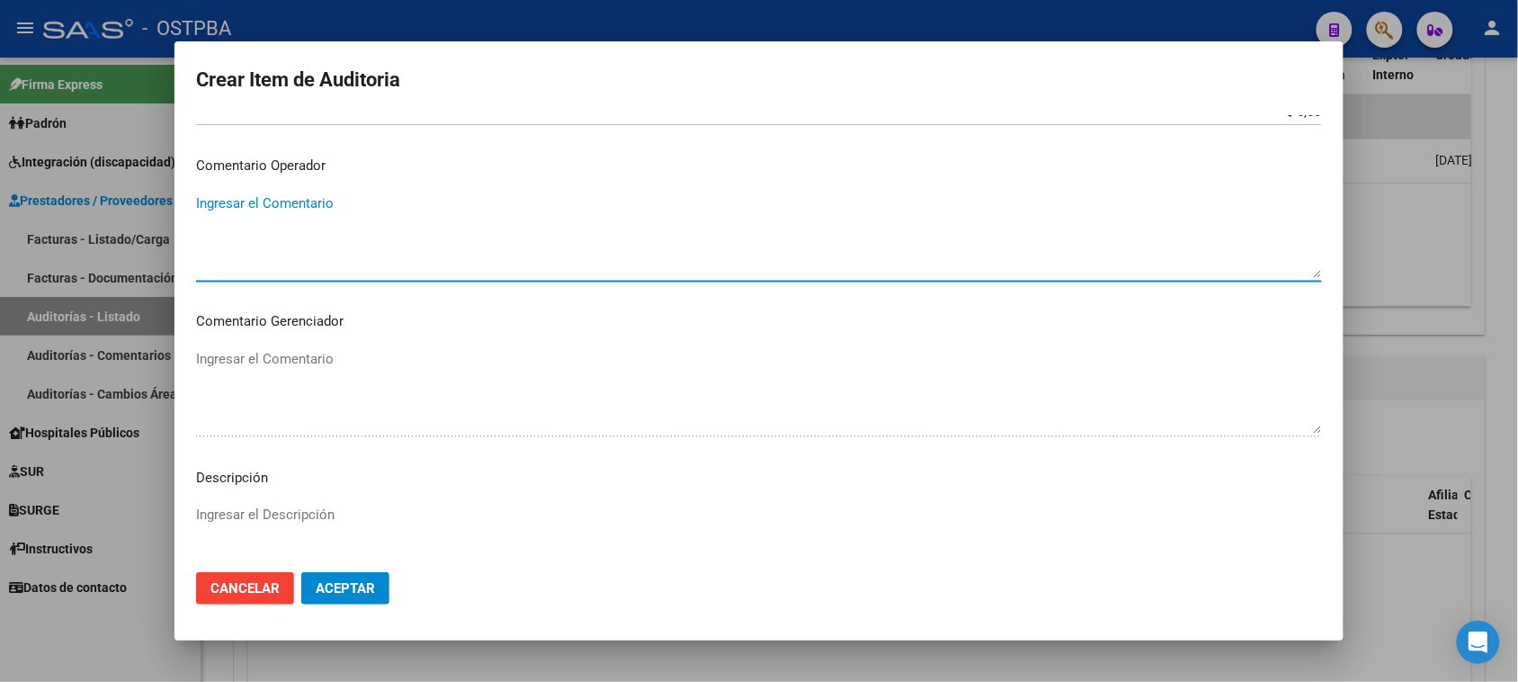
paste textarea "PAGO POR ENFERMERIA EN DOMICILIO CORRESPONDIENTE MES: FEBRERO 2025 FORMA DE PAG…"
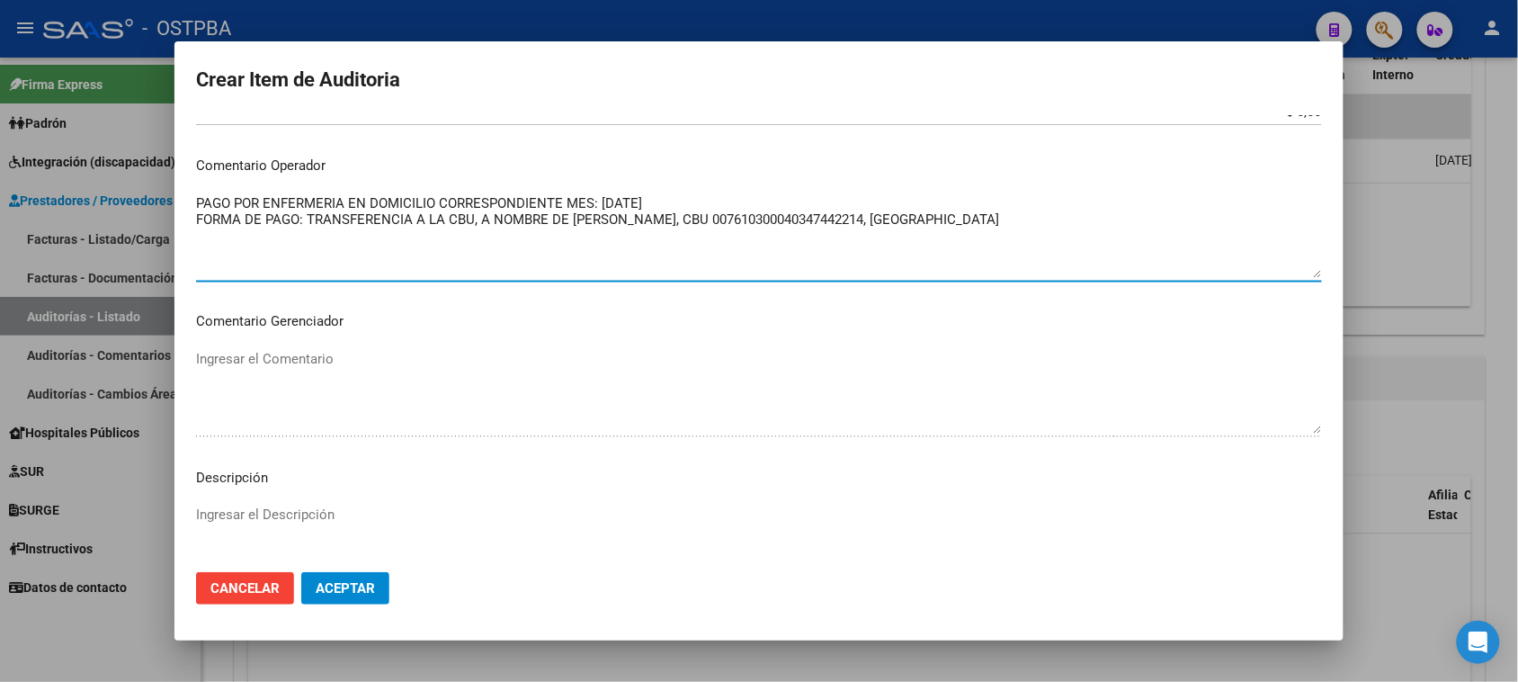
click at [265, 199] on textarea "PAGO POR ENFERMERIA EN DOMICILIO CORRESPONDIENTE MES: FEBRERO 2025 FORMA DE PAG…" at bounding box center [759, 235] width 1126 height 85
click at [657, 201] on textarea "PAGO POR CONSULTA ODONTOLOGICA CORRESPONDIENTE MES: FEBRERO 2025 FORMA DE PAGO:…" at bounding box center [759, 235] width 1126 height 85
click at [207, 239] on textarea "PAGO POR CONSULTA ODONTOLOGICA CORRESPONDIENTE MES: AGOSTO 2025 FORMA DE PAGO: …" at bounding box center [759, 235] width 1126 height 85
paste textarea "La medida cautelar que nos obliga a cubrir un monto superior es del 22/05/2025,…"
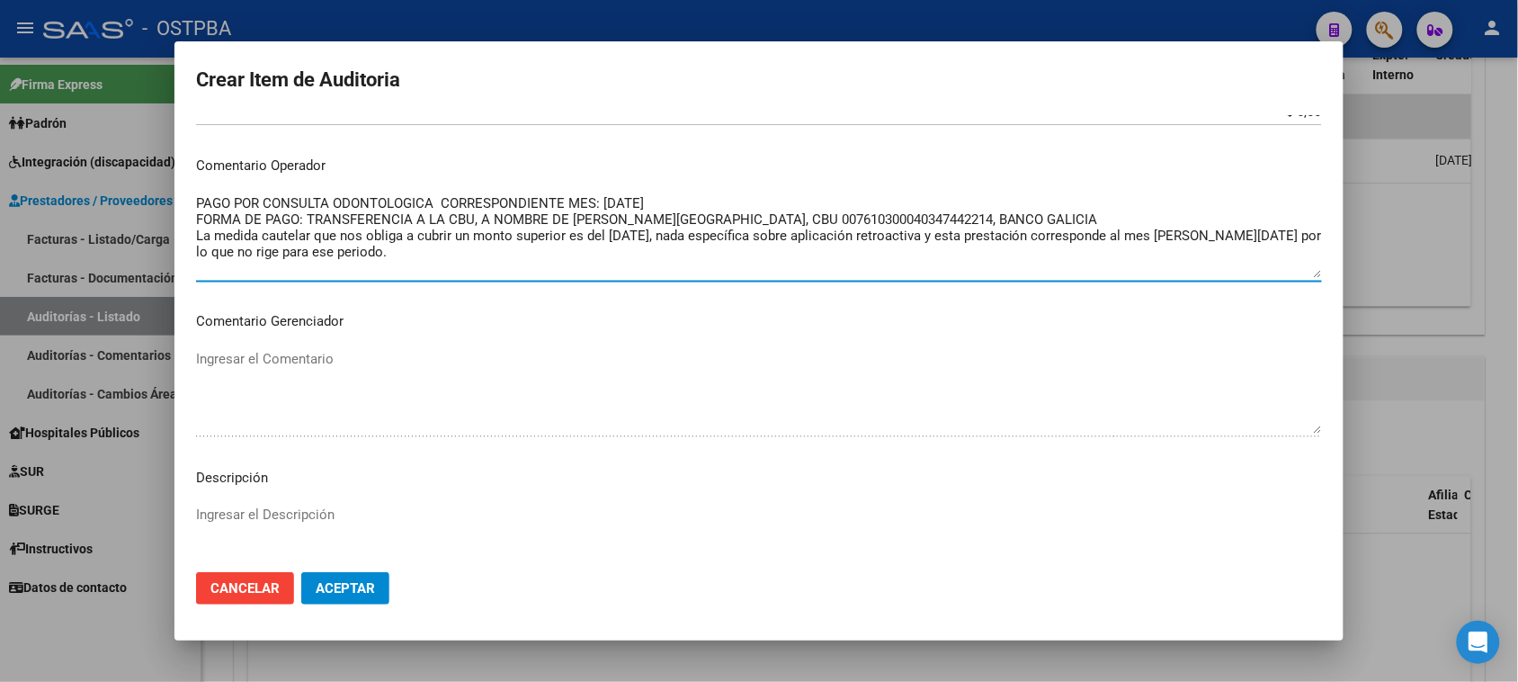
drag, startPoint x: 681, startPoint y: 235, endPoint x: 709, endPoint y: 235, distance: 27.9
click at [709, 235] on textarea "PAGO POR CONSULTA ODONTOLOGICA CORRESPONDIENTE MES: AGOSTO 2025 FORMA DE PAGO: …" at bounding box center [759, 235] width 1126 height 85
click at [683, 234] on textarea "PAGO POR CONSULTA ODONTOLOGICA CORRESPONDIENTE MES: AGOSTO 2025 FORMA DE PAGO: …" at bounding box center [759, 235] width 1126 height 85
drag, startPoint x: 683, startPoint y: 234, endPoint x: 1302, endPoint y: 247, distance: 618.9
click at [1302, 247] on textarea "PAGO POR CONSULTA ODONTOLOGICA CORRESPONDIENTE MES: AGOSTO 2025 FORMA DE PAGO: …" at bounding box center [759, 235] width 1126 height 85
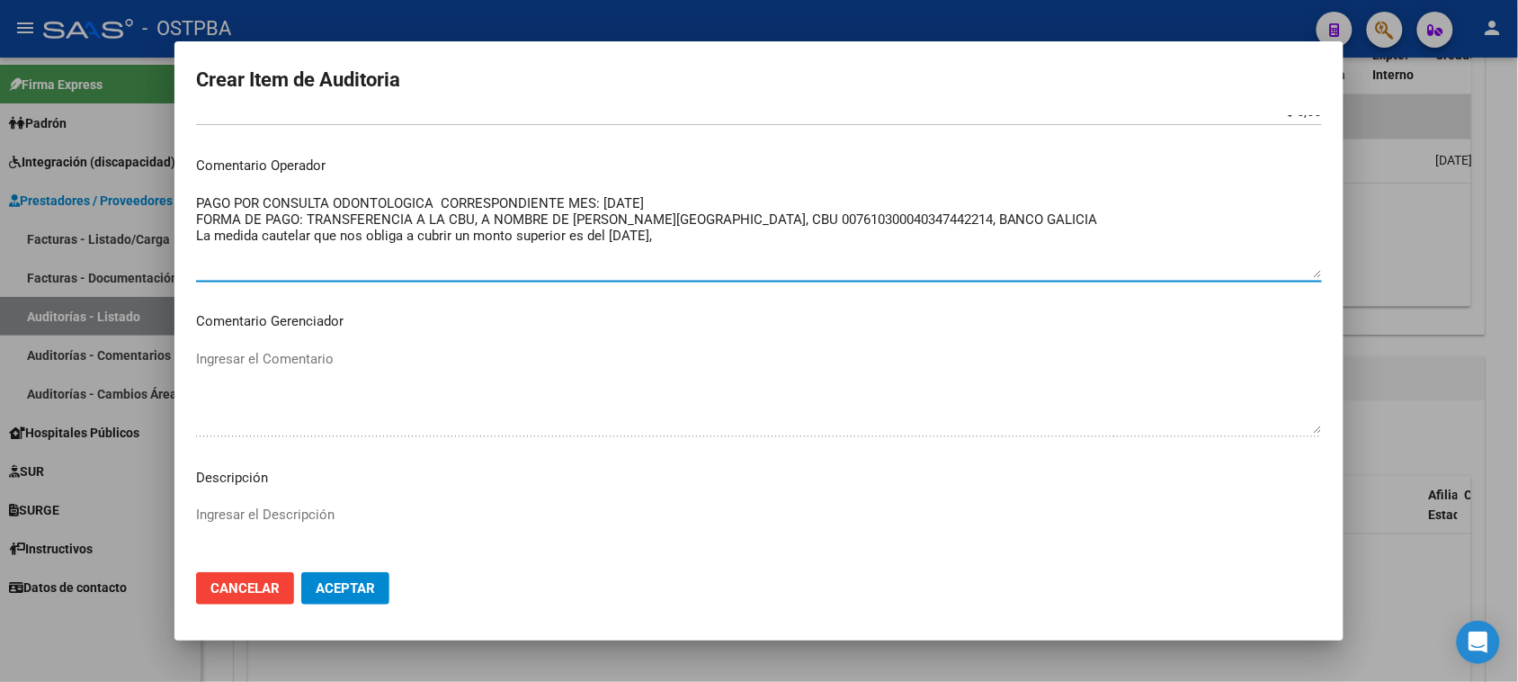
paste textarea "la demandada proceda a efectivizar el pago de la prestación otorgada, dentro de…"
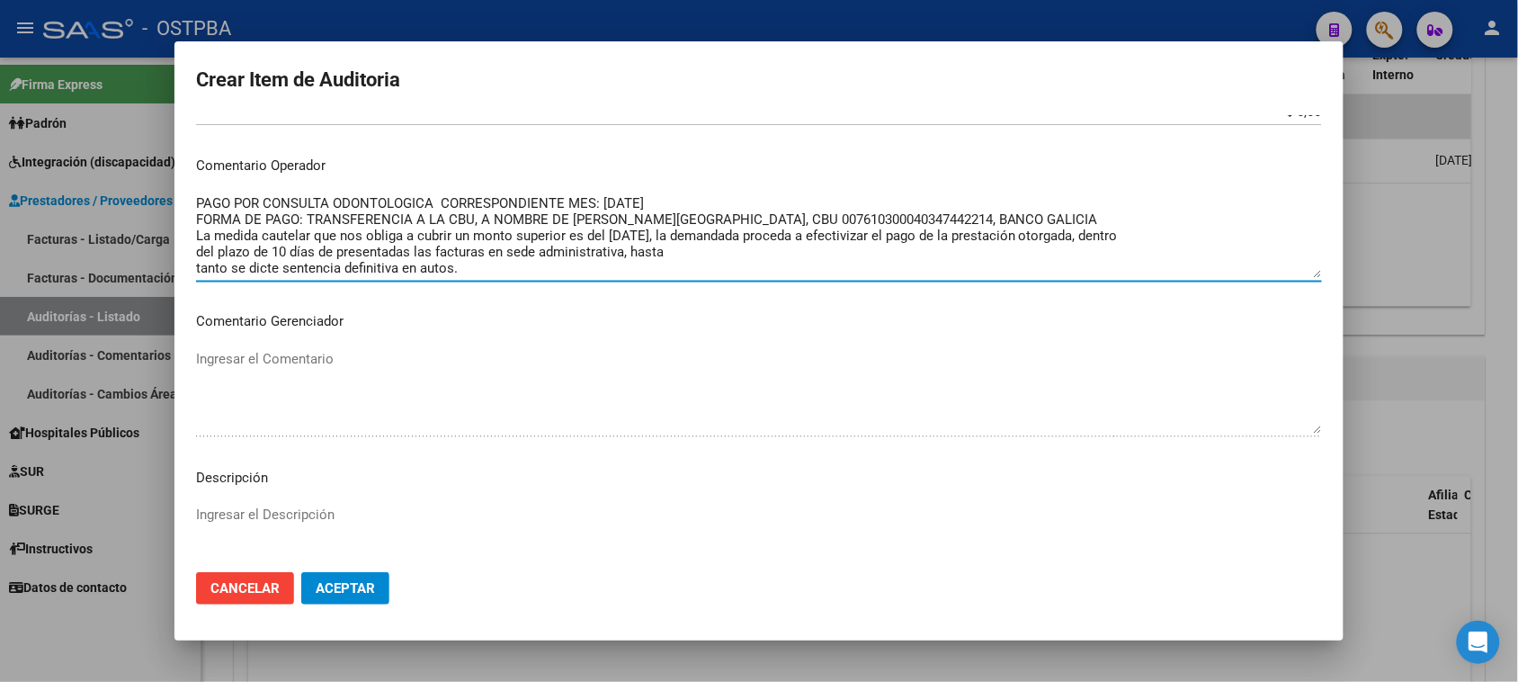
click at [675, 250] on textarea "PAGO POR CONSULTA ODONTOLOGICA CORRESPONDIENTE MES: AGOSTO 2025 FORMA DE PAGO: …" at bounding box center [759, 235] width 1126 height 85
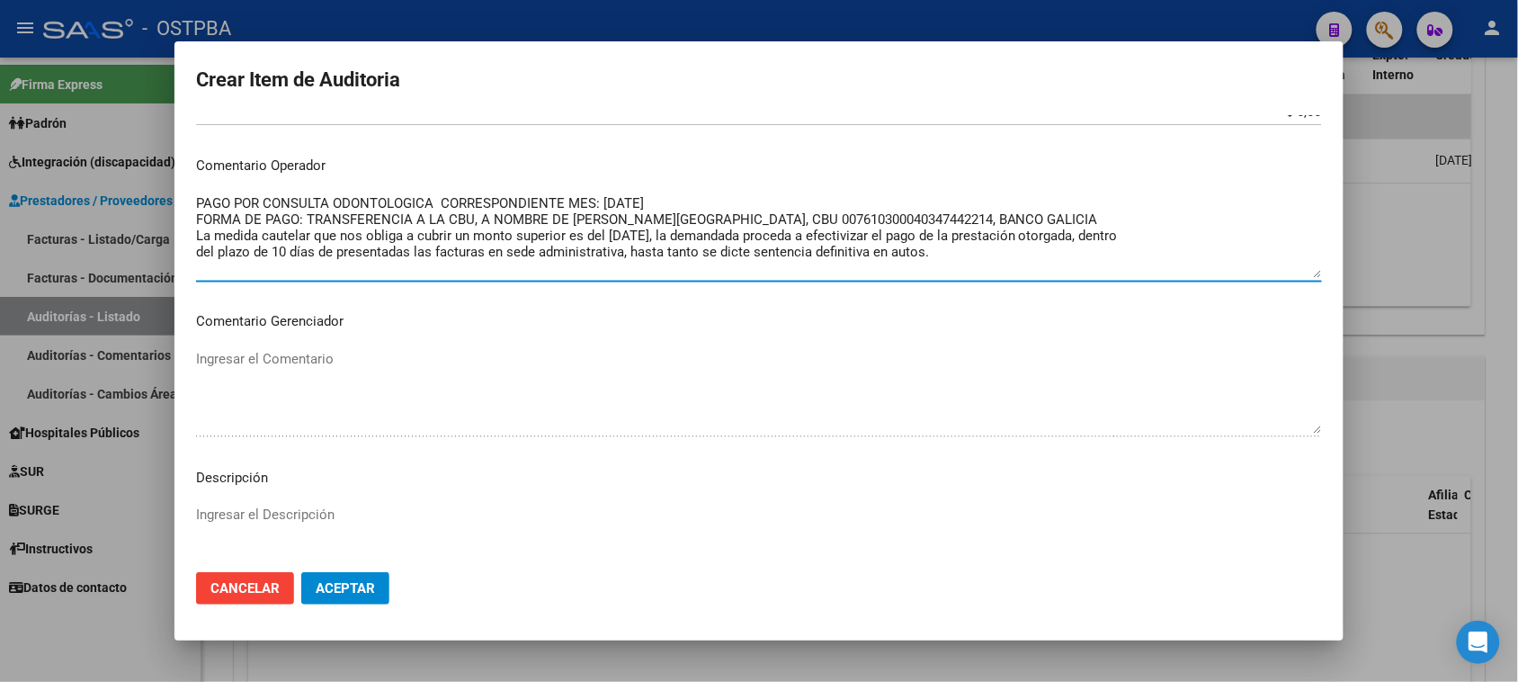
drag, startPoint x: 195, startPoint y: 199, endPoint x: 974, endPoint y: 248, distance: 780.4
click at [974, 248] on textarea "PAGO POR CONSULTA ODONTOLOGICA CORRESPONDIENTE MES: AGOSTO 2025 FORMA DE PAGO: …" at bounding box center [759, 235] width 1126 height 85
type textarea "PAGO POR CONSULTA ODONTOLOGICA CORRESPONDIENTE MES: AGOSTO 2025 FORMA DE PAGO: …"
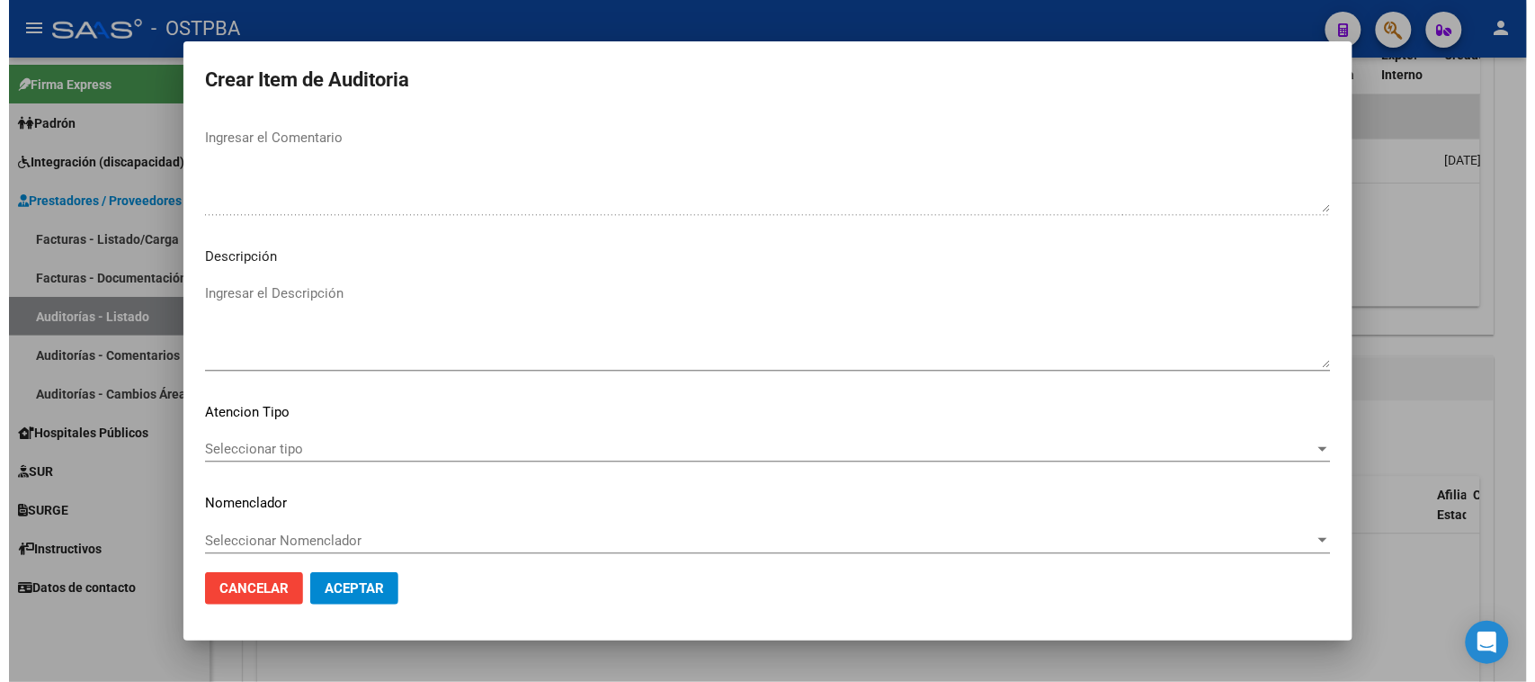
scroll to position [1019, 0]
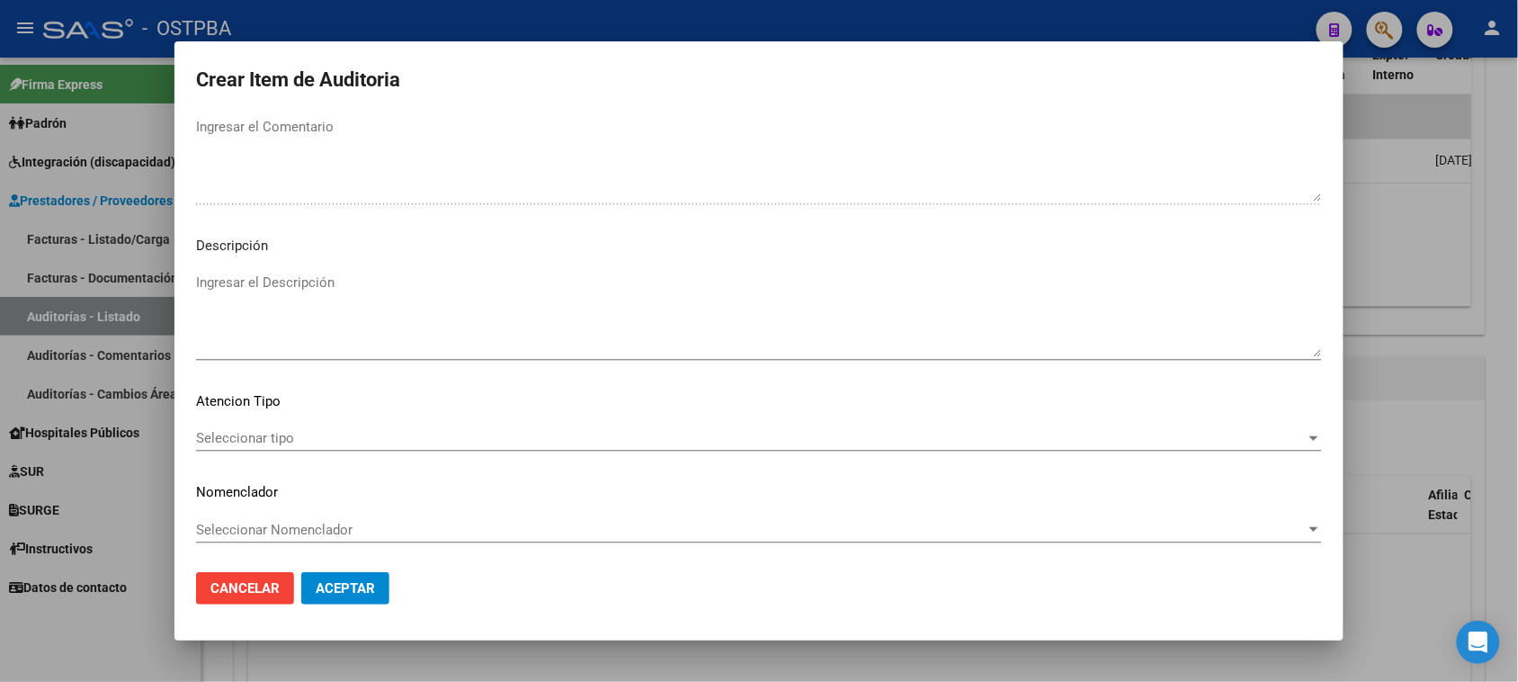
click at [326, 589] on span "Aceptar" at bounding box center [345, 588] width 59 height 16
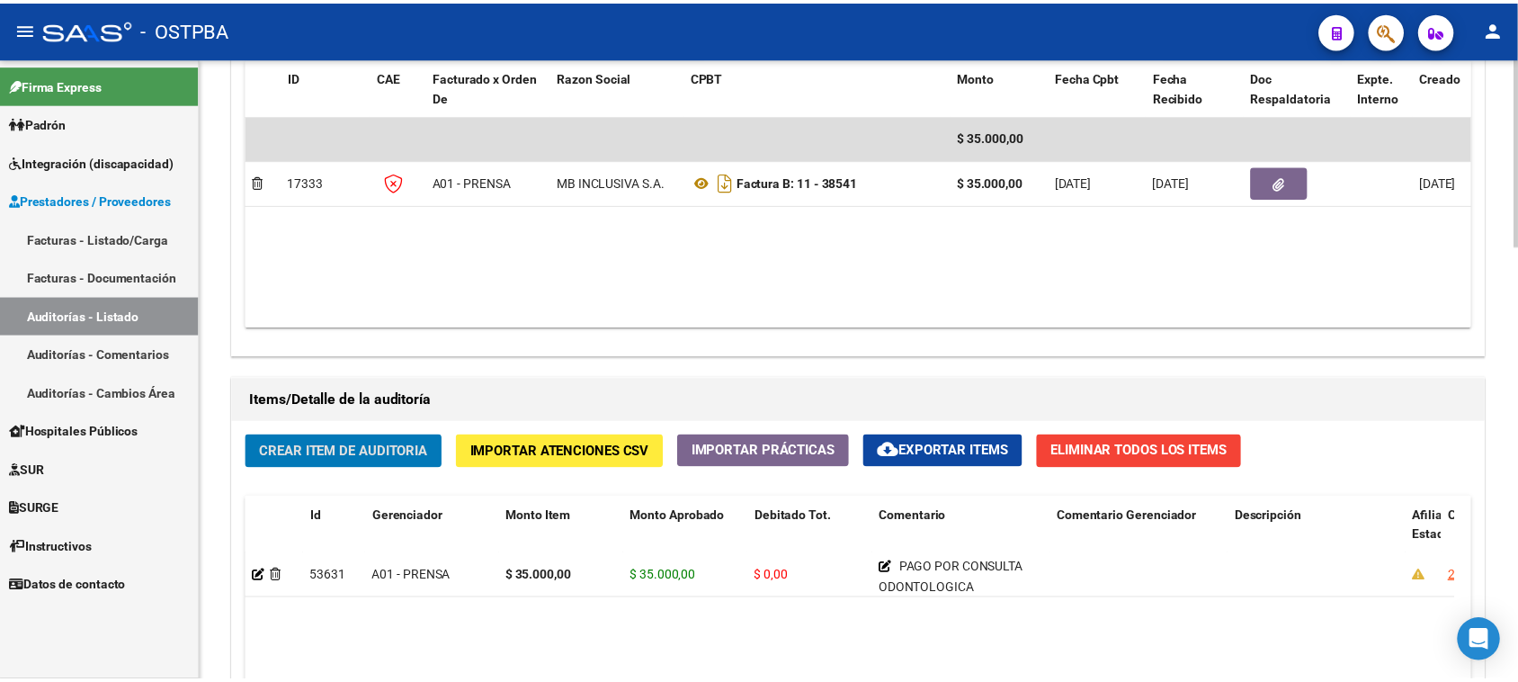
scroll to position [1124, 0]
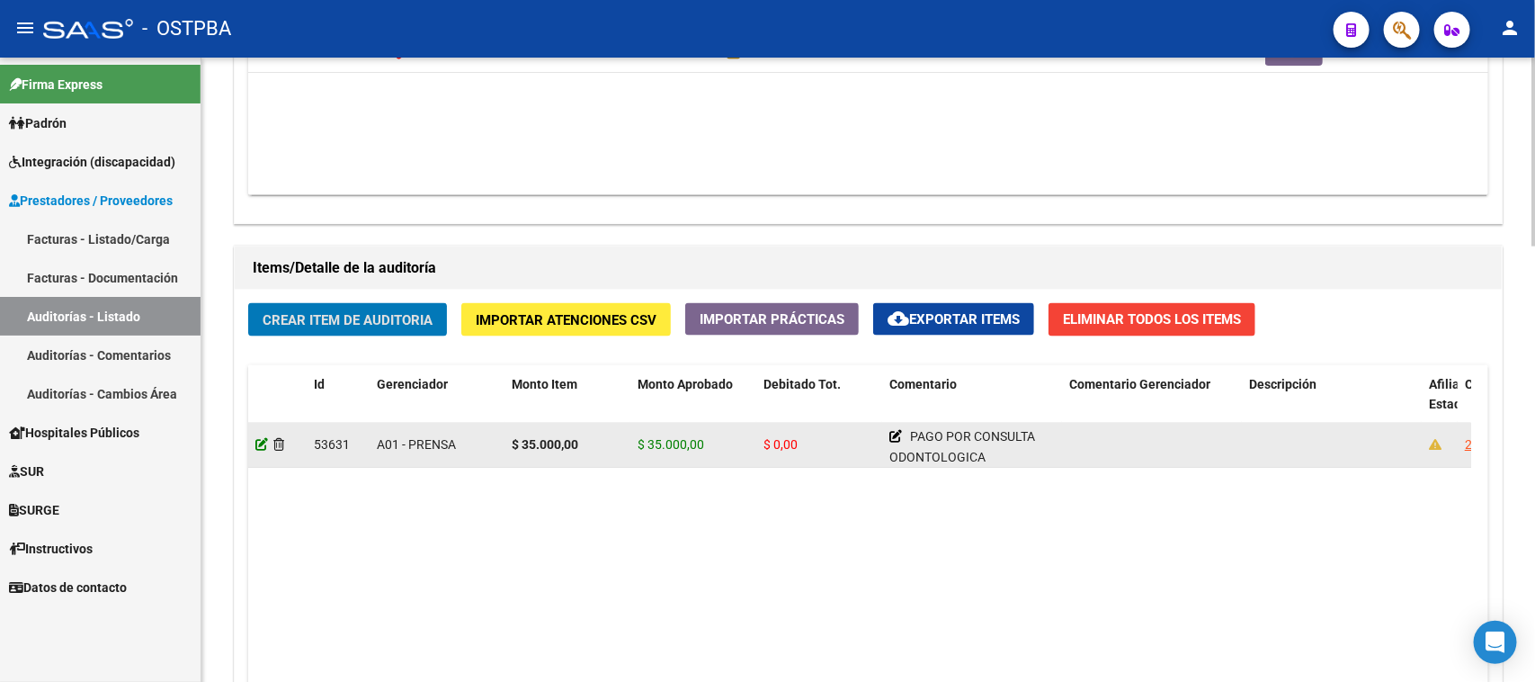
click at [261, 438] on icon at bounding box center [261, 444] width 13 height 13
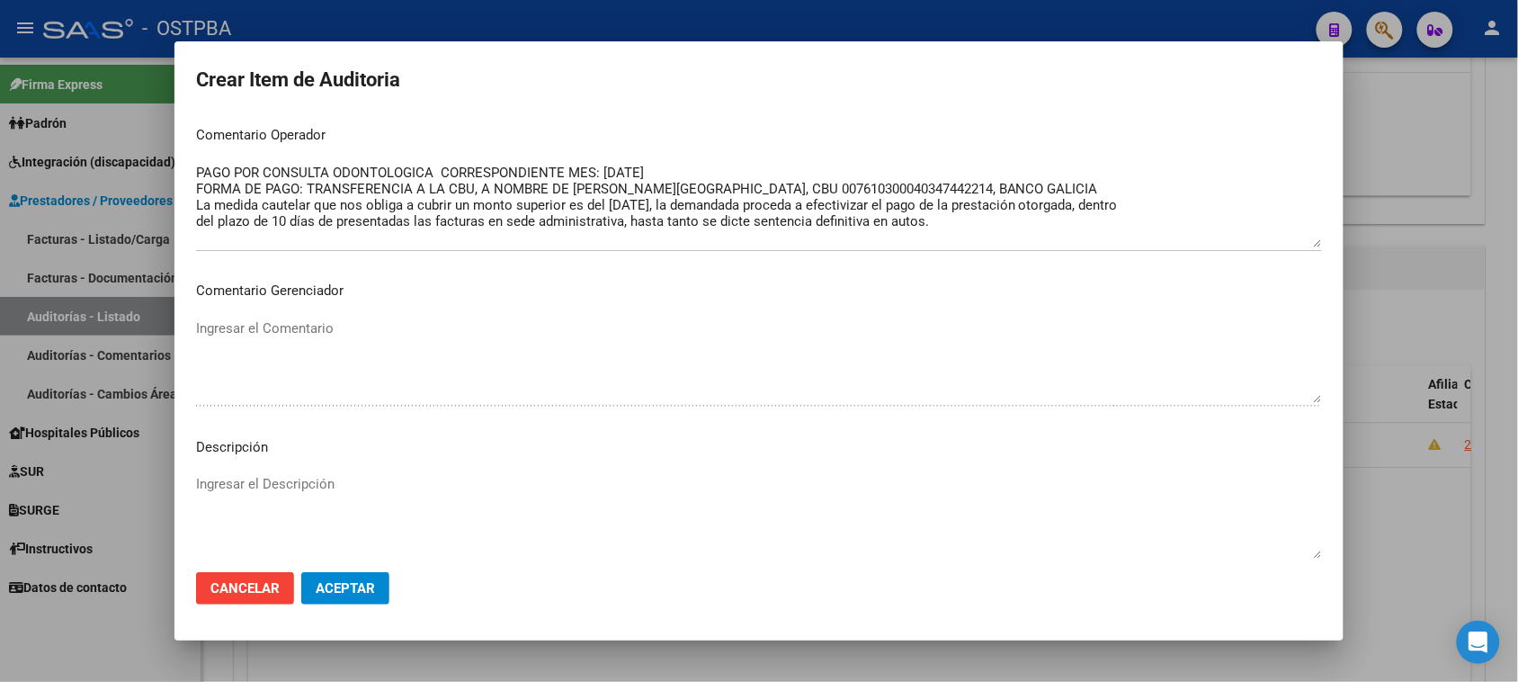
scroll to position [987, 0]
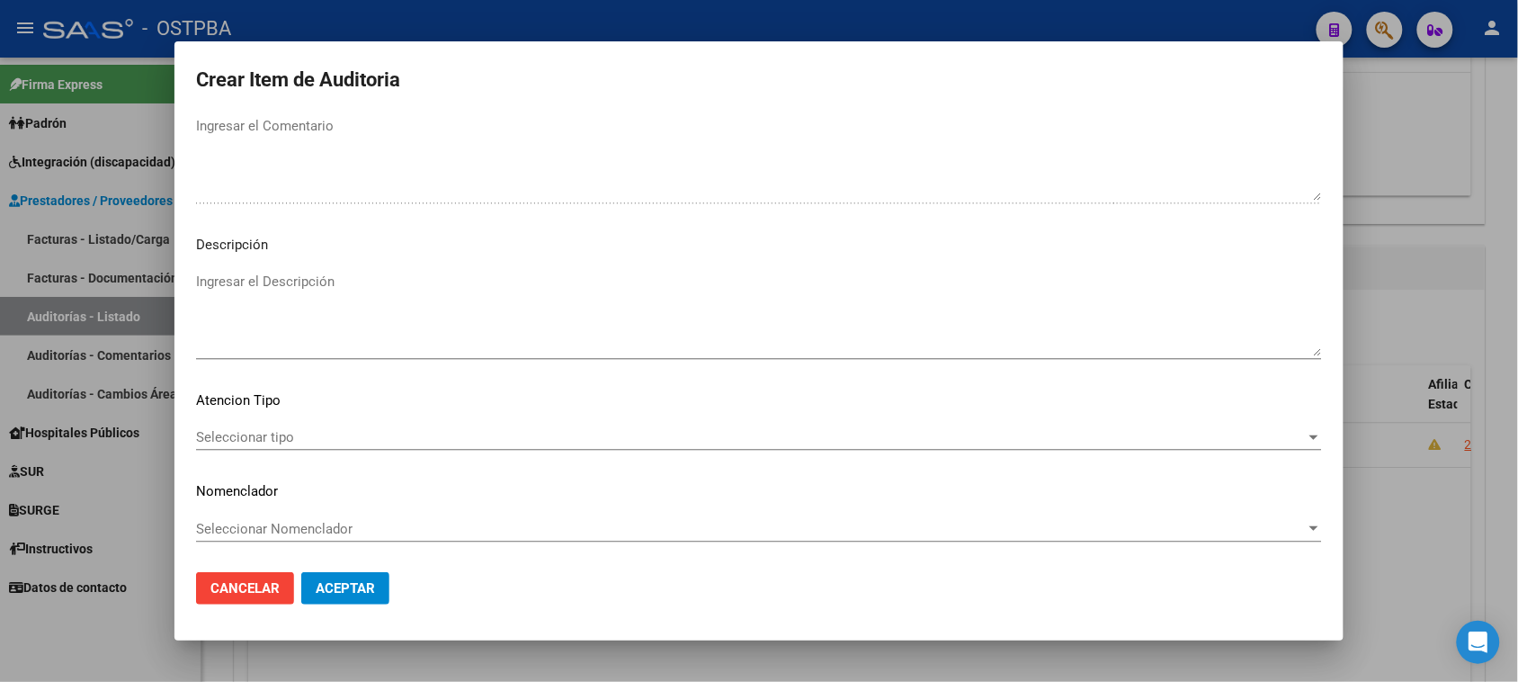
click at [258, 433] on span "Seleccionar tipo" at bounding box center [751, 437] width 1110 height 16
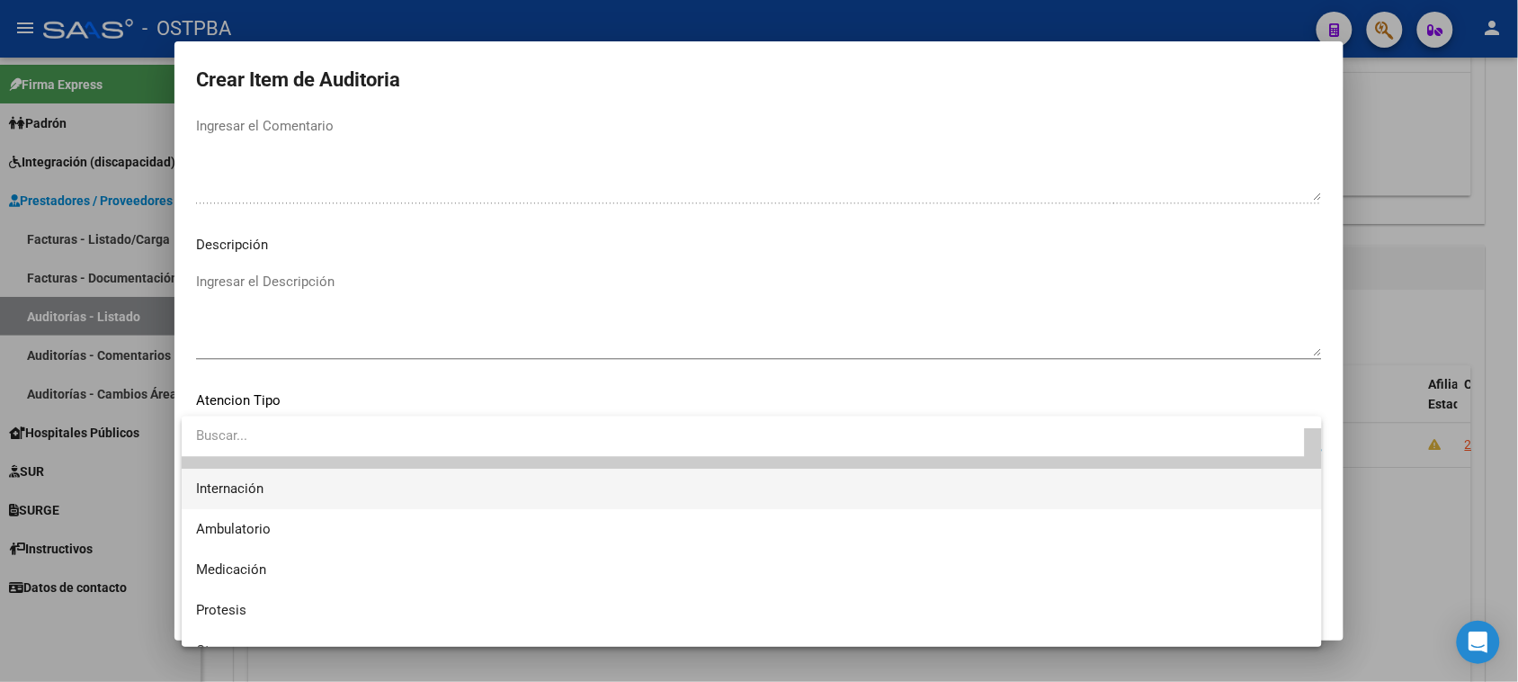
scroll to position [52, 0]
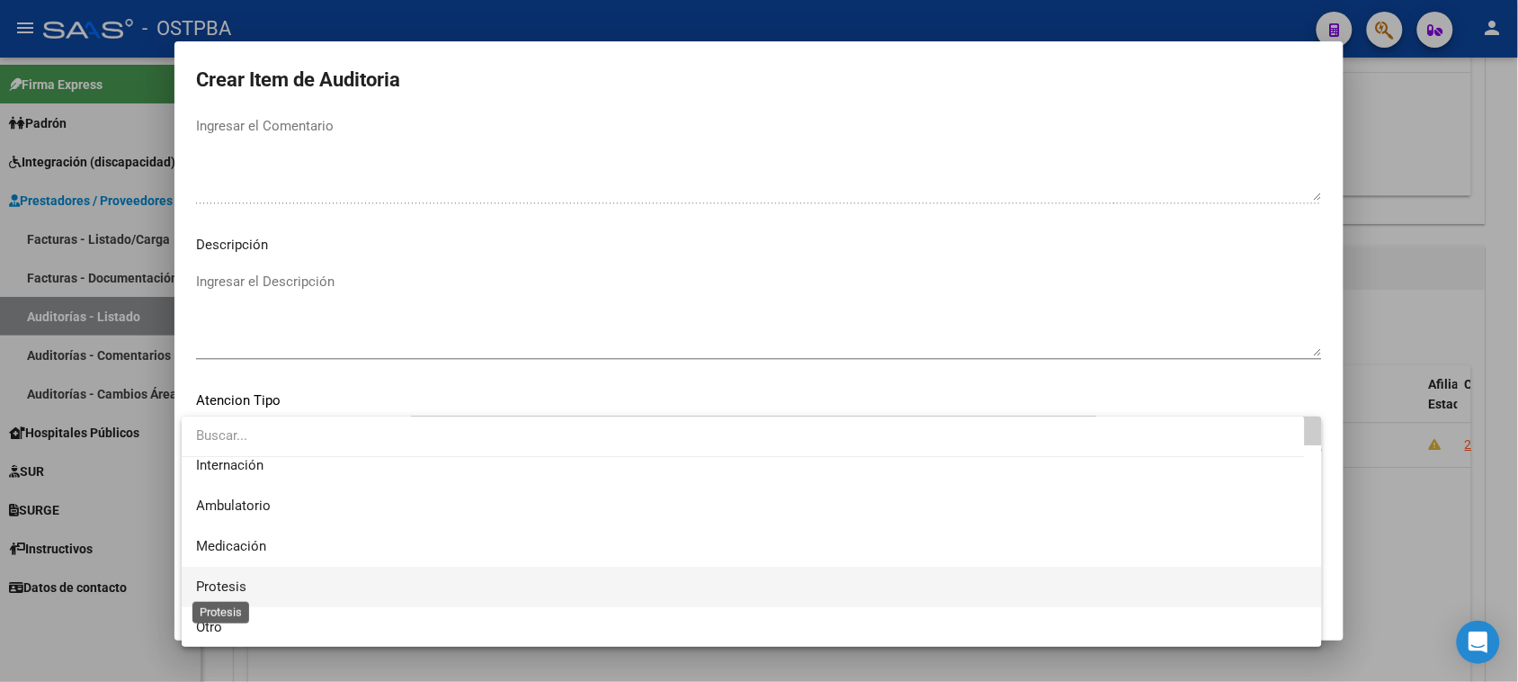
click at [202, 578] on span "Protesis" at bounding box center [221, 586] width 50 height 16
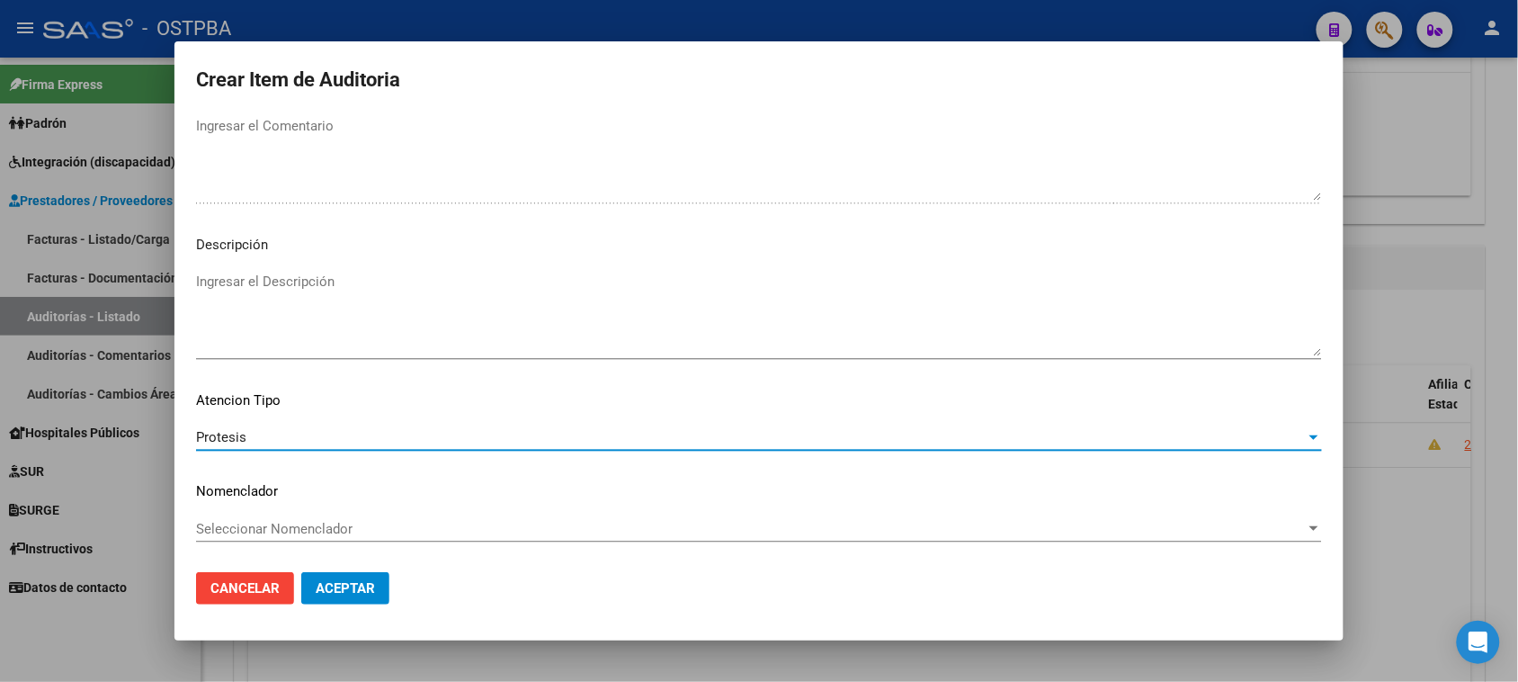
click at [351, 585] on span "Aceptar" at bounding box center [345, 588] width 59 height 16
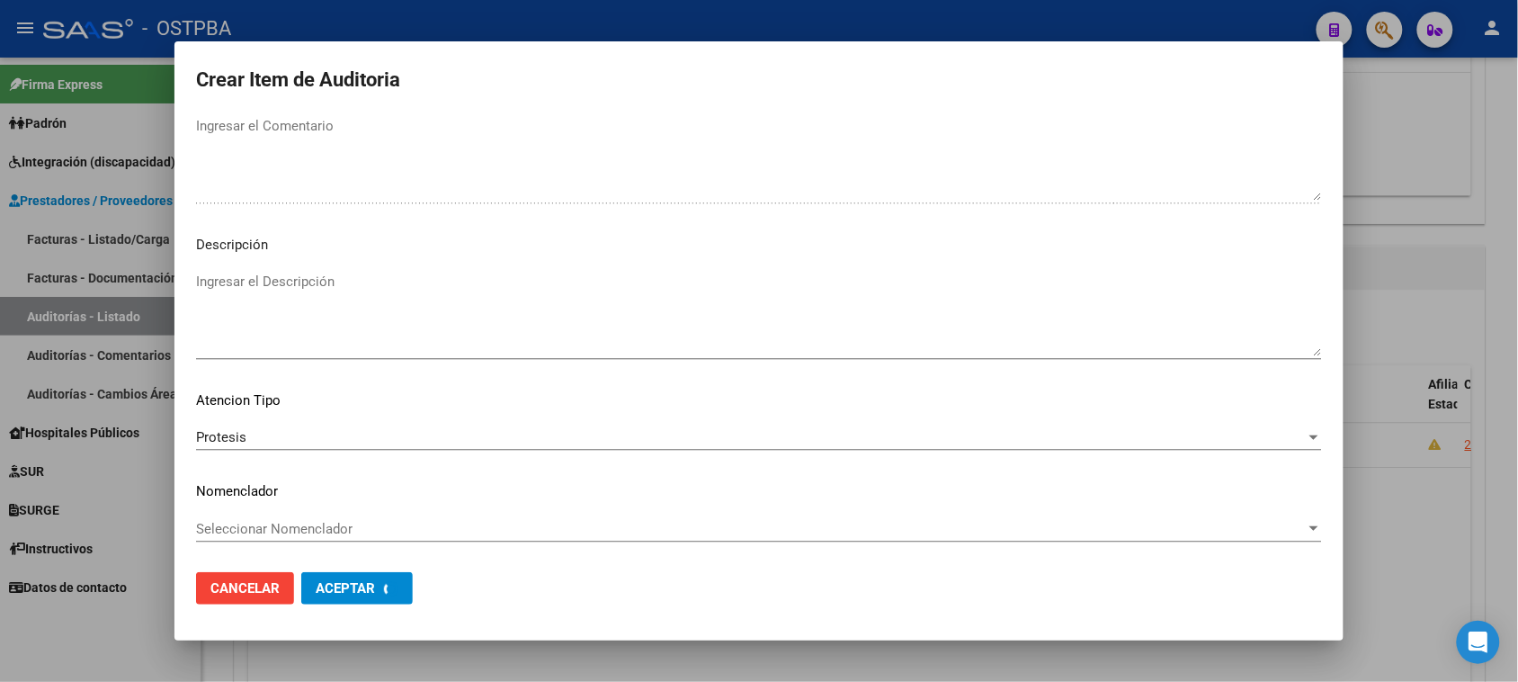
scroll to position [0, 0]
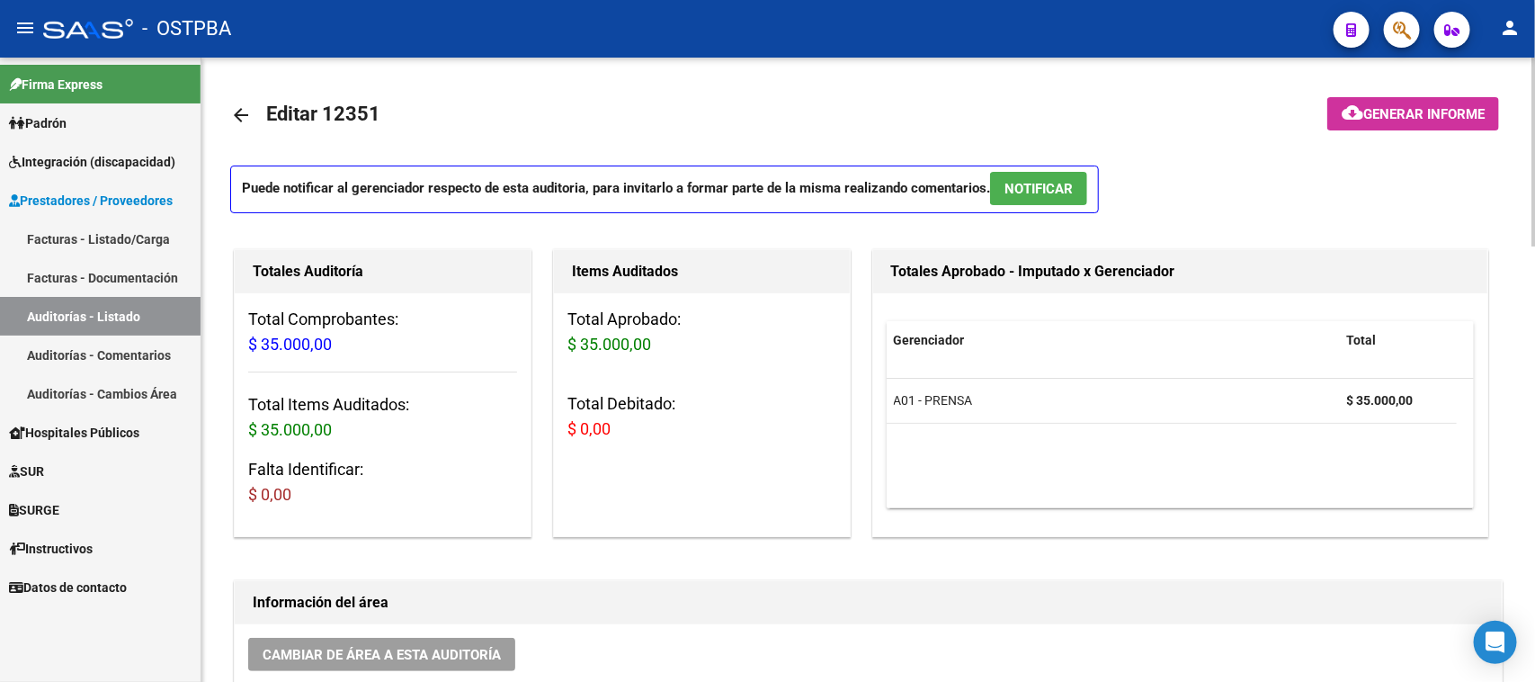
click at [1423, 109] on span "Generar informe" at bounding box center [1423, 114] width 121 height 16
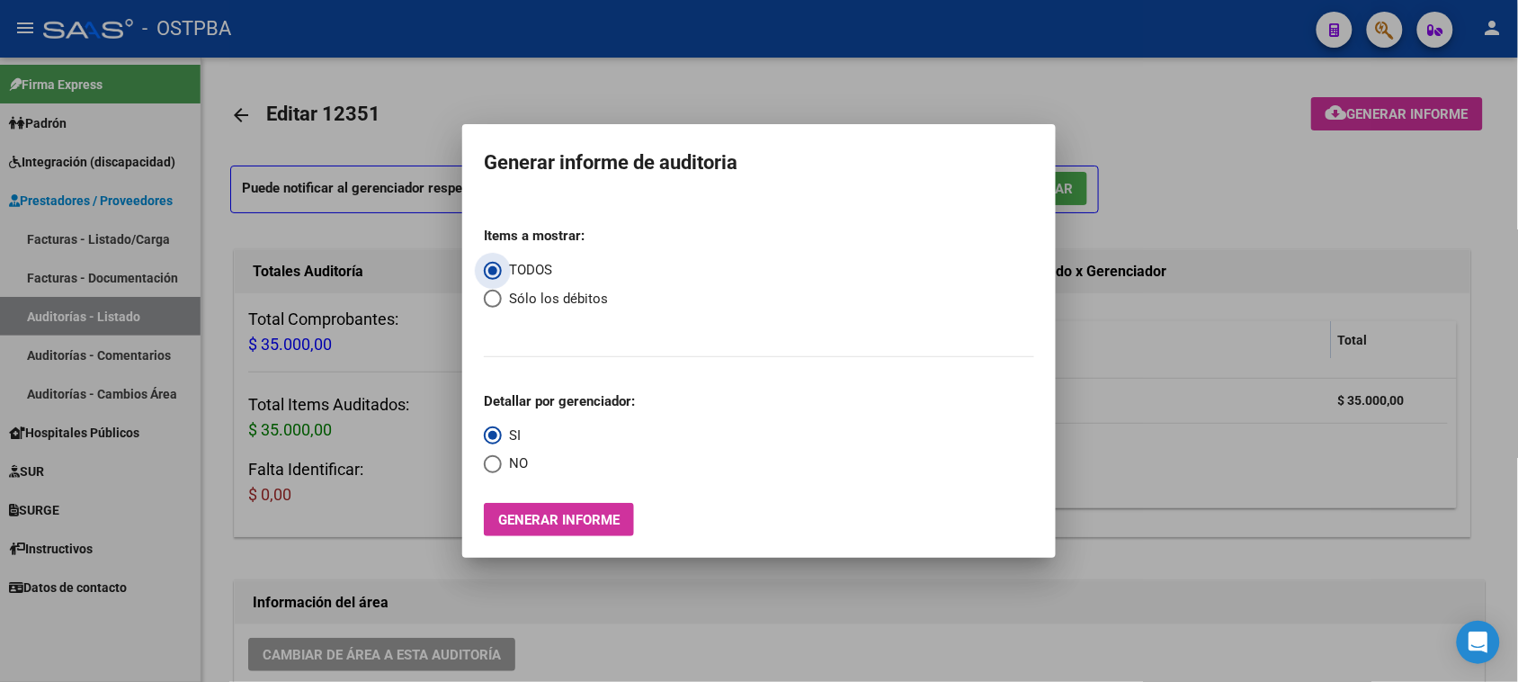
click at [587, 519] on span "Generar informe" at bounding box center [558, 520] width 121 height 16
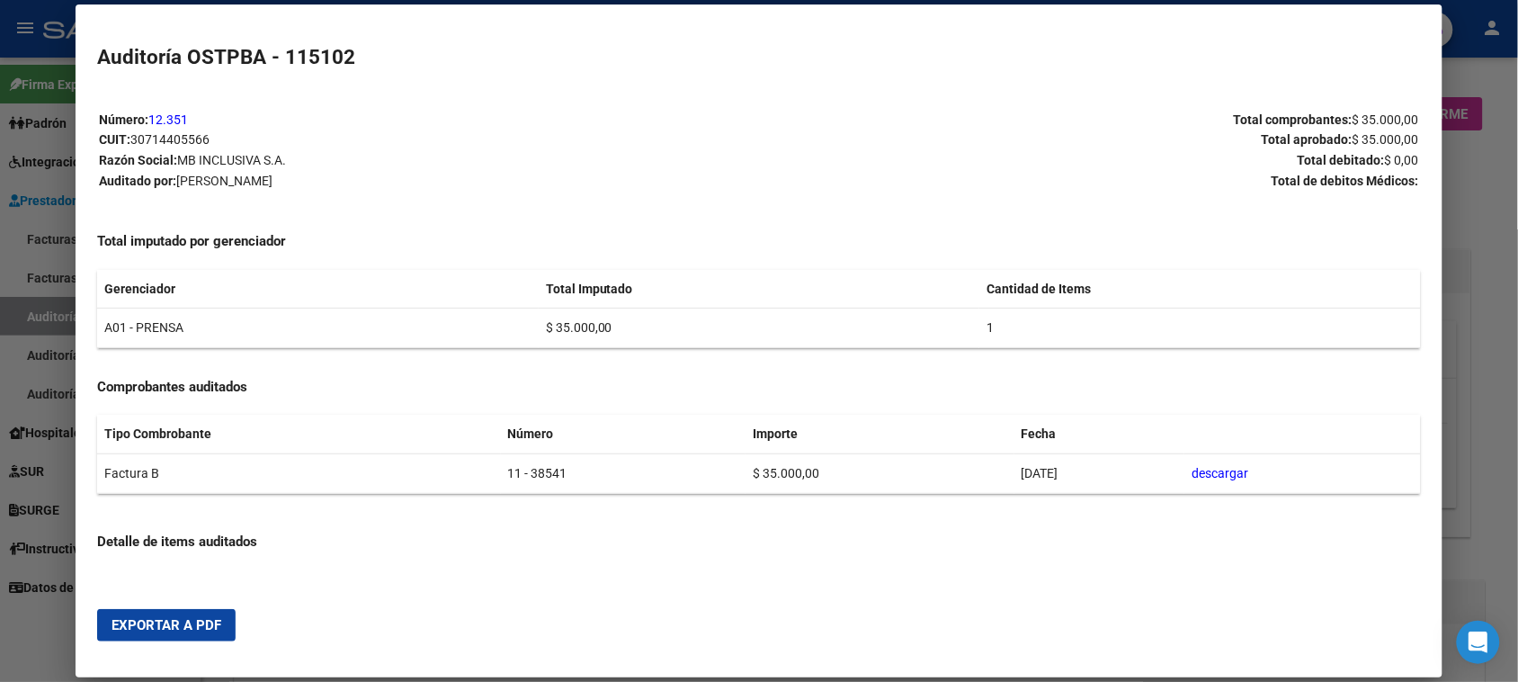
click at [153, 630] on span "Exportar a PDF" at bounding box center [167, 625] width 110 height 16
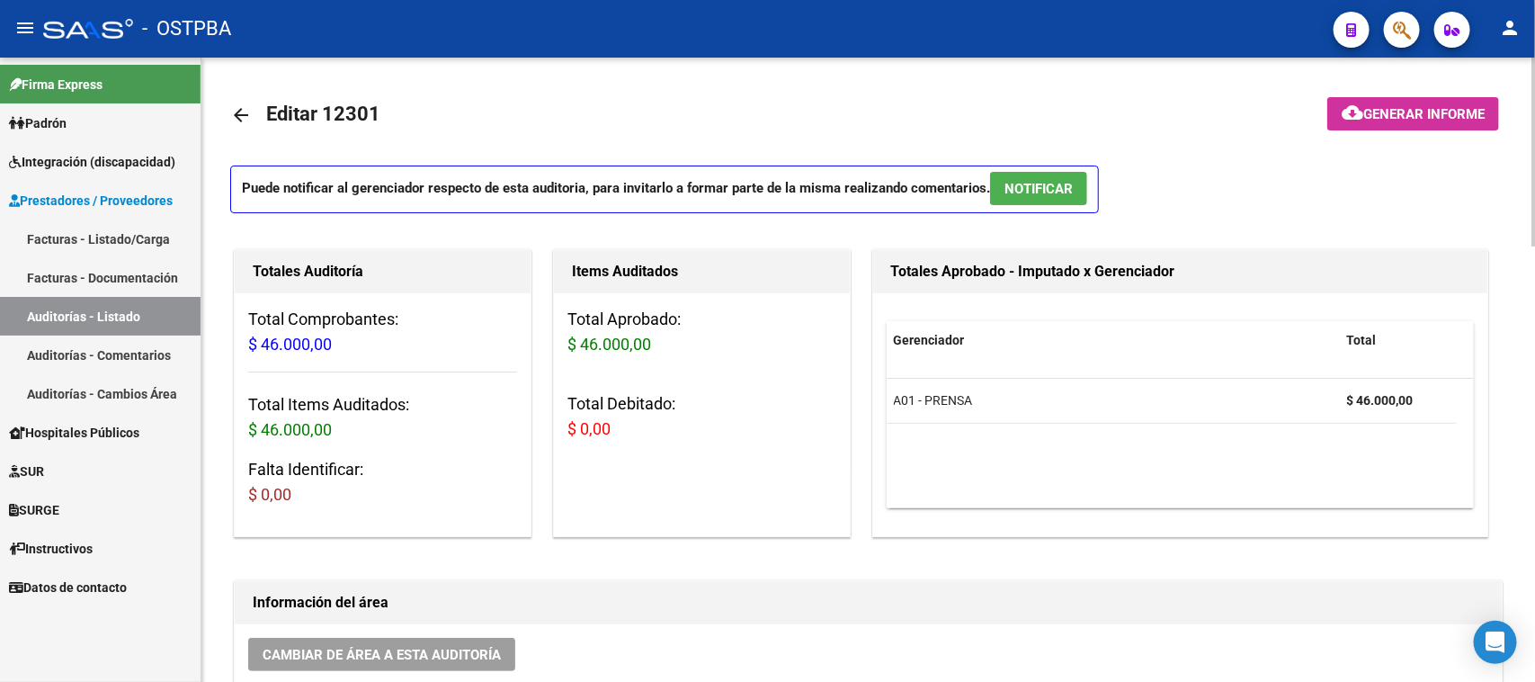
scroll to position [675, 0]
